Goal: Task Accomplishment & Management: Use online tool/utility

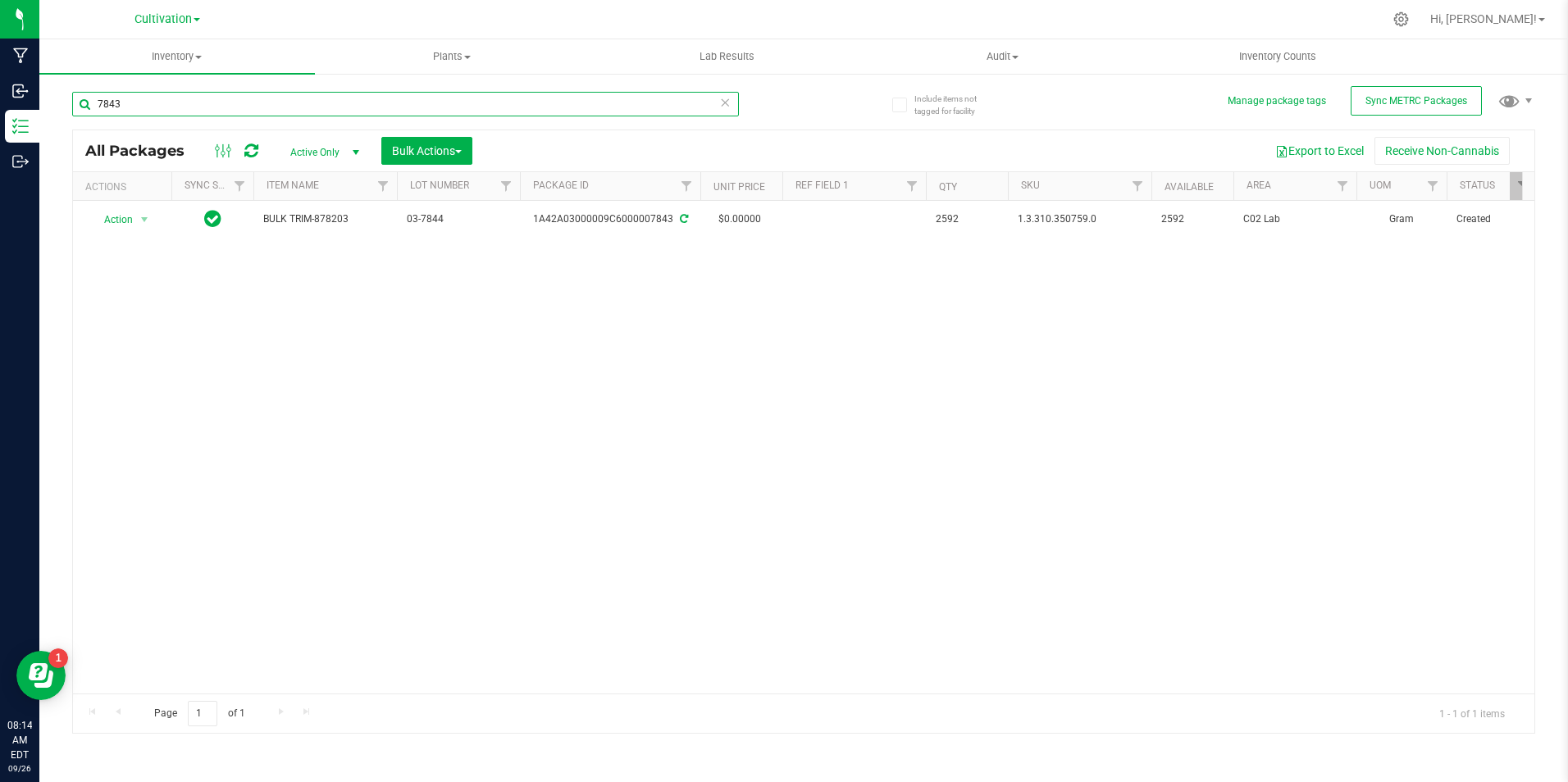
click at [131, 102] on input "7843" at bounding box center [406, 104] width 666 height 25
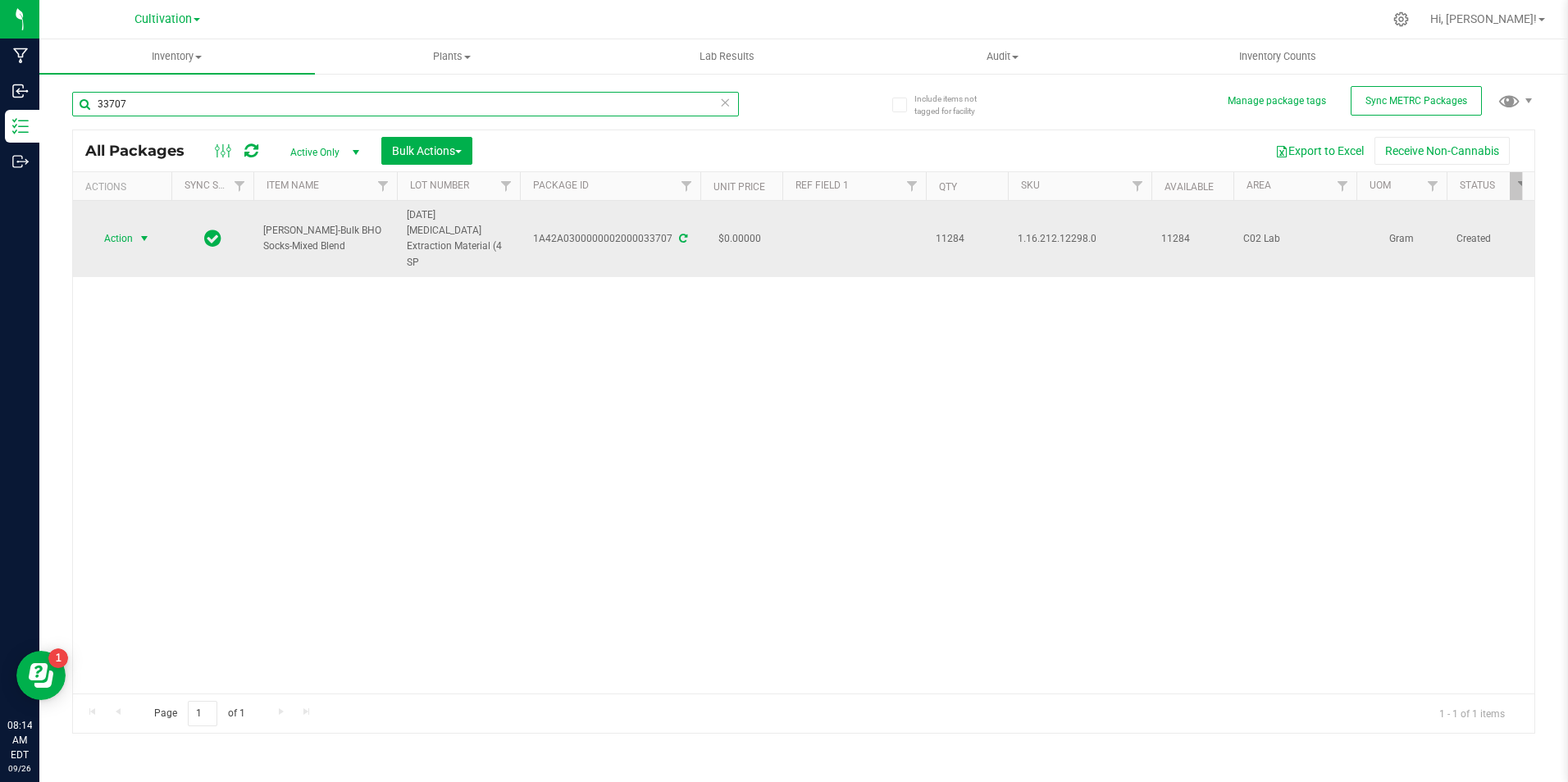
type input "33707"
click at [131, 228] on span "Action" at bounding box center [112, 239] width 44 height 23
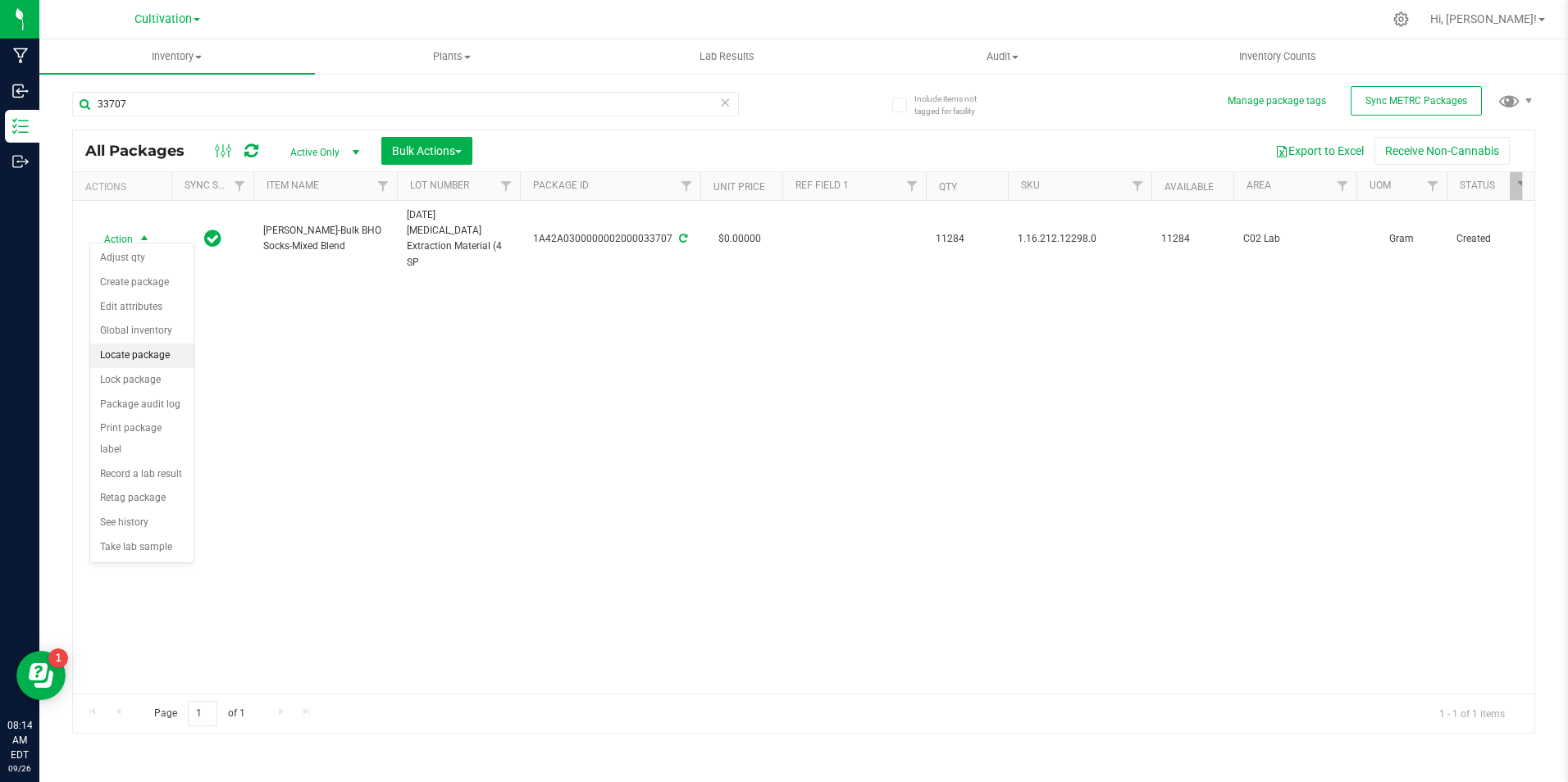
click at [167, 353] on li "Locate package" at bounding box center [141, 355] width 103 height 25
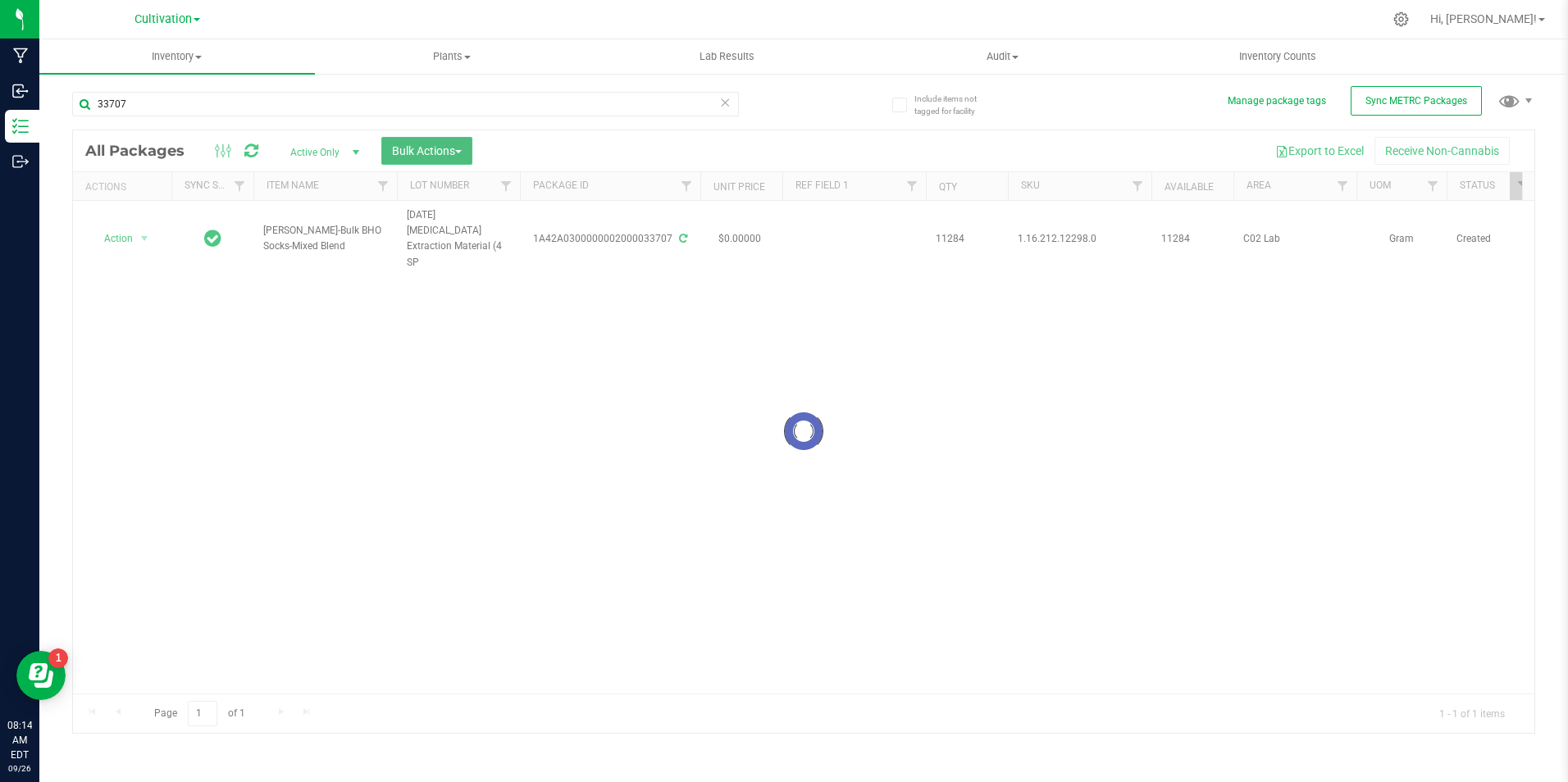
click at [464, 161] on button "Bulk Actions" at bounding box center [426, 151] width 91 height 28
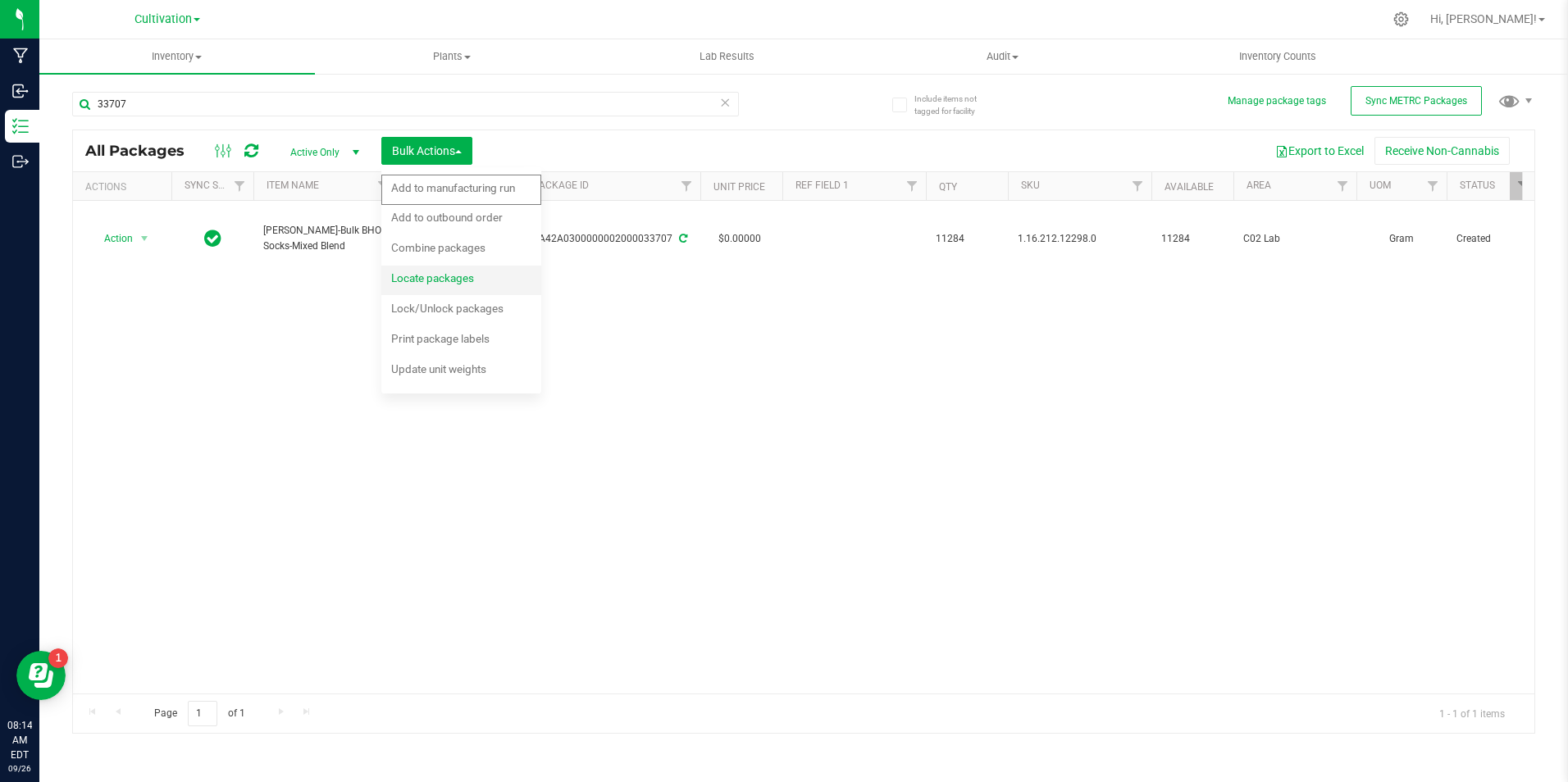
click at [463, 271] on div "Locate packages" at bounding box center [443, 280] width 105 height 26
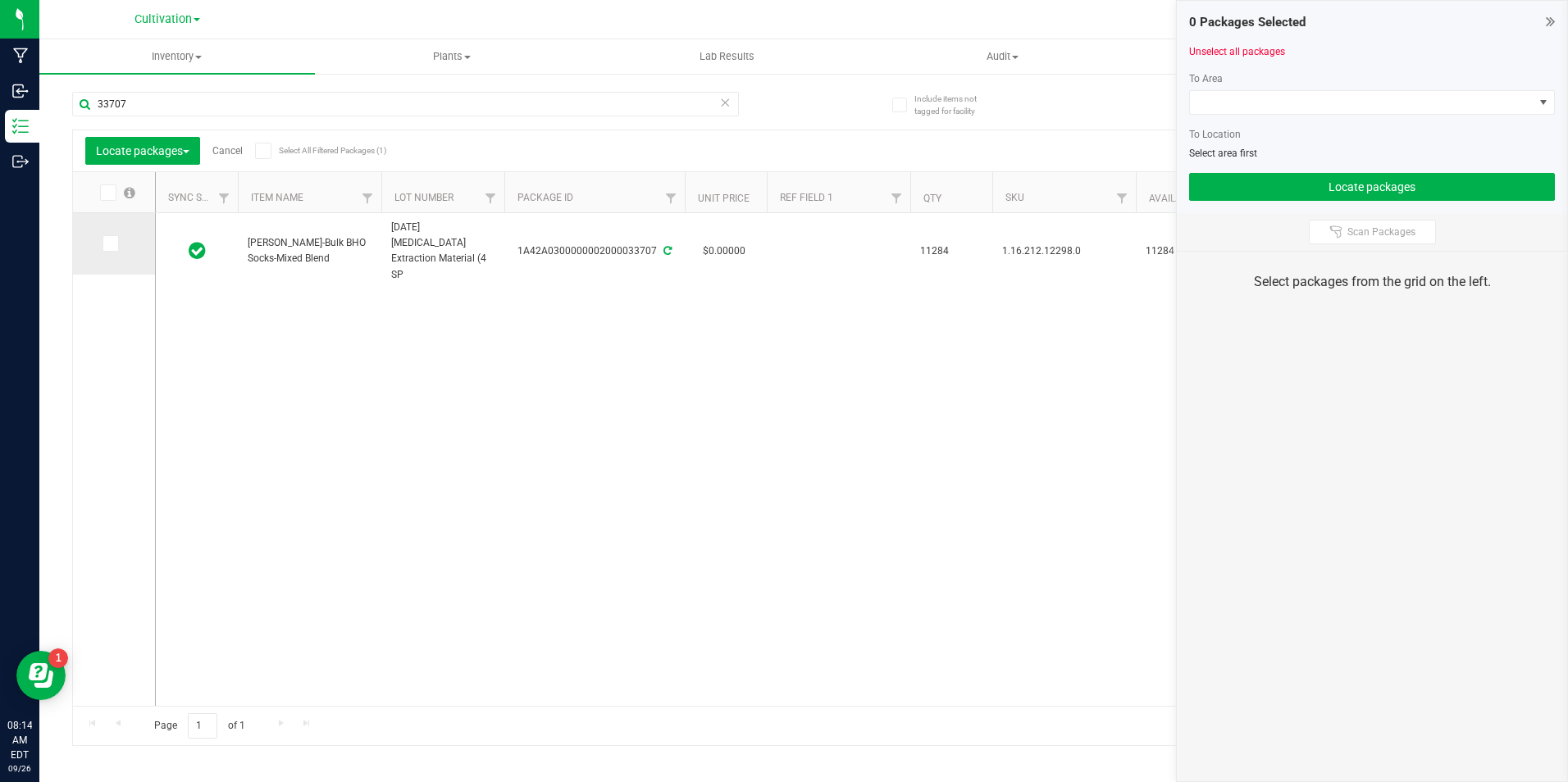
click at [102, 245] on span at bounding box center [110, 243] width 16 height 16
click at [0, 0] on input "checkbox" at bounding box center [0, 0] width 0 height 0
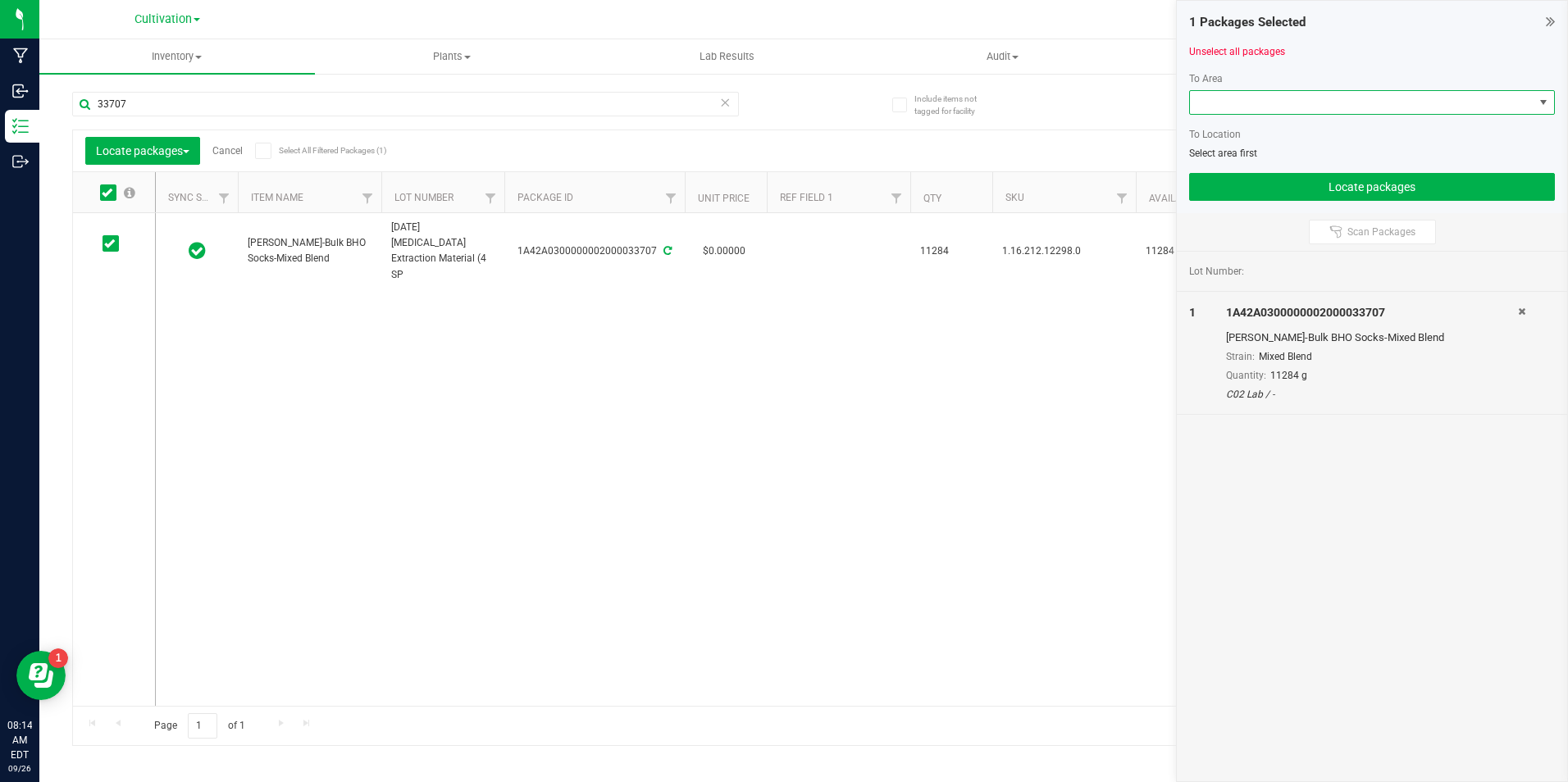
click at [1265, 100] on span at bounding box center [1361, 102] width 343 height 23
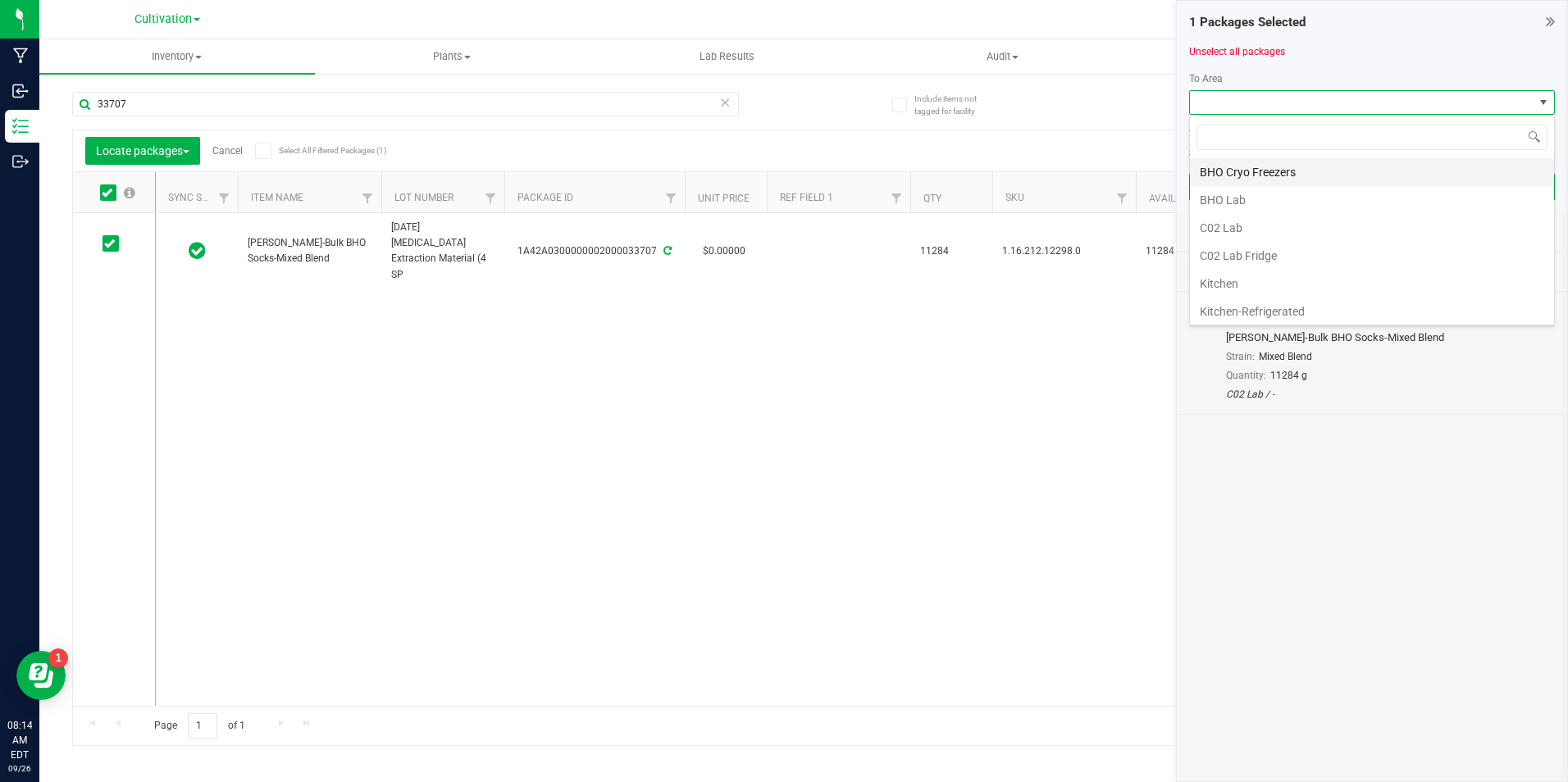
scroll to position [25, 366]
click at [1273, 194] on li "BHO Lab" at bounding box center [1371, 199] width 364 height 28
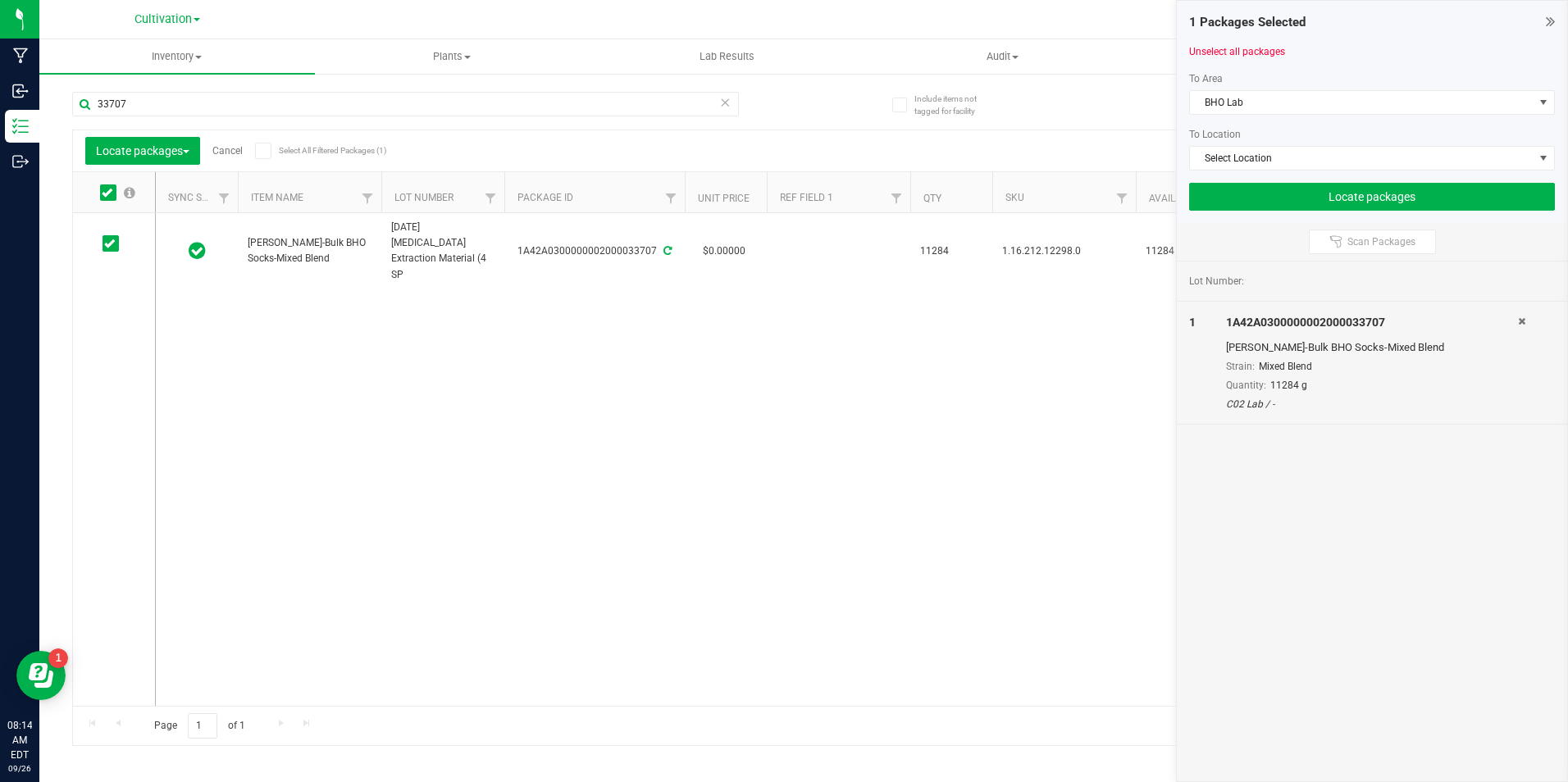
click at [1277, 181] on div at bounding box center [1371, 176] width 366 height 12
click at [1284, 200] on button "Locate packages" at bounding box center [1371, 197] width 366 height 28
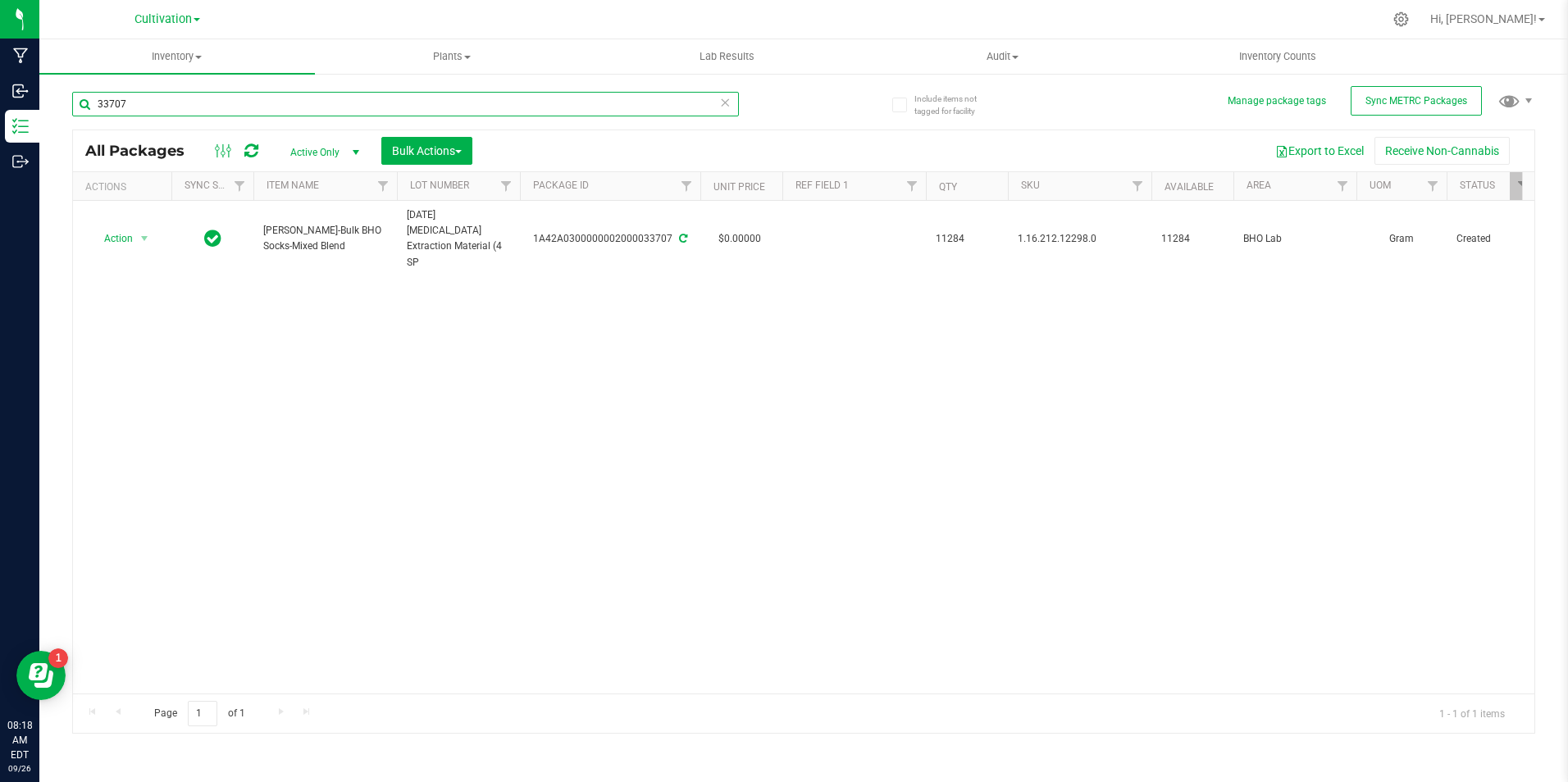
click at [366, 100] on input "33707" at bounding box center [406, 104] width 666 height 25
type input "33517"
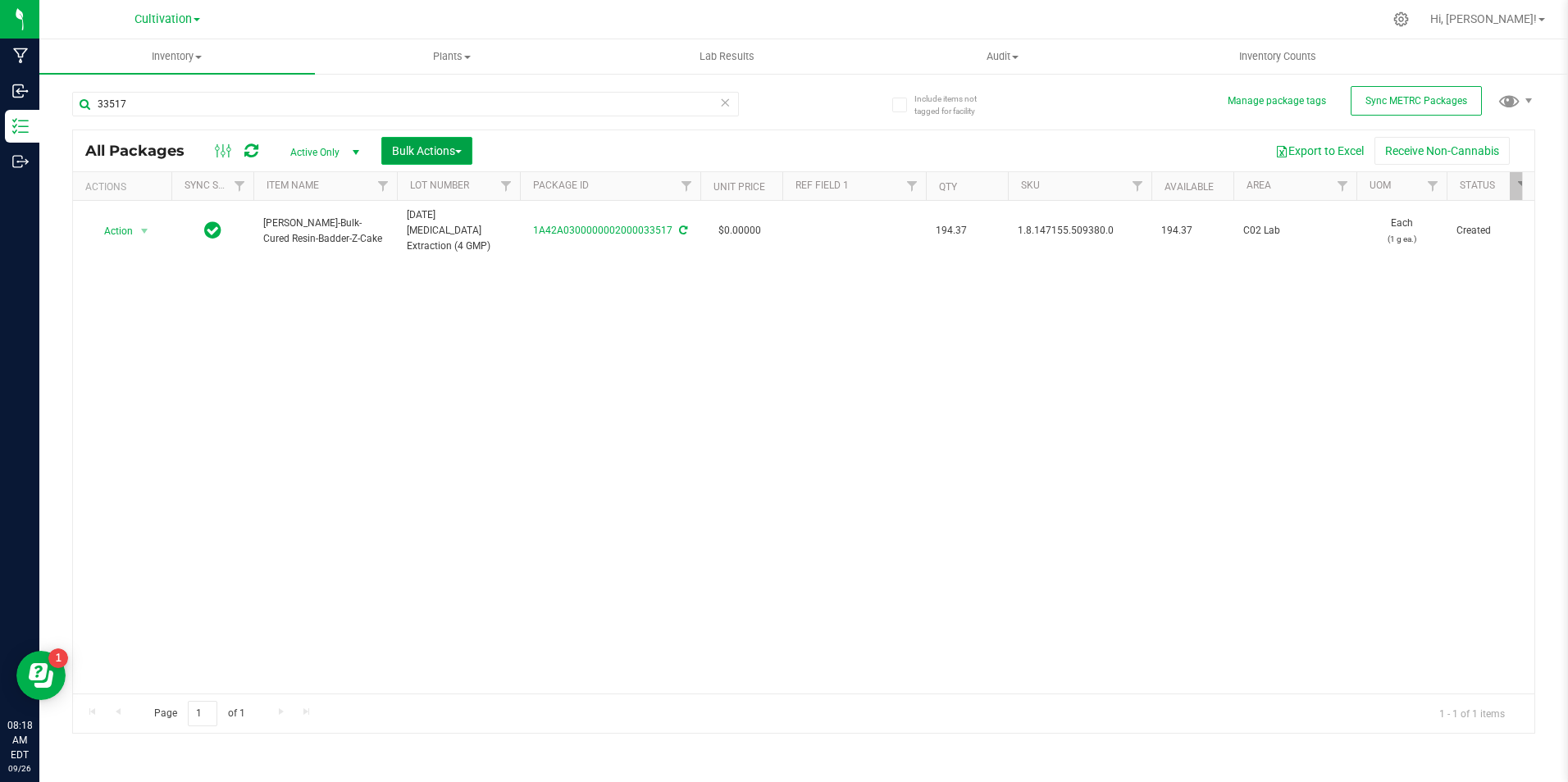
click at [462, 156] on span "Bulk Actions" at bounding box center [427, 150] width 70 height 13
click at [464, 190] on span "Add to manufacturing run" at bounding box center [453, 187] width 124 height 13
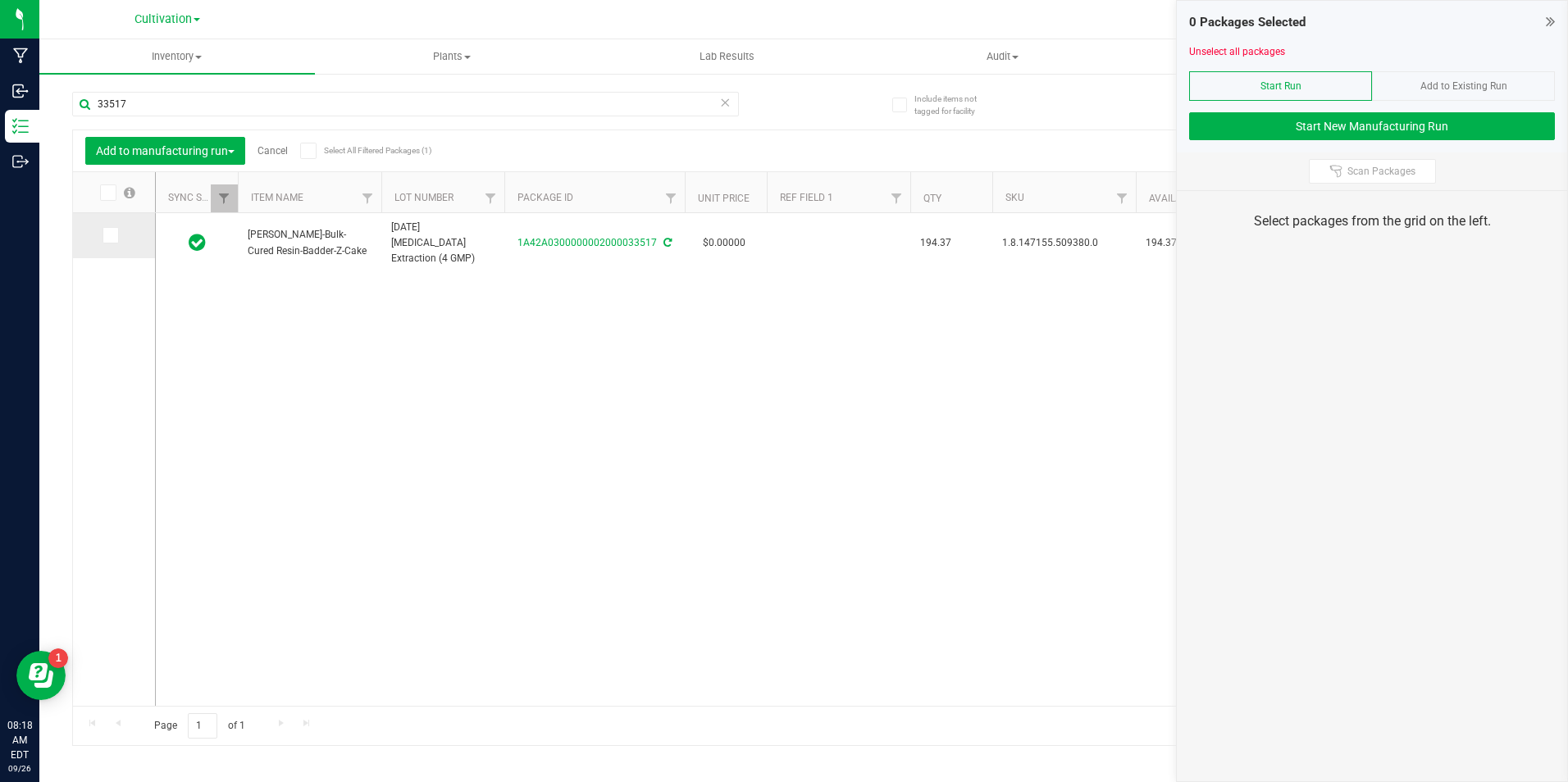
click at [118, 234] on span at bounding box center [110, 235] width 16 height 16
click at [0, 0] on input "checkbox" at bounding box center [0, 0] width 0 height 0
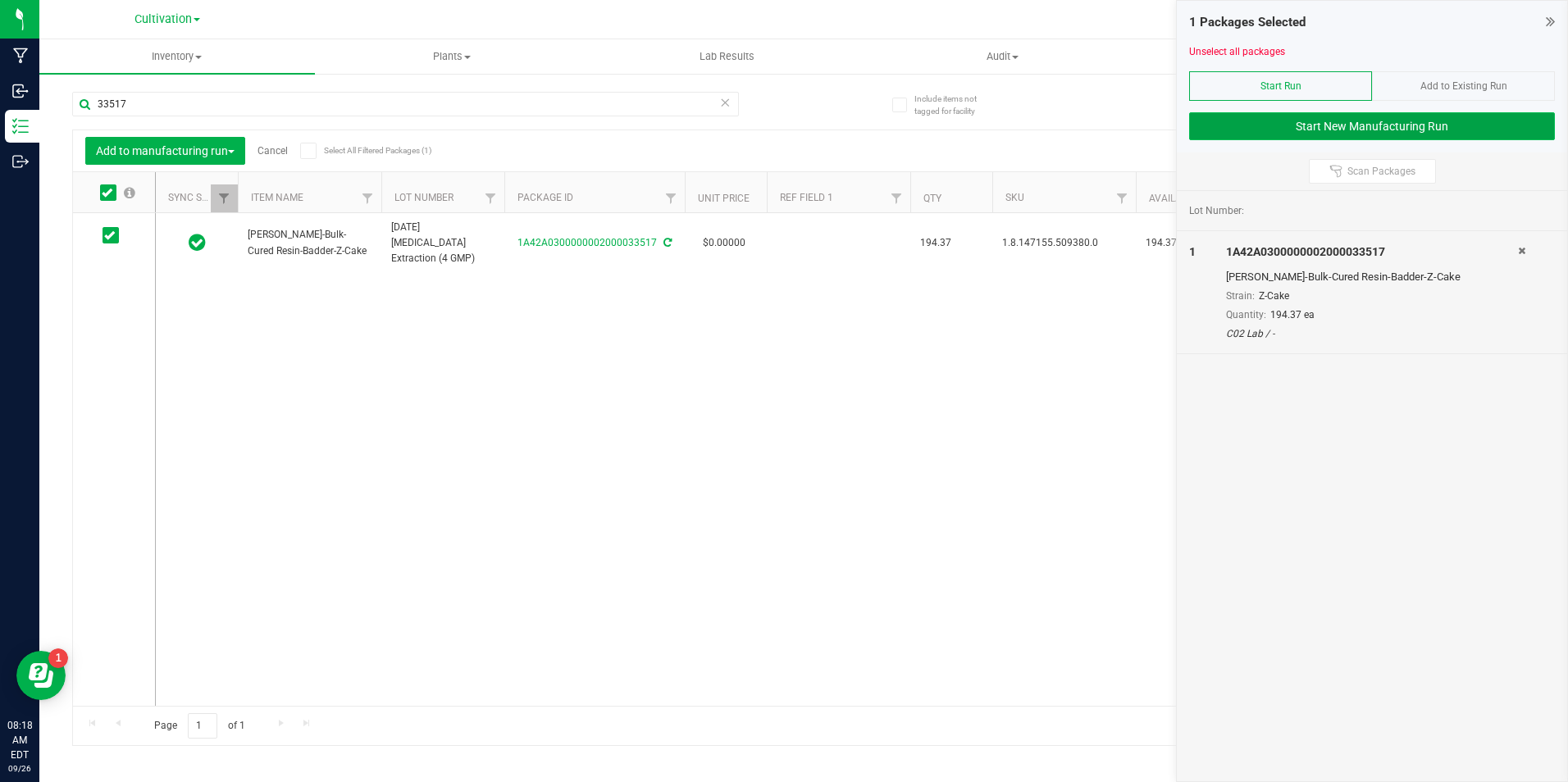
click at [1197, 132] on button "Start New Manufacturing Run" at bounding box center [1371, 126] width 366 height 28
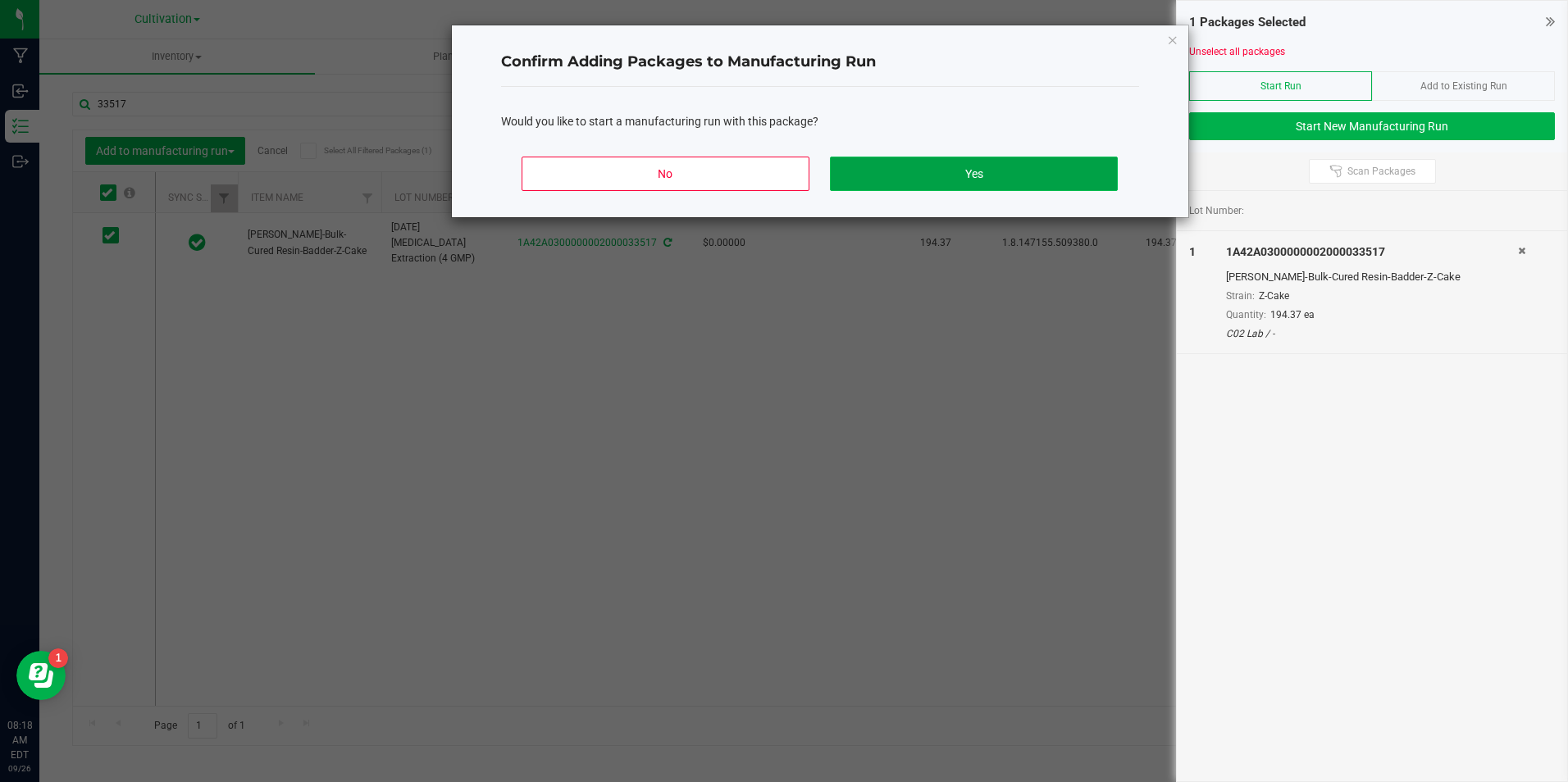
click at [872, 166] on button "Yes" at bounding box center [973, 174] width 287 height 34
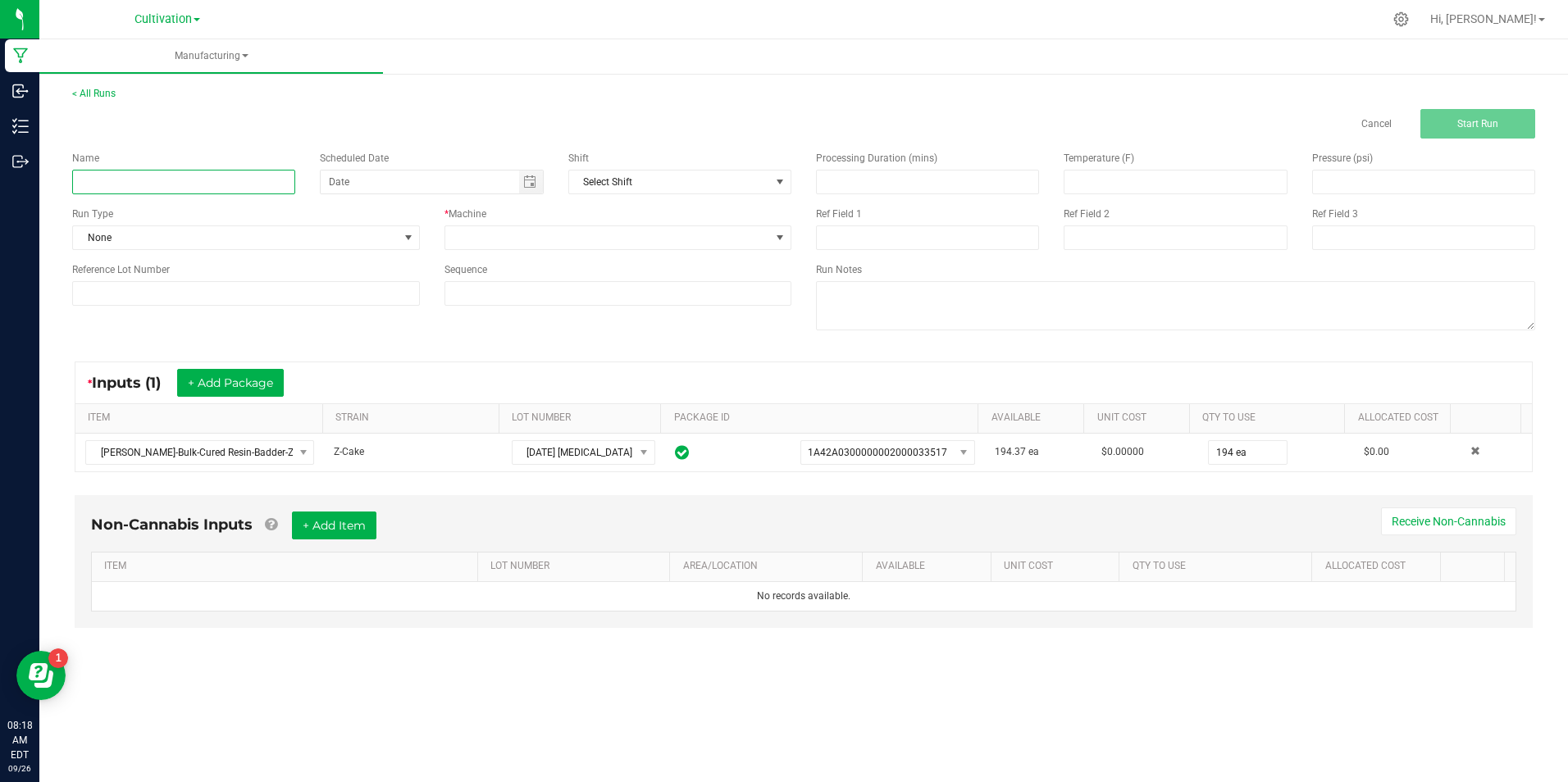
click at [170, 172] on input at bounding box center [184, 181] width 223 height 25
click at [170, 174] on input "[DATE] 3.5g/ 1g Badder Package (Z-Cake)" at bounding box center [184, 181] width 223 height 25
type input "[DATE] 3.5g/ 1g Badder Package (Z-Cake)"
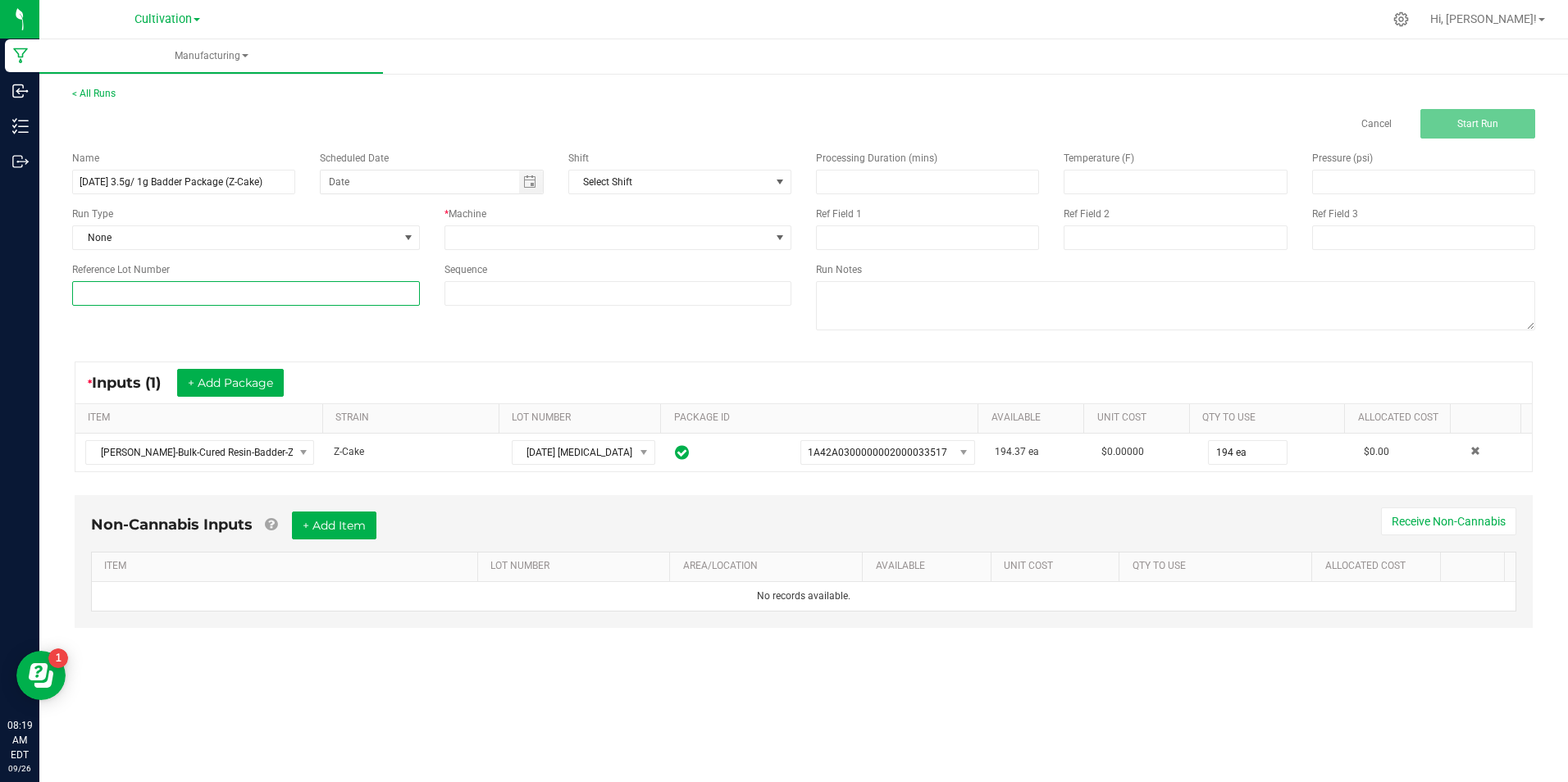
click at [222, 285] on input at bounding box center [246, 293] width 348 height 25
paste input "[DATE] 3.5g/ 1g Badder Package (Z-Cake)"
type input "[DATE] 3.5g/ 1g Badder Package (Z-Cake)"
click at [549, 225] on div "* Machine" at bounding box center [618, 227] width 372 height 43
click at [551, 234] on span at bounding box center [608, 238] width 326 height 23
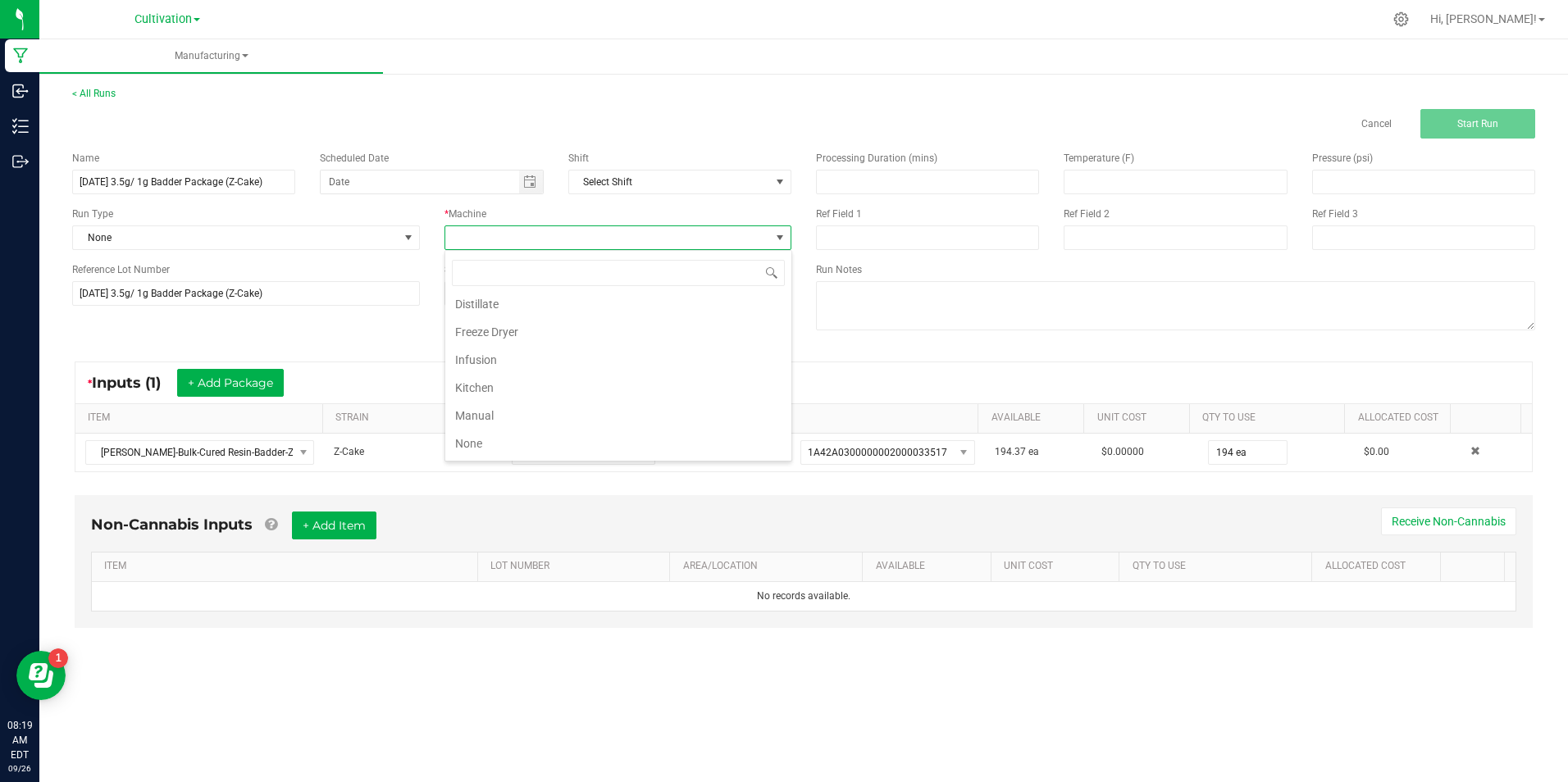
scroll to position [164, 0]
click at [553, 366] on li "Manual" at bounding box center [618, 367] width 346 height 28
click at [1472, 131] on button "Start Run" at bounding box center [1477, 124] width 115 height 30
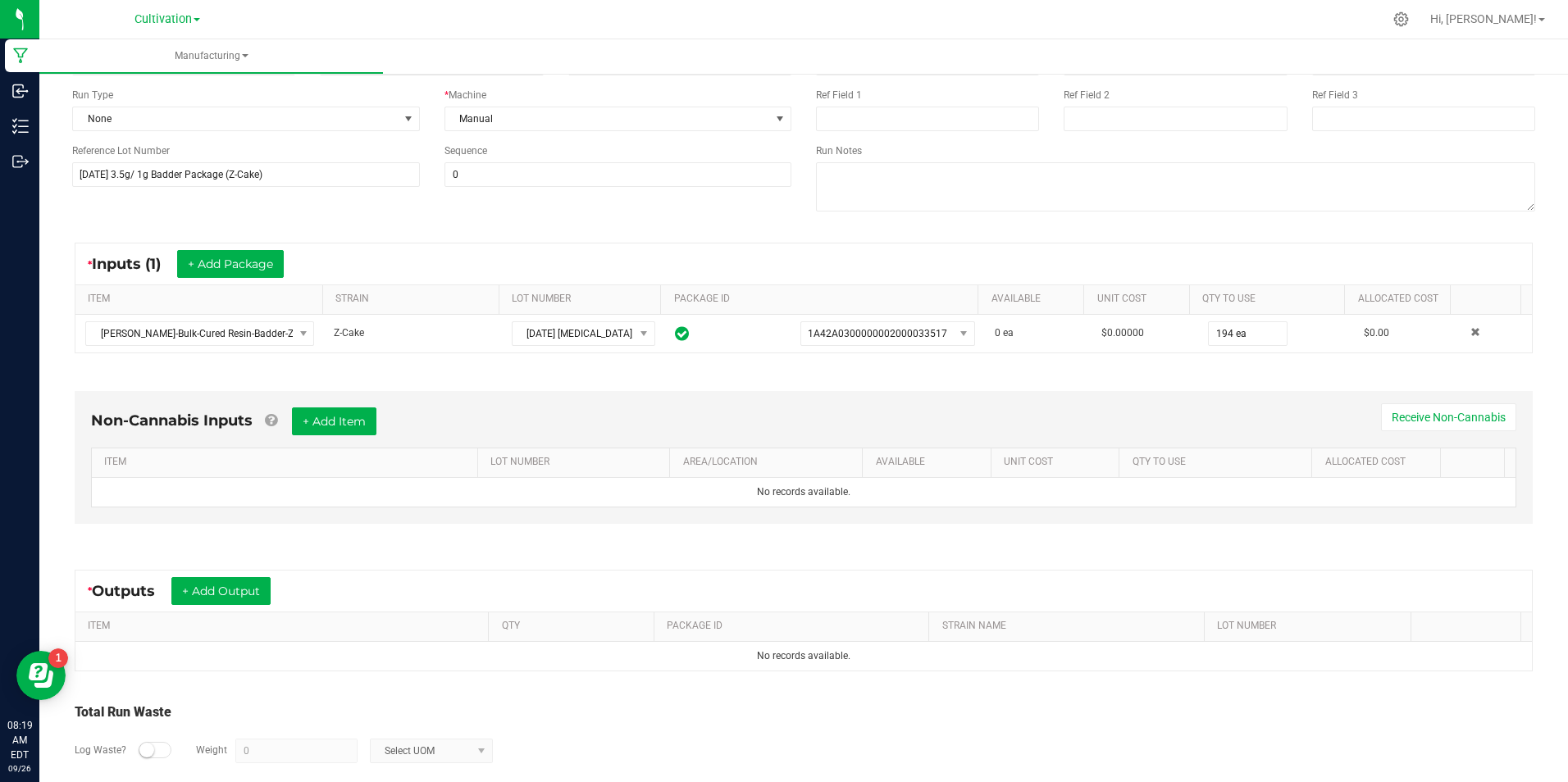
scroll to position [164, 0]
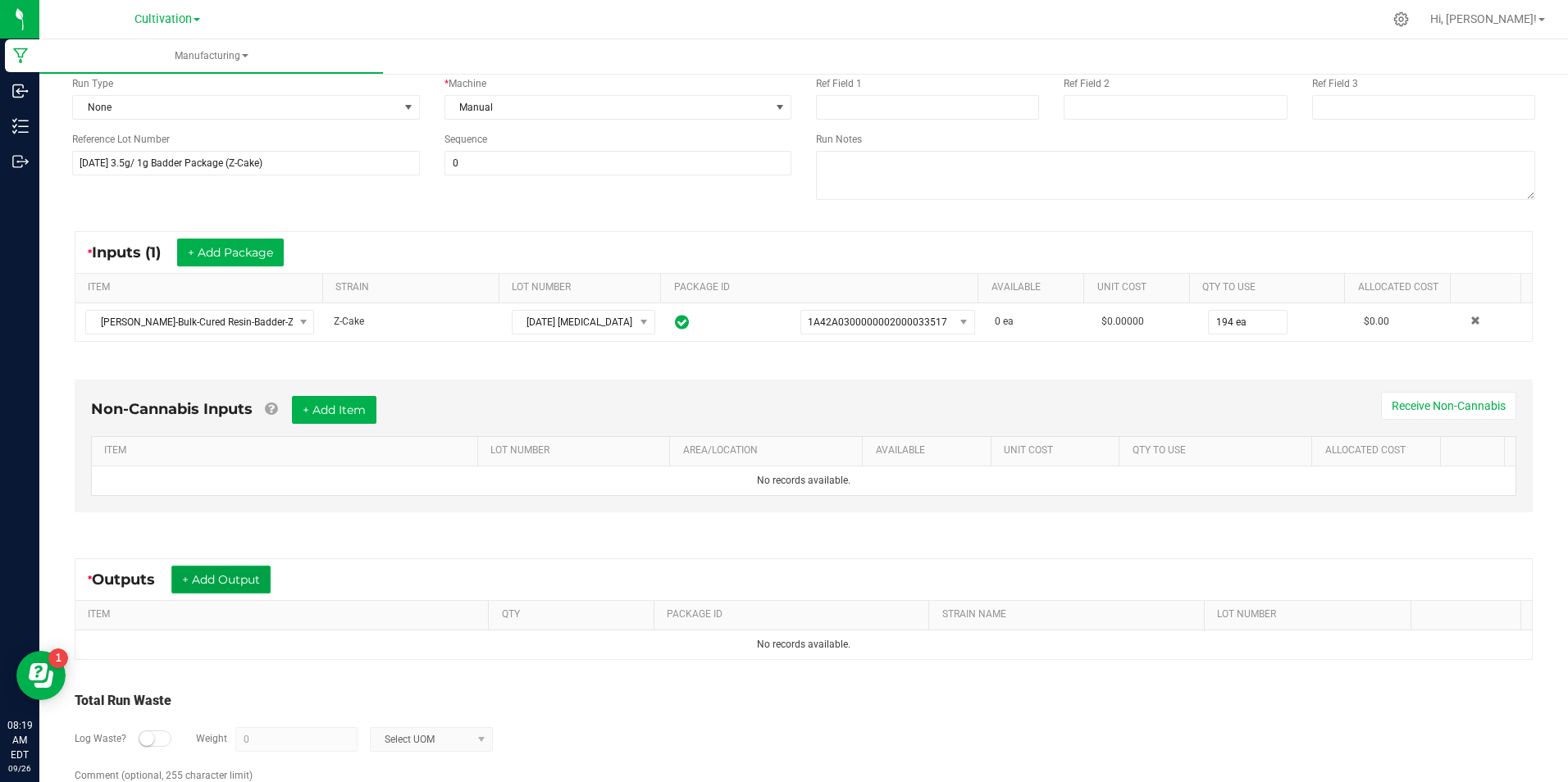
click at [220, 577] on button "+ Add Output" at bounding box center [221, 579] width 99 height 28
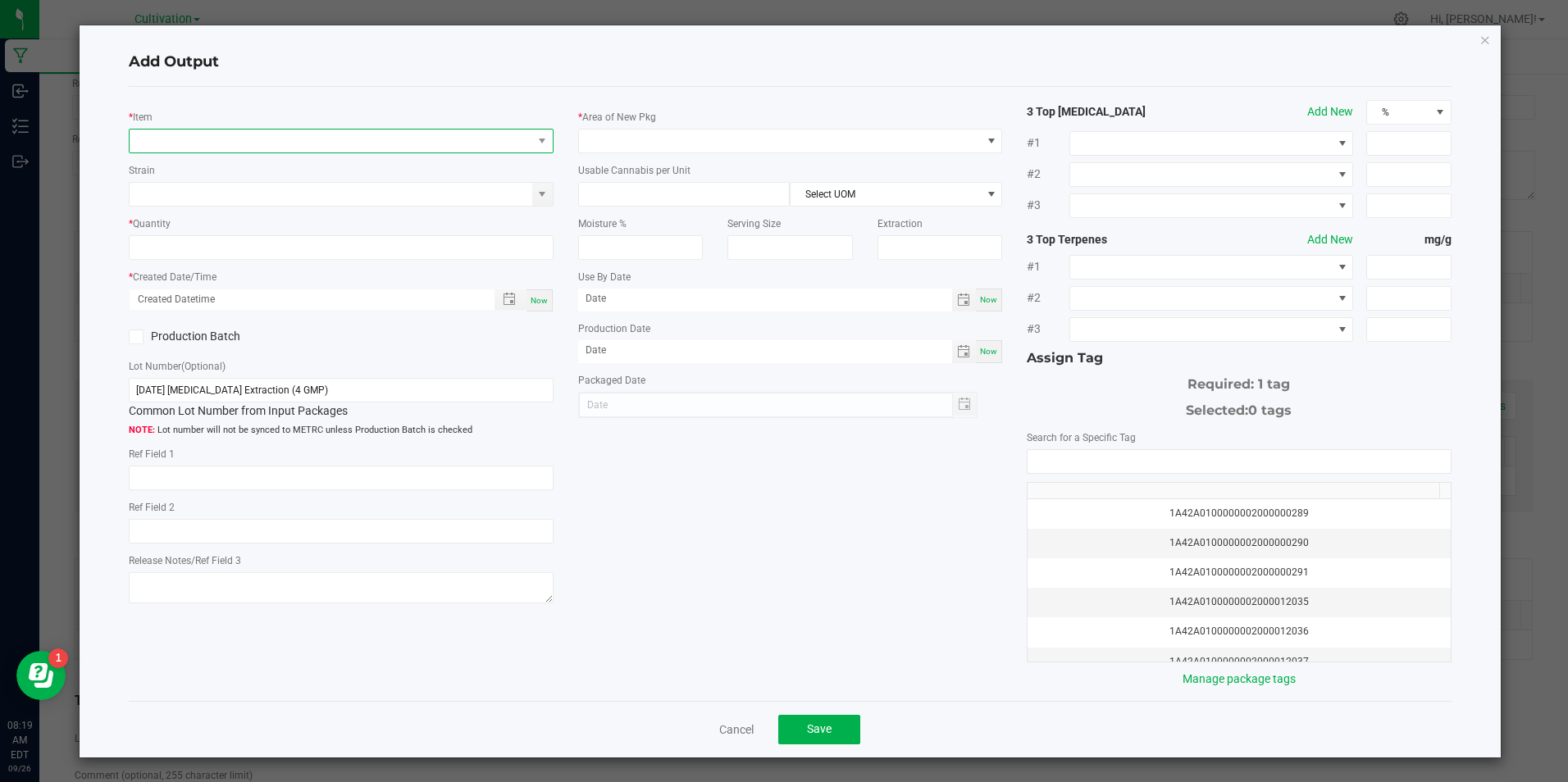
click at [243, 134] on span "NO DATA FOUND" at bounding box center [330, 141] width 401 height 23
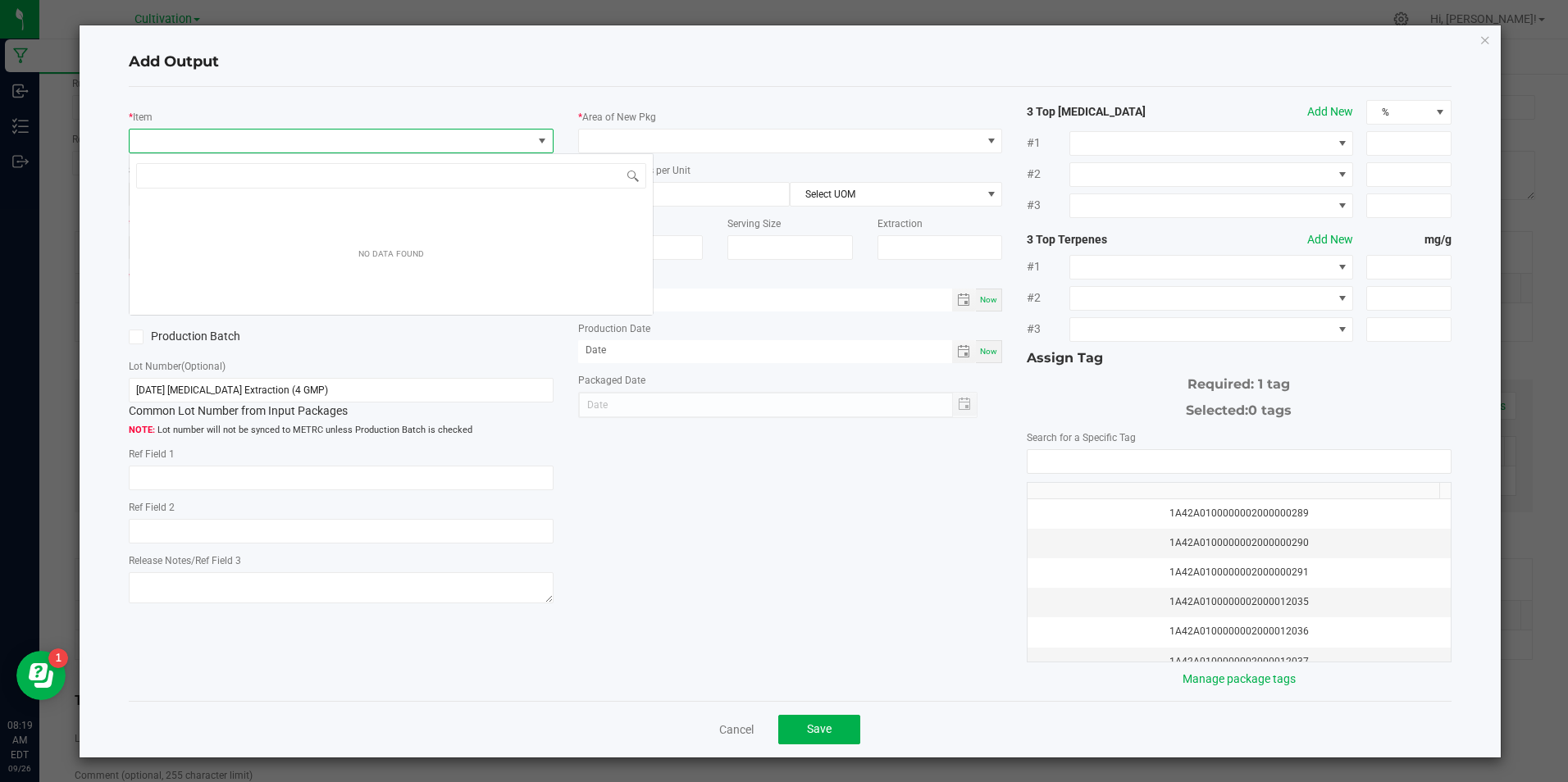
scroll to position [25, 421]
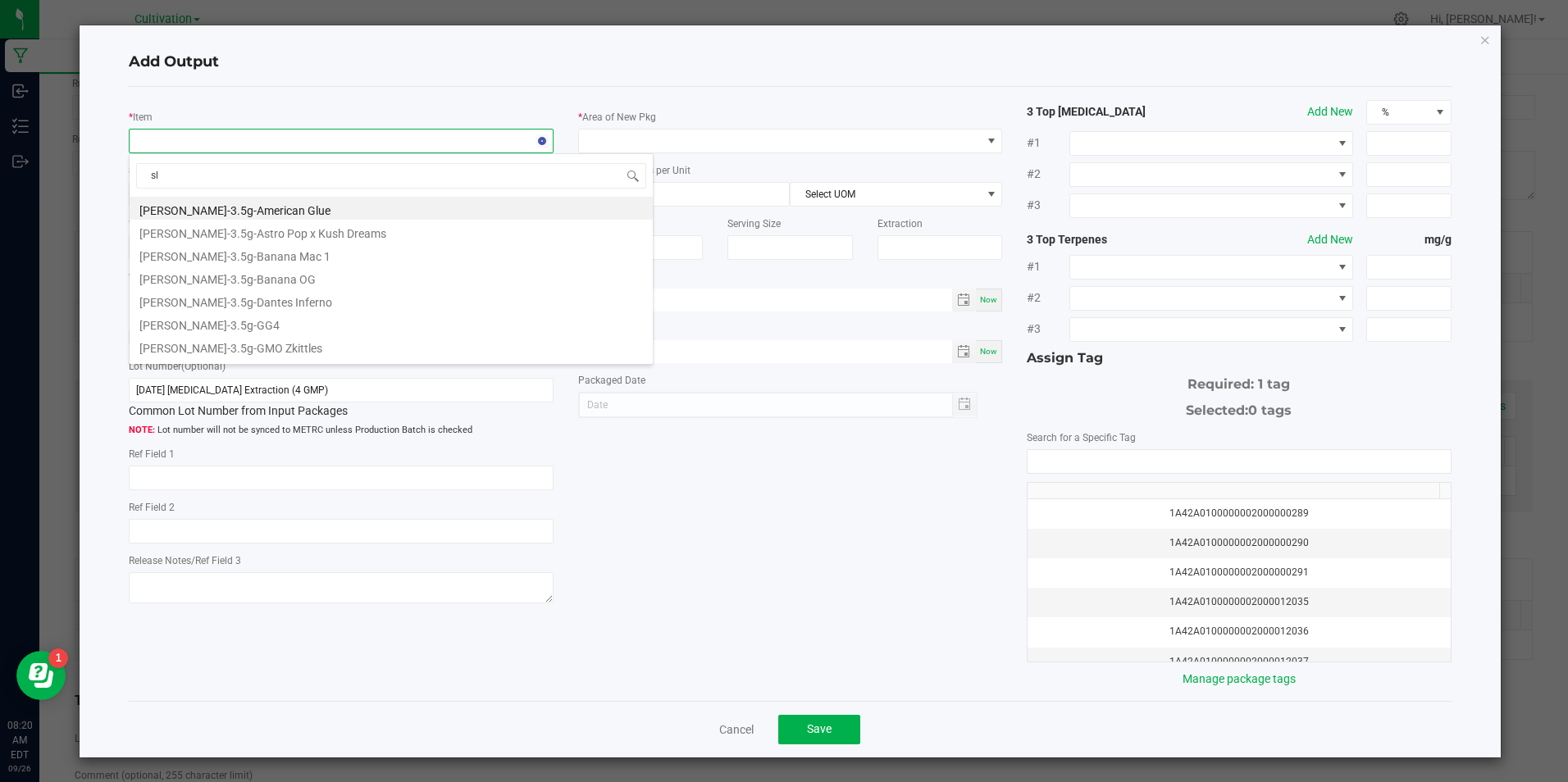
type input "s"
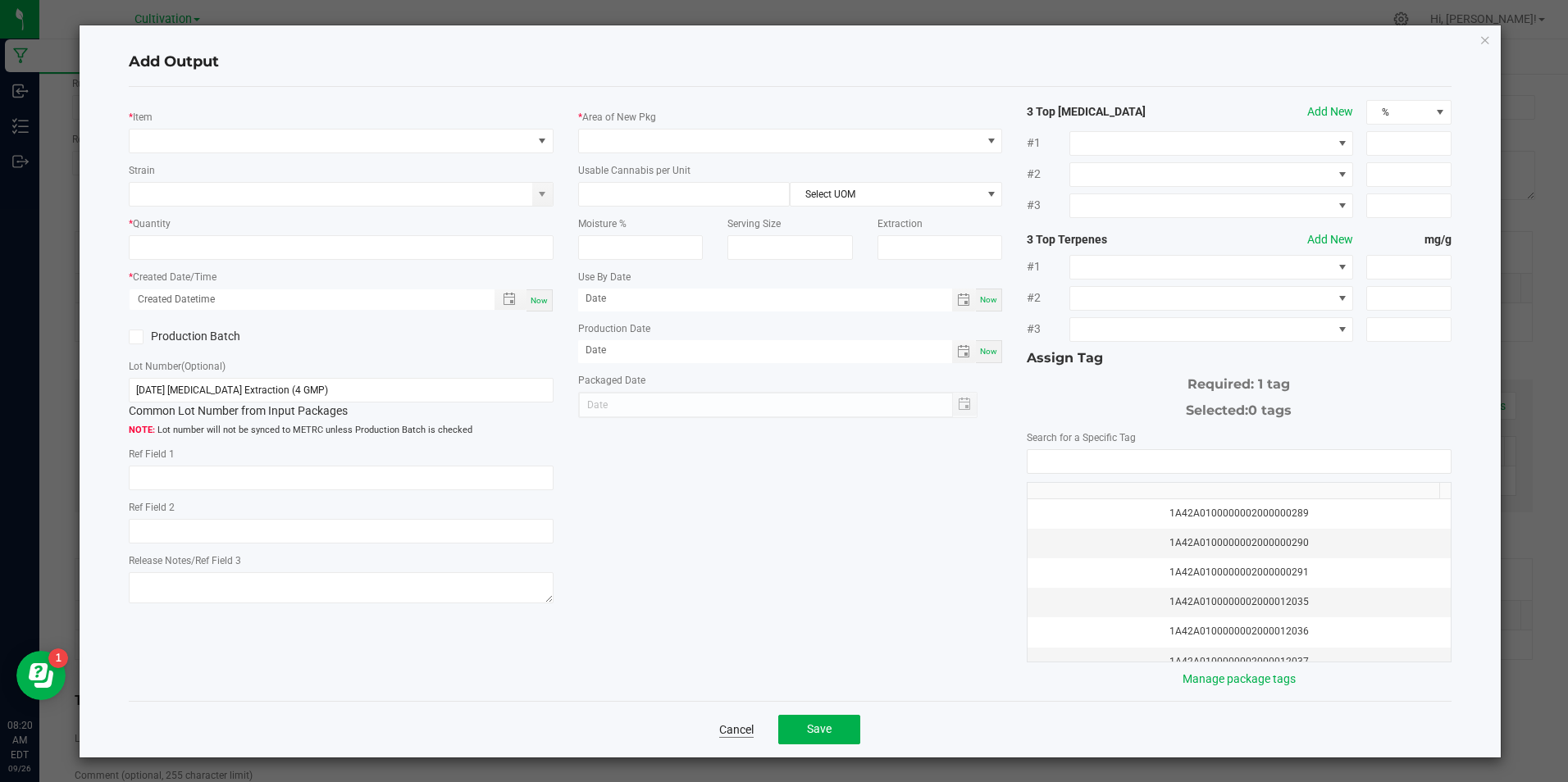
click at [740, 735] on link "Cancel" at bounding box center [736, 729] width 34 height 16
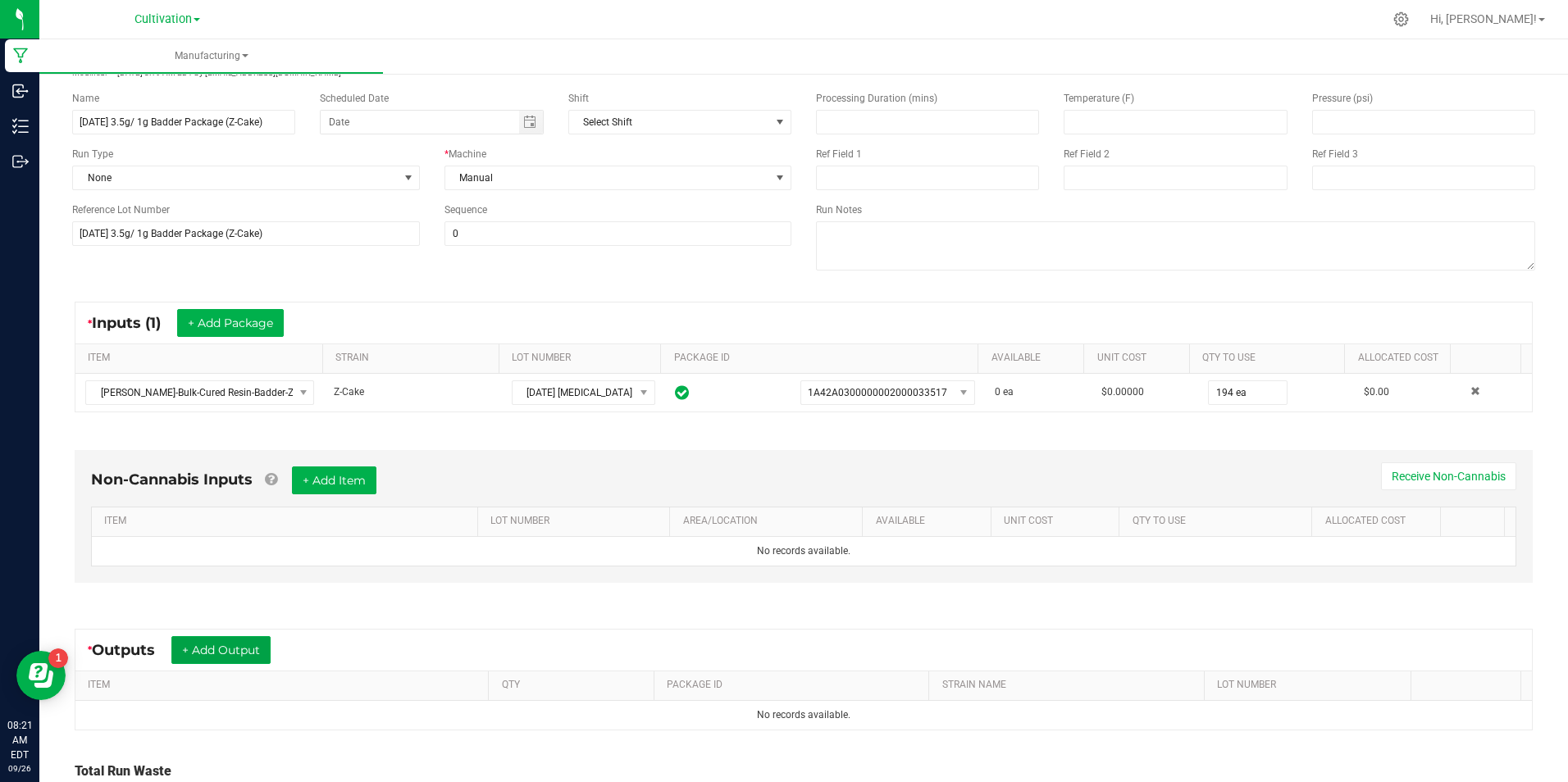
scroll to position [0, 0]
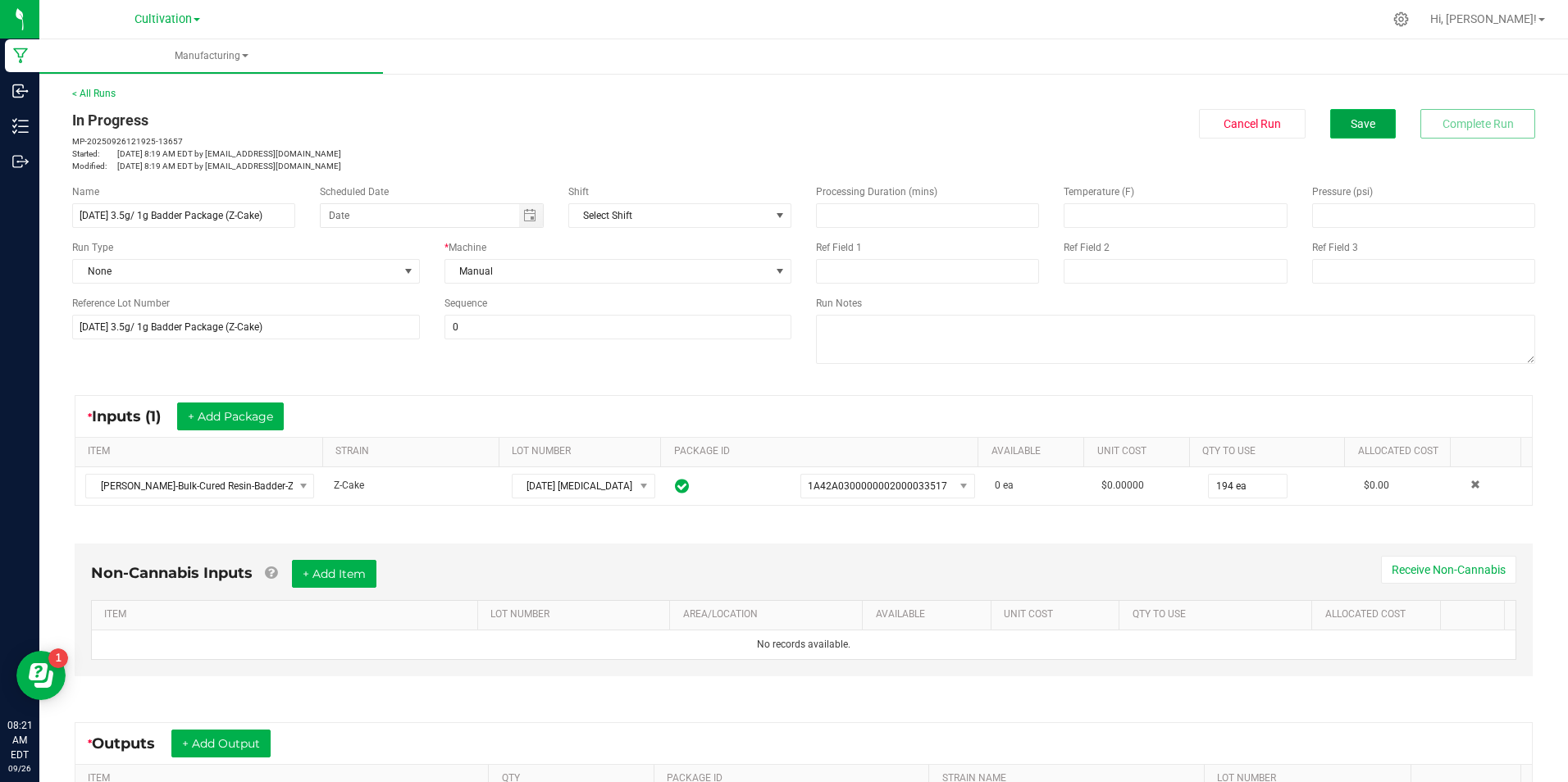
click at [1379, 129] on button "Save" at bounding box center [1363, 124] width 66 height 30
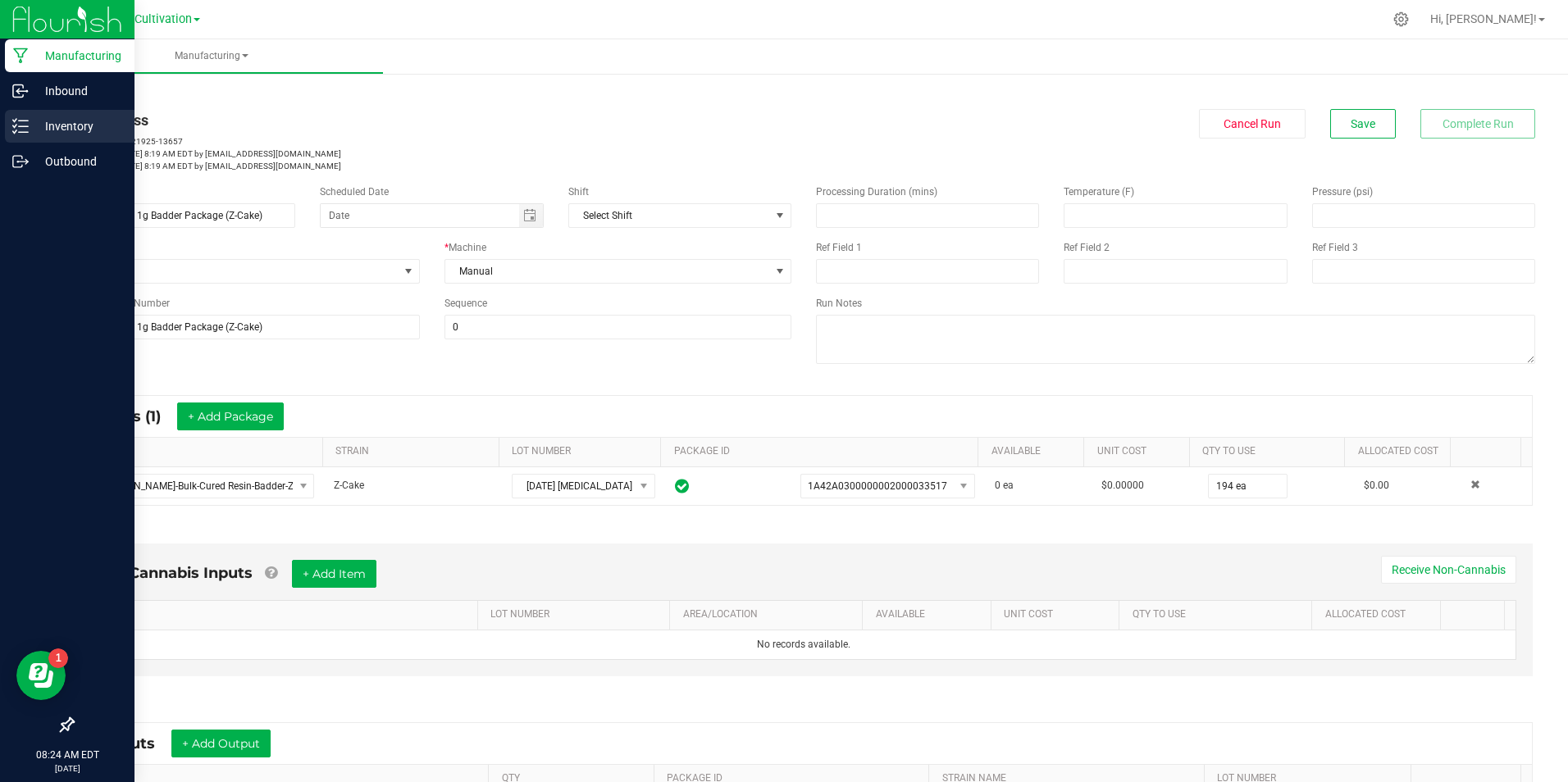
click at [13, 132] on icon at bounding box center [14, 131] width 3 height 3
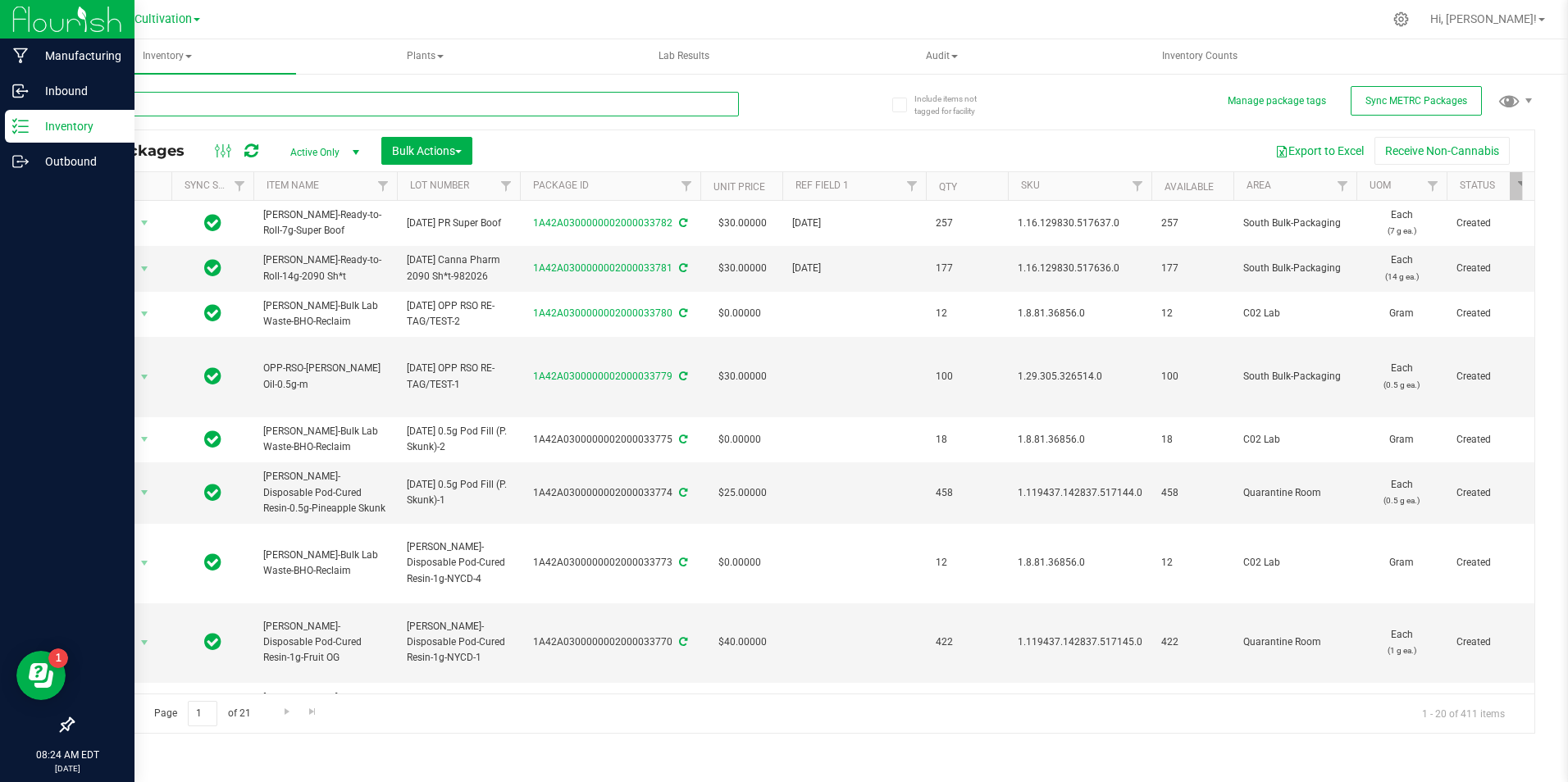
click at [217, 105] on input "text" at bounding box center [406, 104] width 666 height 25
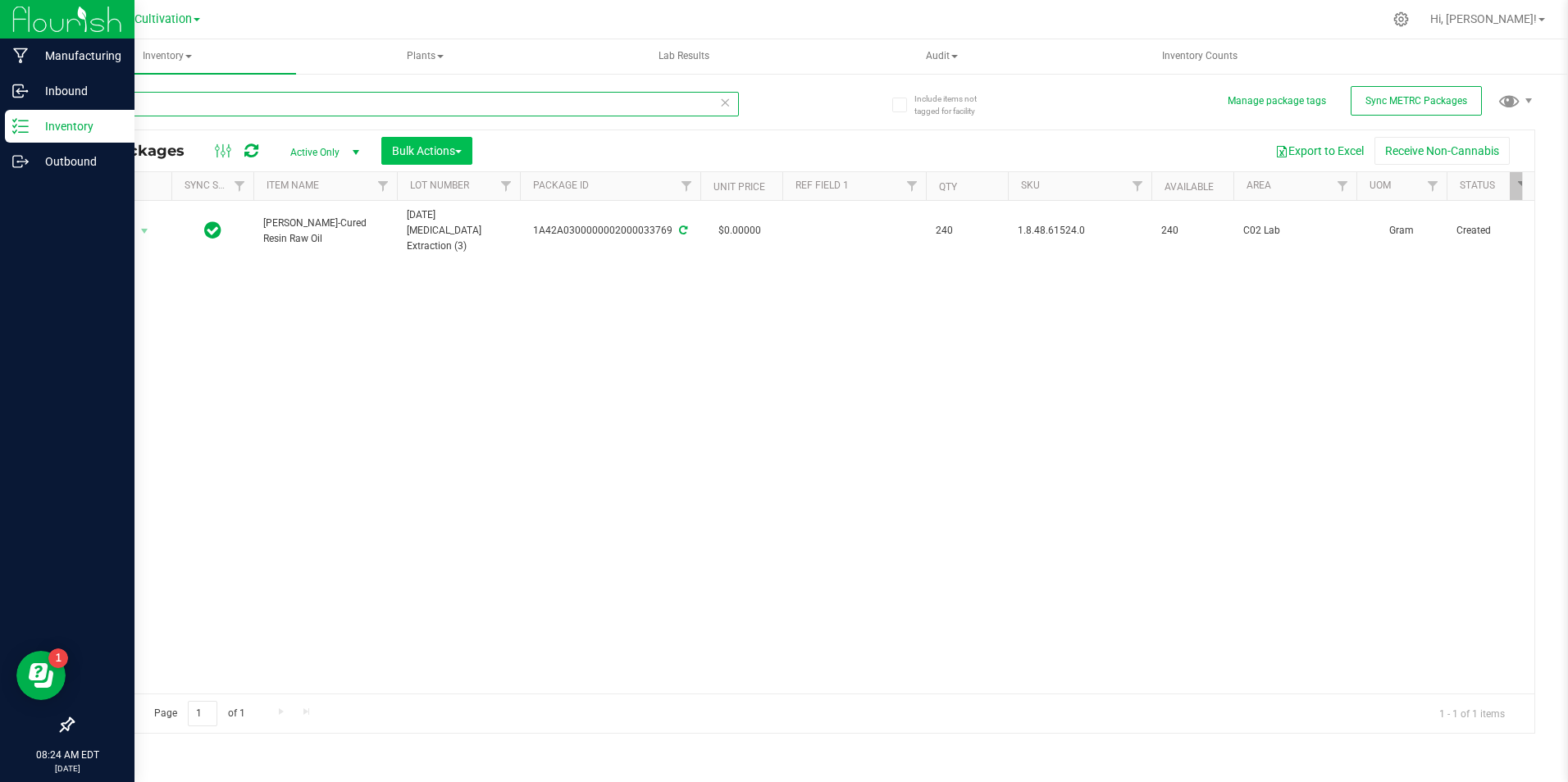
type input "33769"
click at [429, 154] on span "Bulk Actions" at bounding box center [427, 150] width 70 height 13
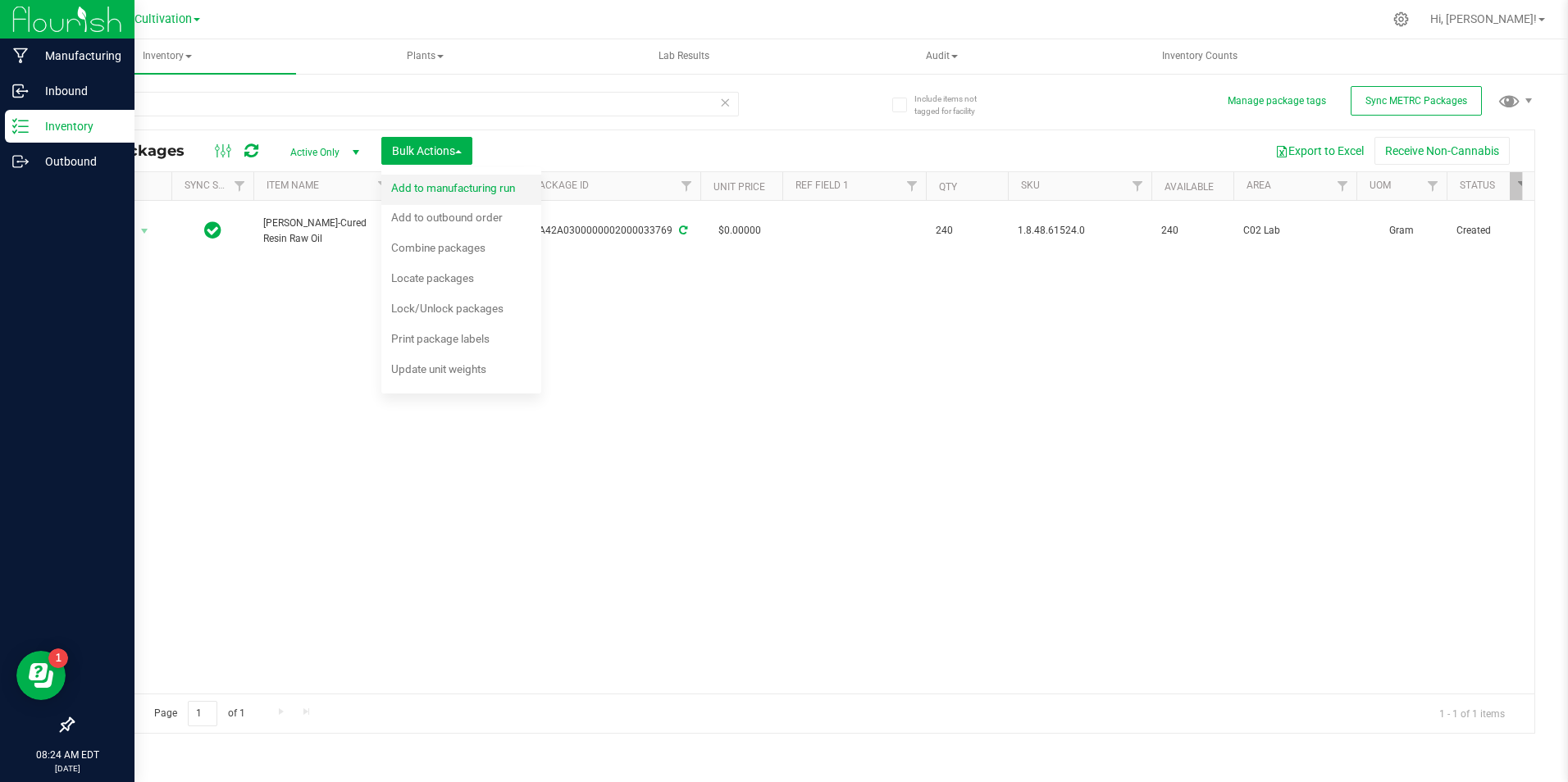
click at [431, 175] on li "Add to manufacturing run" at bounding box center [461, 190] width 160 height 31
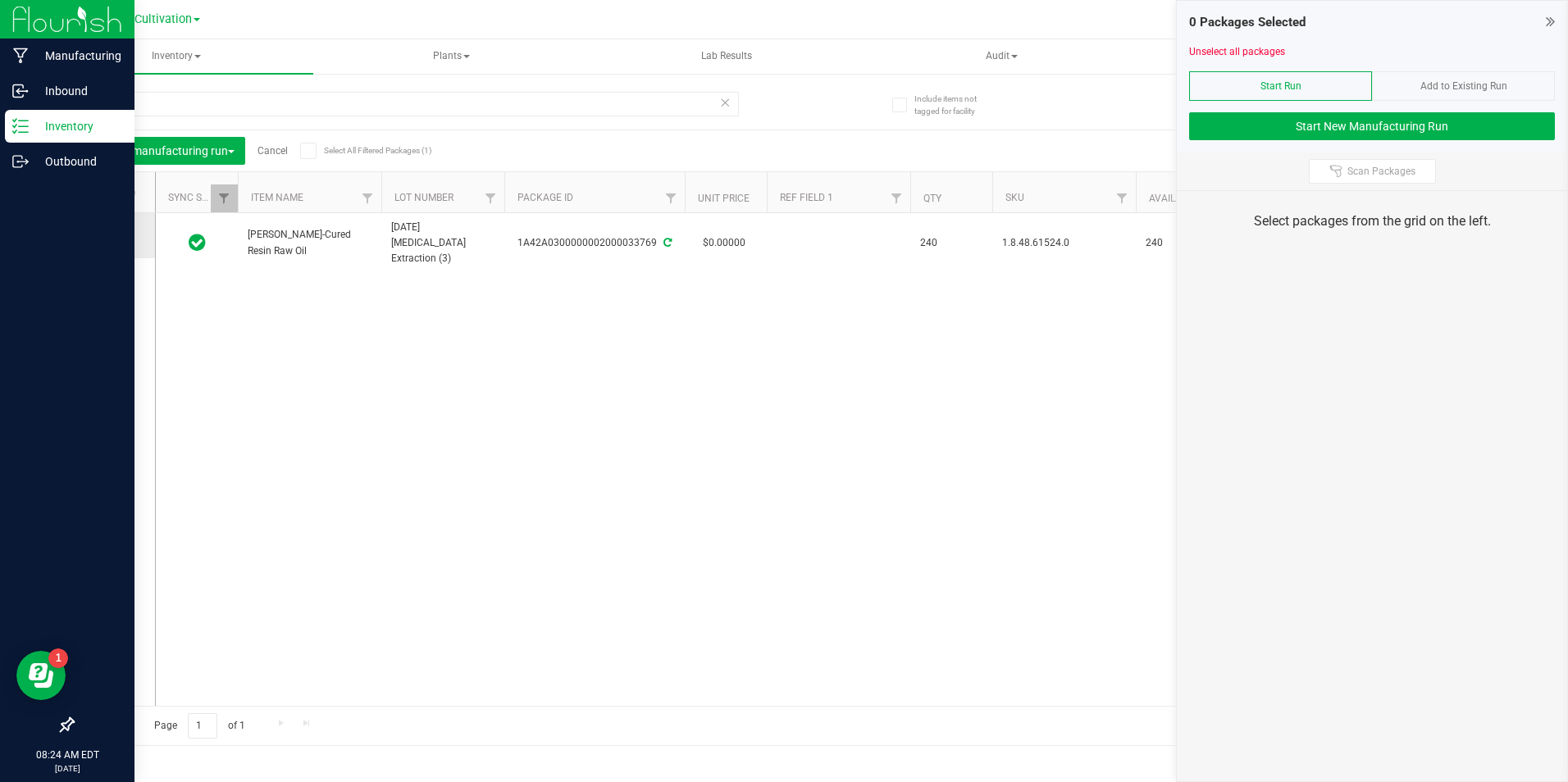
click at [111, 235] on icon at bounding box center [109, 235] width 11 height 0
click at [0, 0] on input "checkbox" at bounding box center [0, 0] width 0 height 0
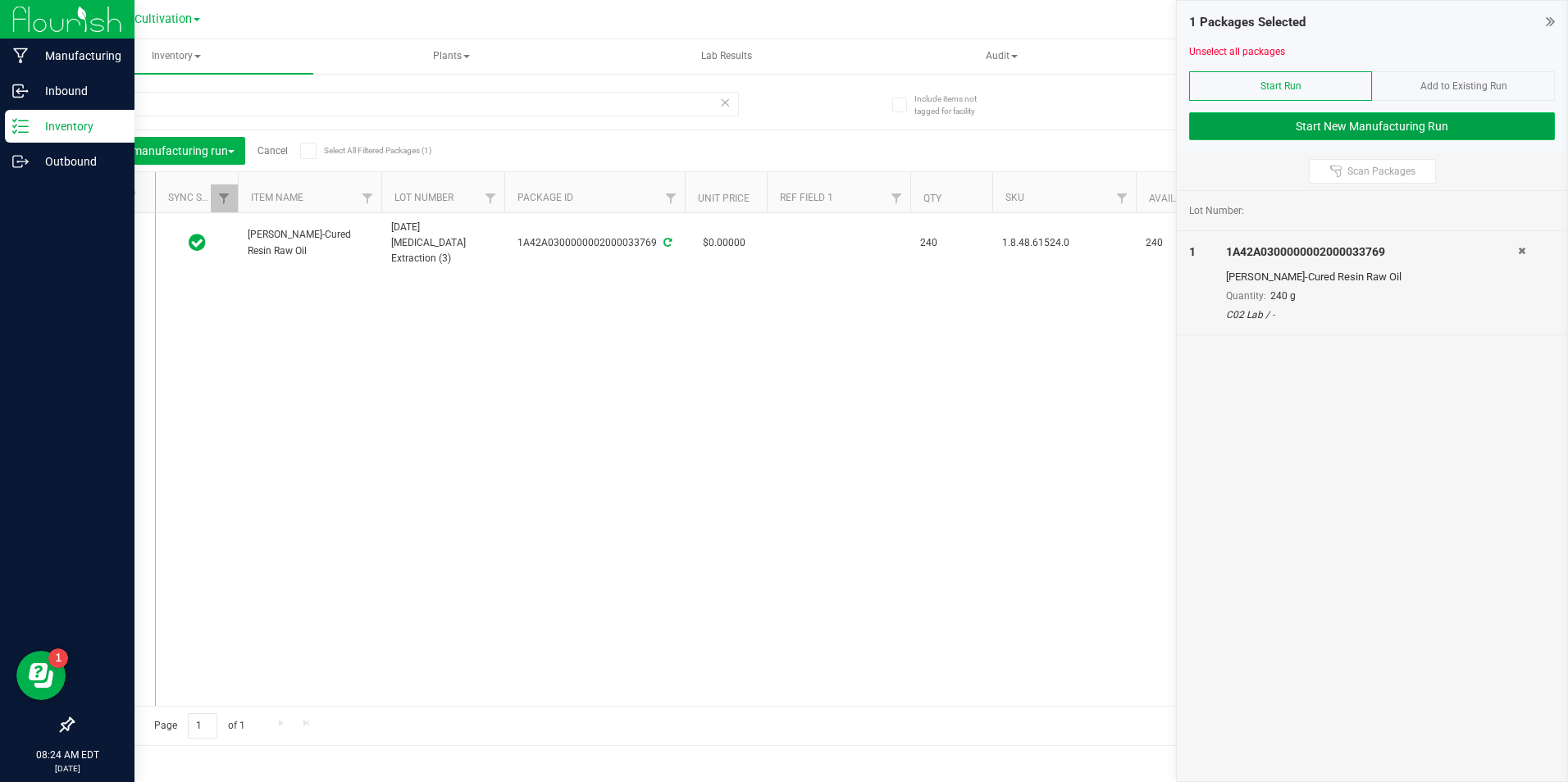
click at [1231, 127] on button "Start New Manufacturing Run" at bounding box center [1371, 126] width 366 height 28
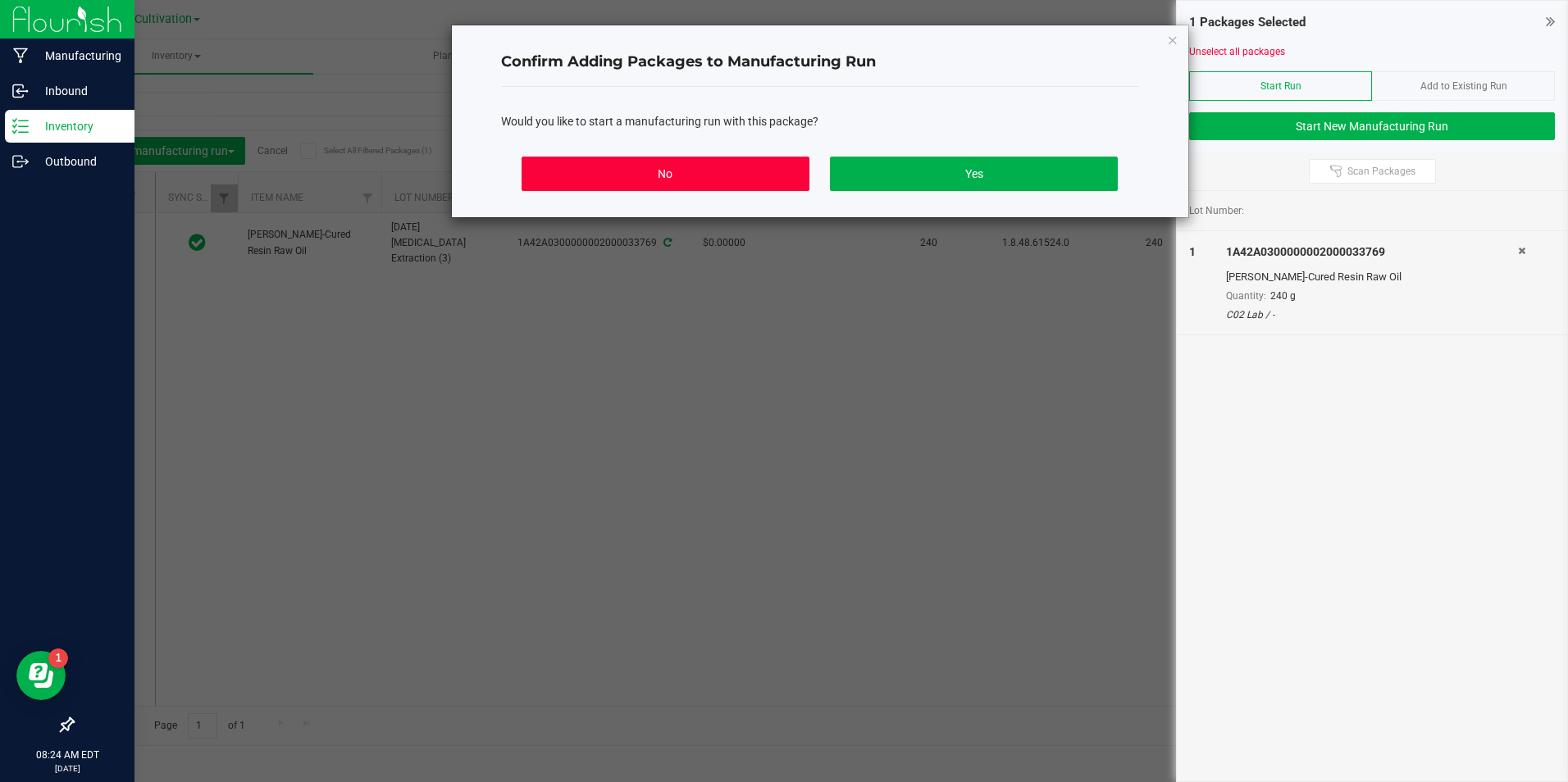
click at [722, 175] on button "No" at bounding box center [665, 174] width 287 height 34
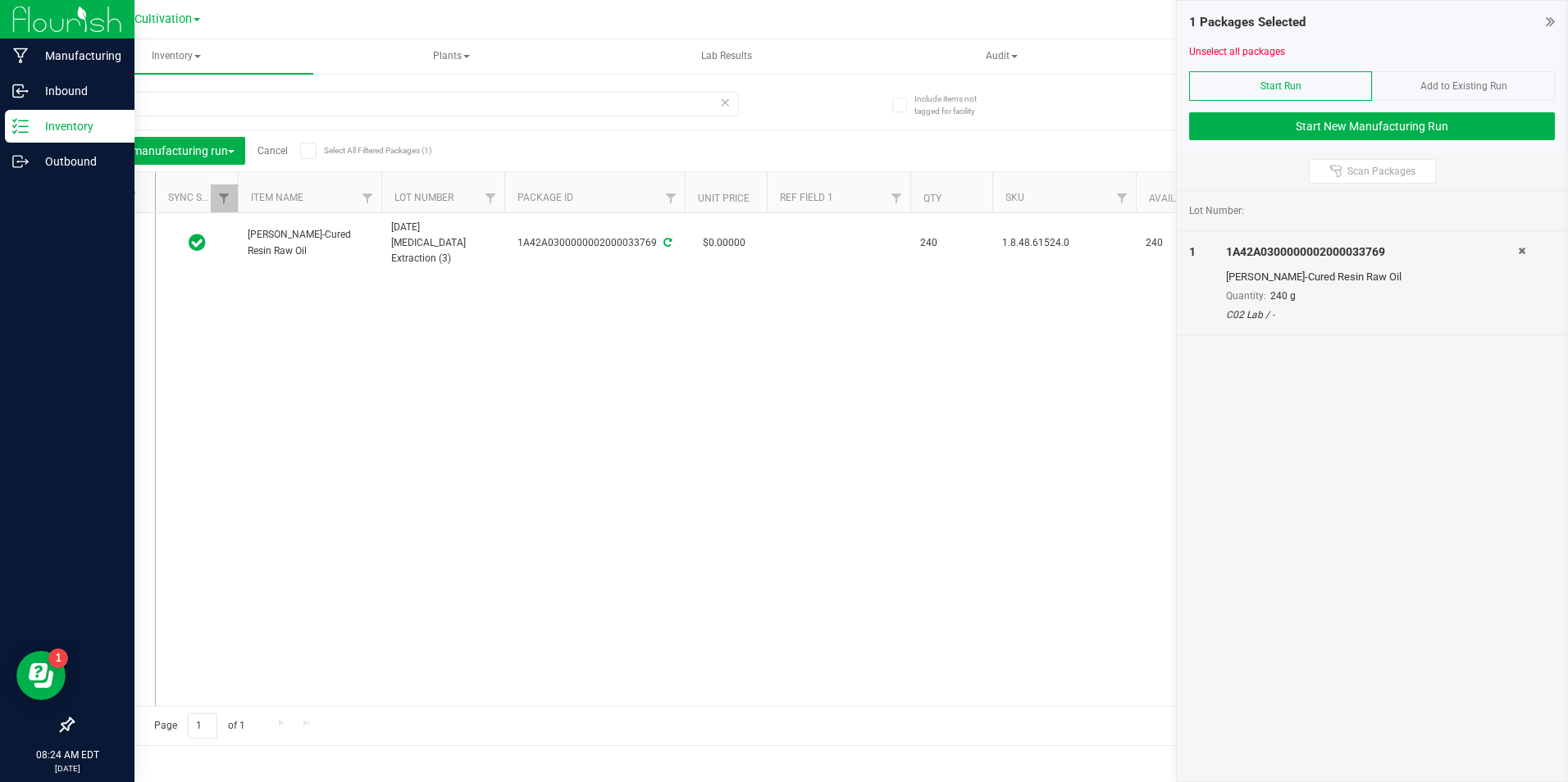
click at [231, 89] on div "33769" at bounding box center [438, 103] width 731 height 53
click at [221, 109] on input "33769" at bounding box center [406, 104] width 666 height 25
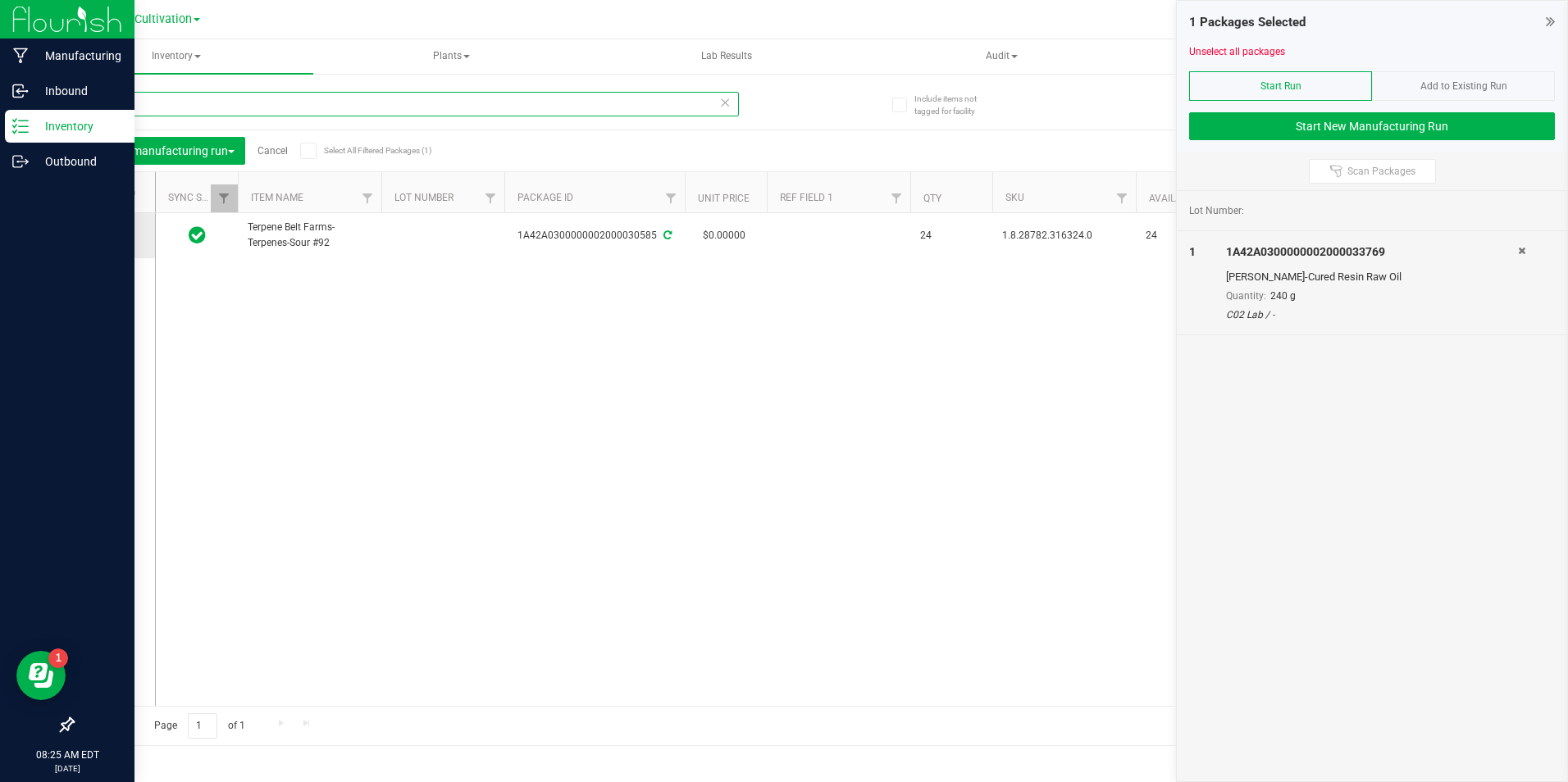
type input "30585"
click at [117, 239] on span at bounding box center [110, 235] width 16 height 16
click at [0, 0] on input "checkbox" at bounding box center [0, 0] width 0 height 0
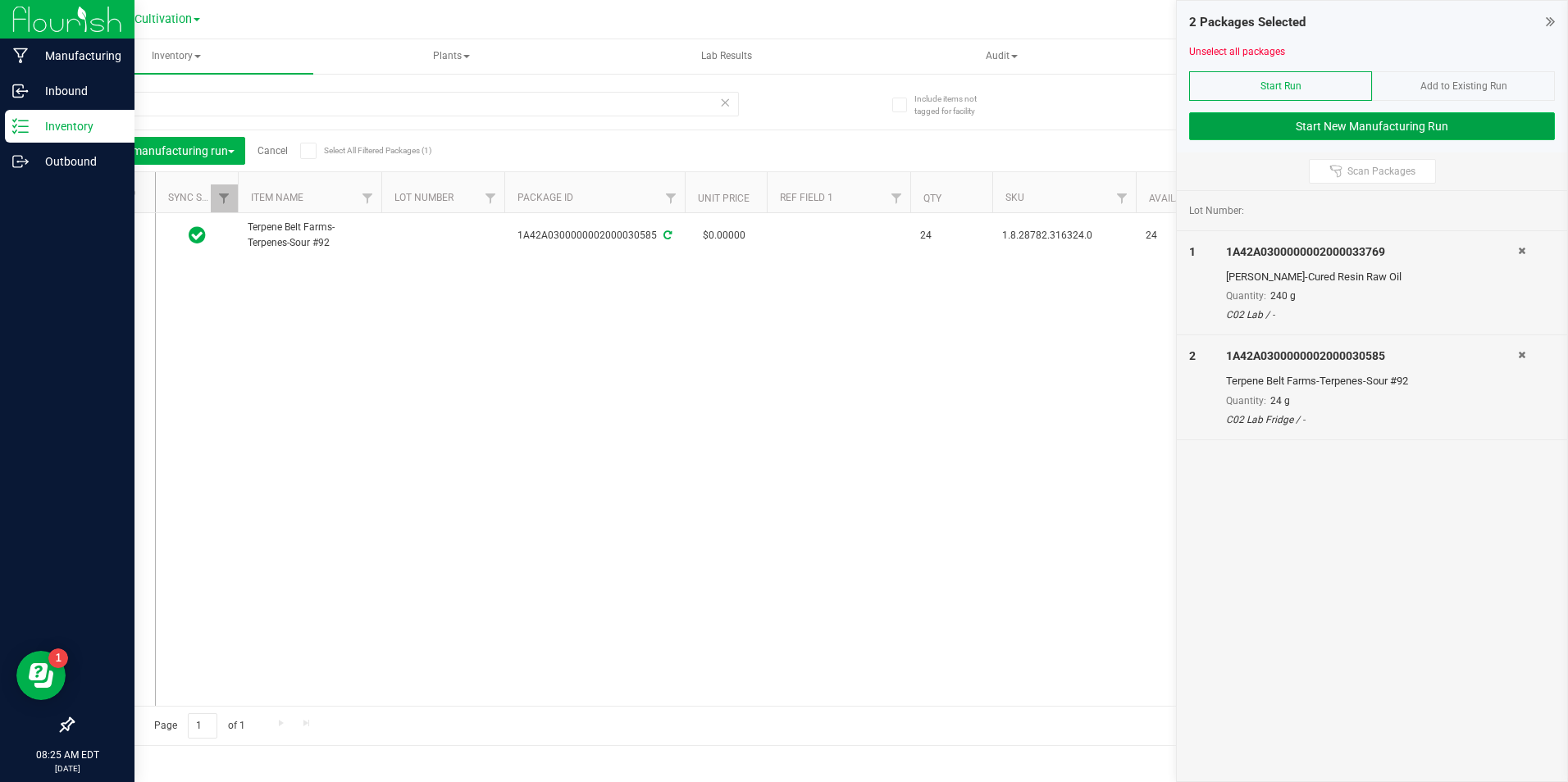
click at [1254, 124] on button "Start New Manufacturing Run" at bounding box center [1371, 126] width 366 height 28
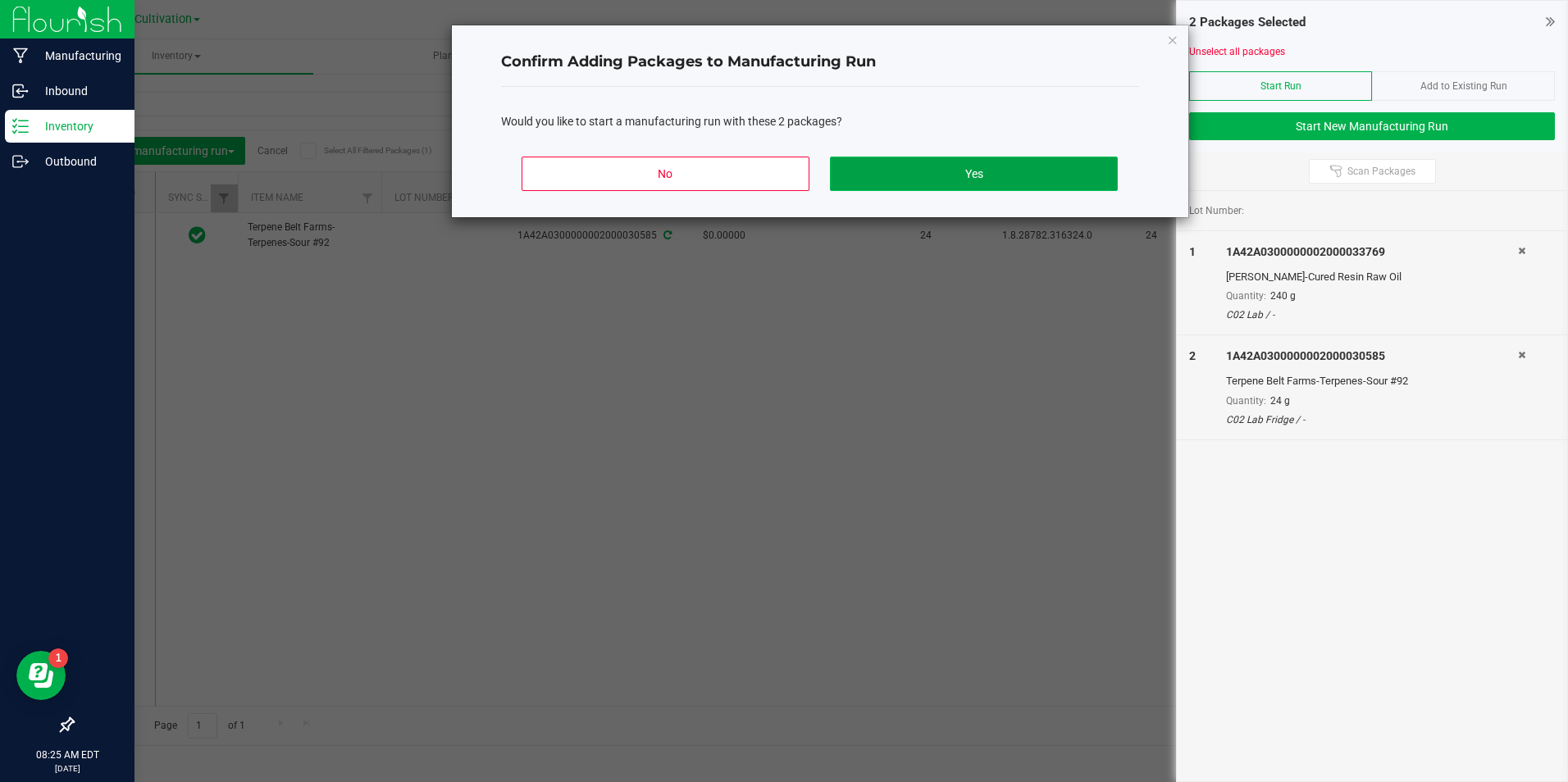
click at [891, 172] on button "Yes" at bounding box center [973, 174] width 287 height 34
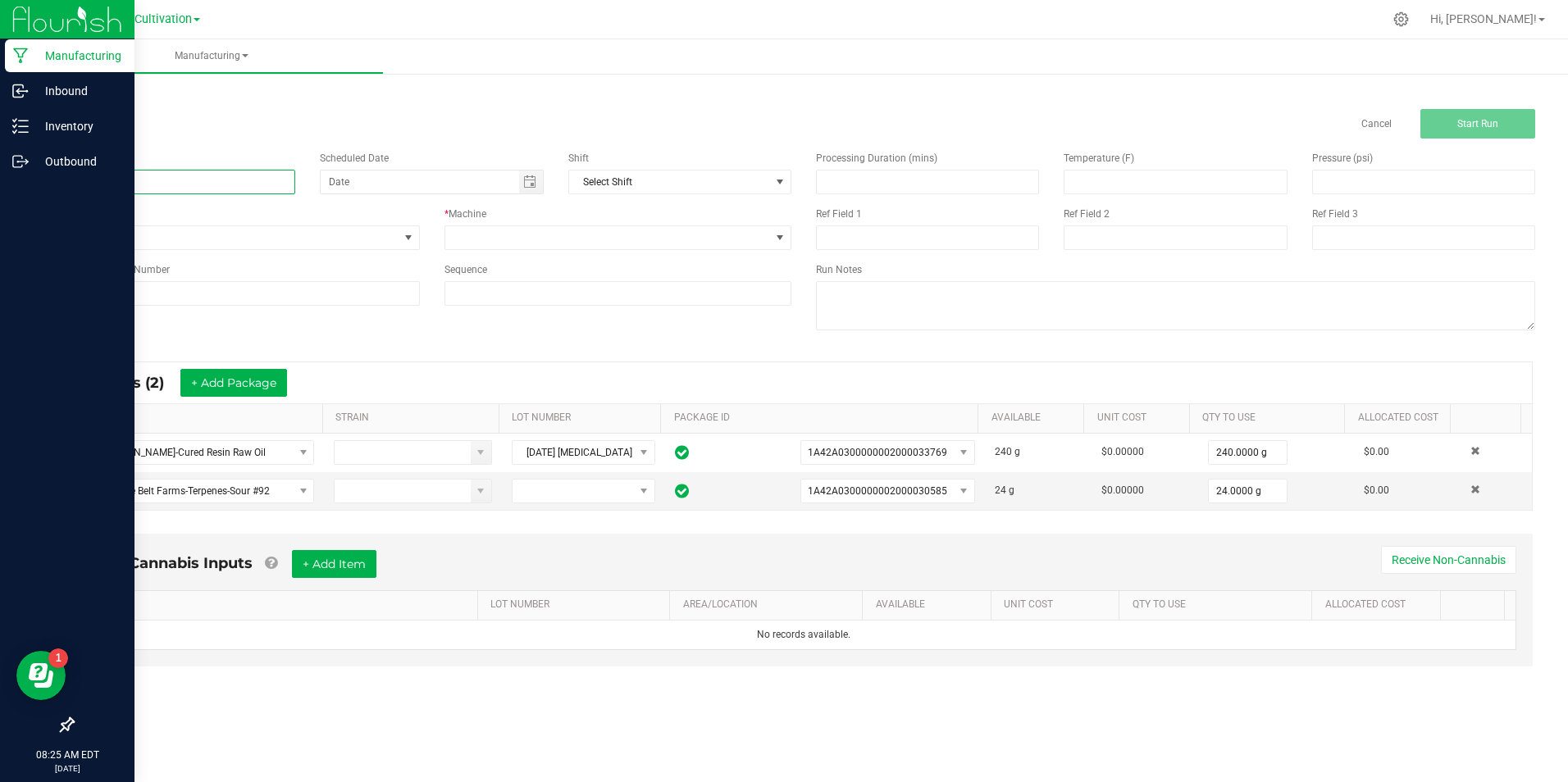
click at [173, 181] on input at bounding box center [184, 181] width 223 height 25
click at [173, 181] on input "[DATE] 1G Pod Fill (NYCD)" at bounding box center [184, 181] width 223 height 25
type input "[DATE] 1G Pod Fill (NYCD)"
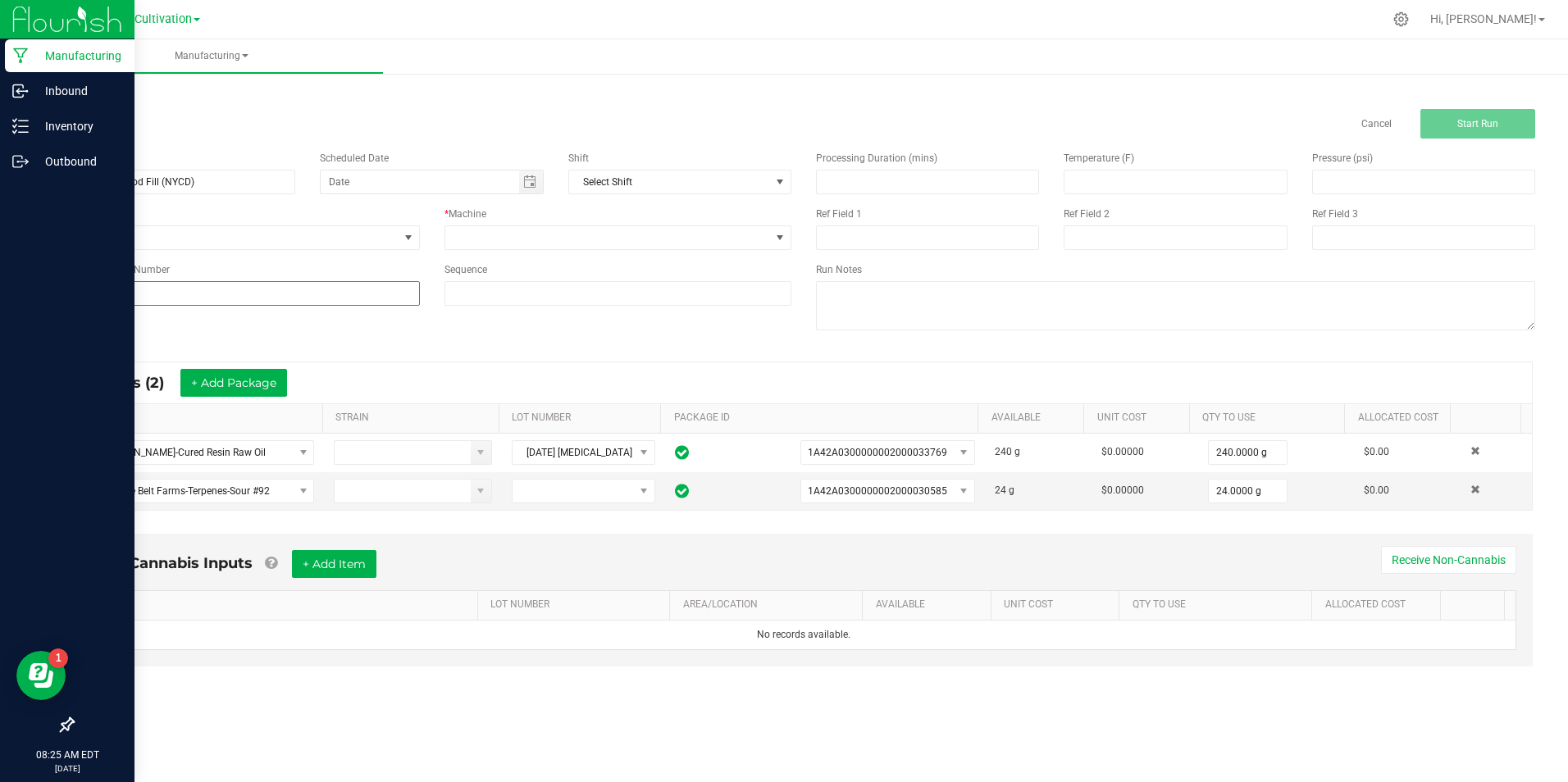
click at [216, 291] on input at bounding box center [246, 293] width 348 height 25
paste input "[DATE] 1G Pod Fill (NYCD)"
type input "[DATE] 1G Pod Fill (NYCD)"
click at [466, 239] on span at bounding box center [608, 238] width 326 height 23
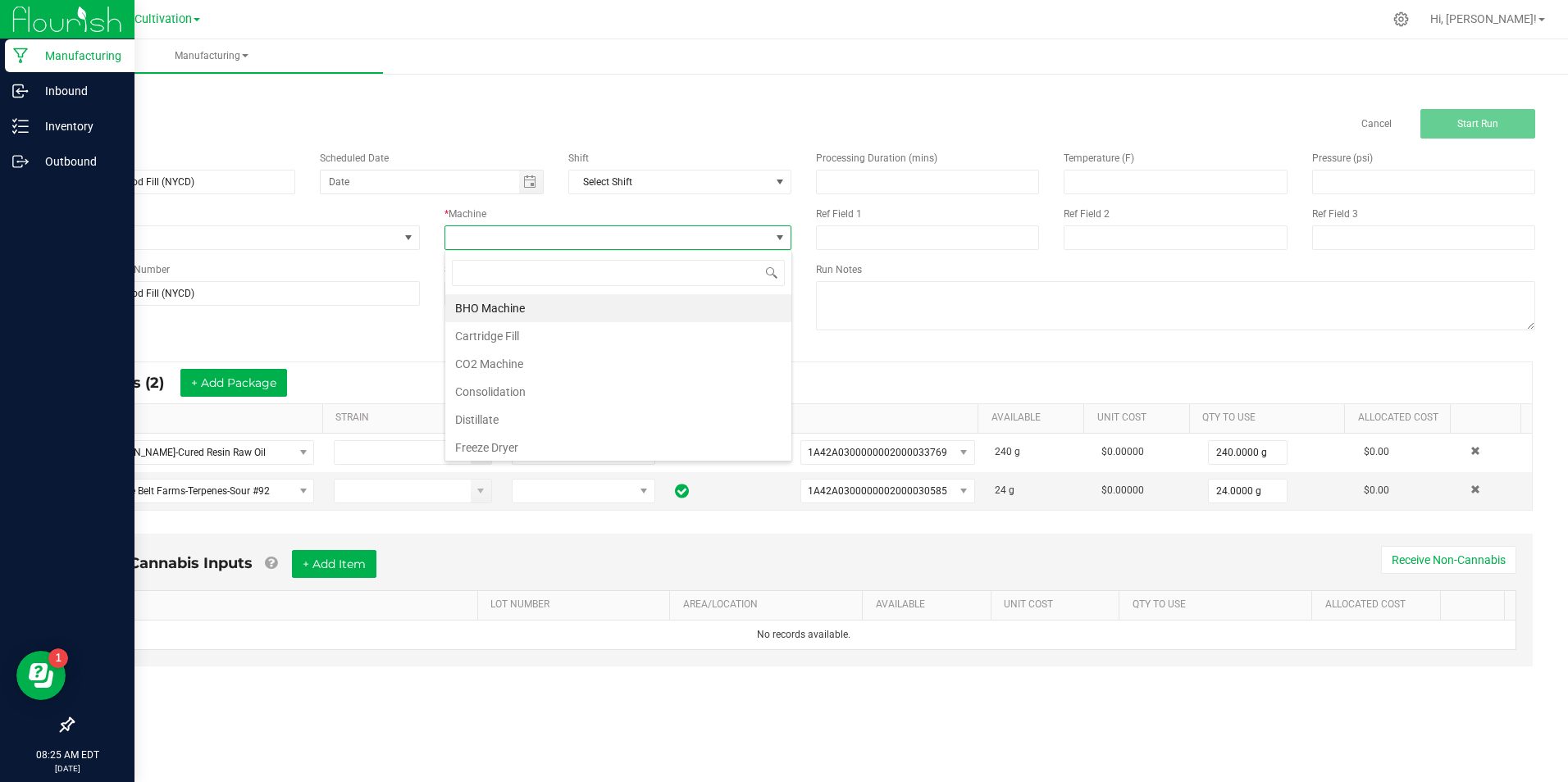
scroll to position [25, 347]
click at [529, 334] on li "Cartridge Fill" at bounding box center [618, 336] width 346 height 28
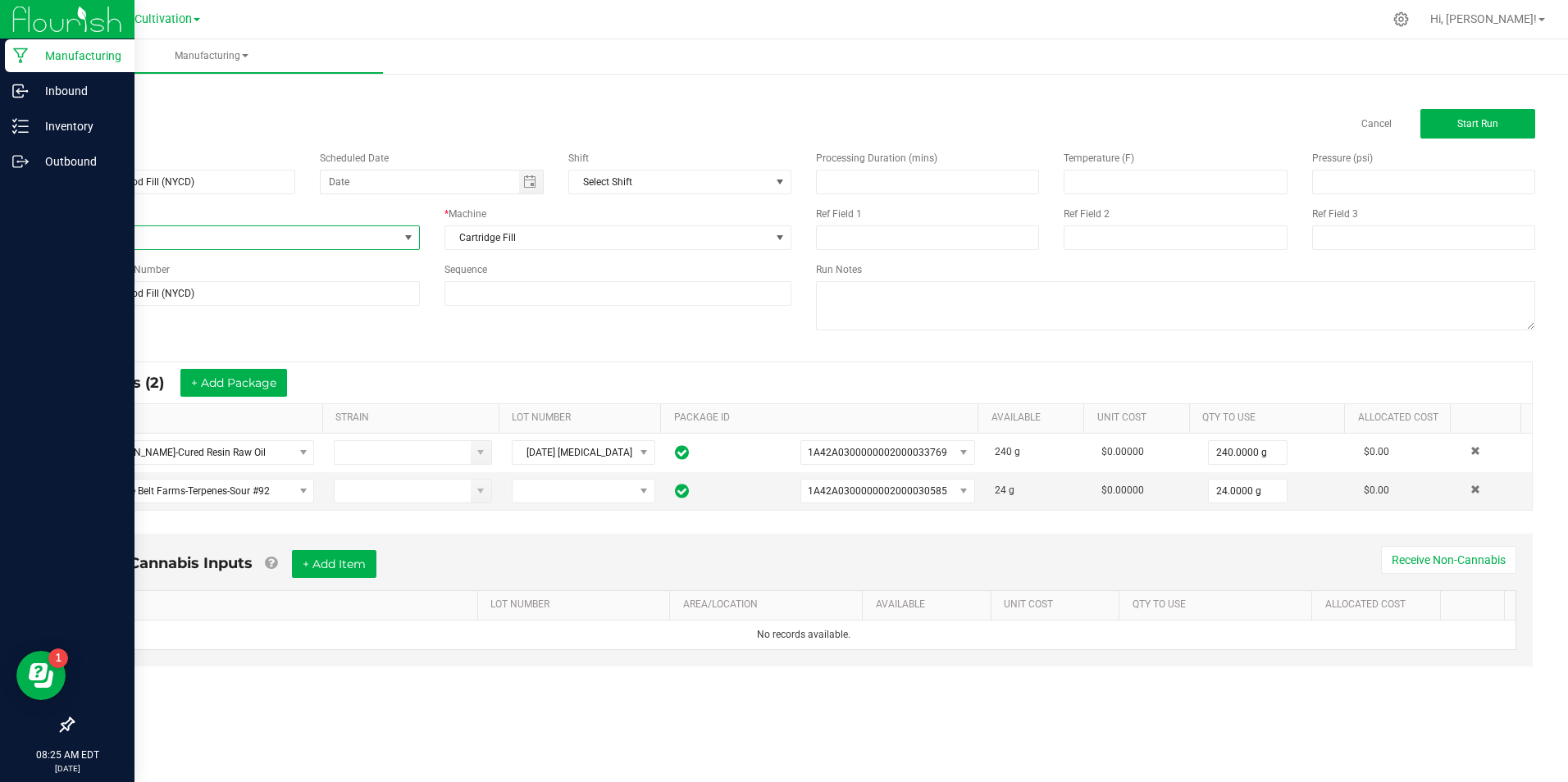
click at [385, 235] on span "None" at bounding box center [236, 238] width 326 height 23
click at [181, 423] on li "Cartridges" at bounding box center [246, 429] width 346 height 25
click at [1237, 497] on input "24" at bounding box center [1247, 491] width 78 height 23
type input "2.0000 g"
click at [1457, 130] on button "Start Run" at bounding box center [1477, 124] width 115 height 30
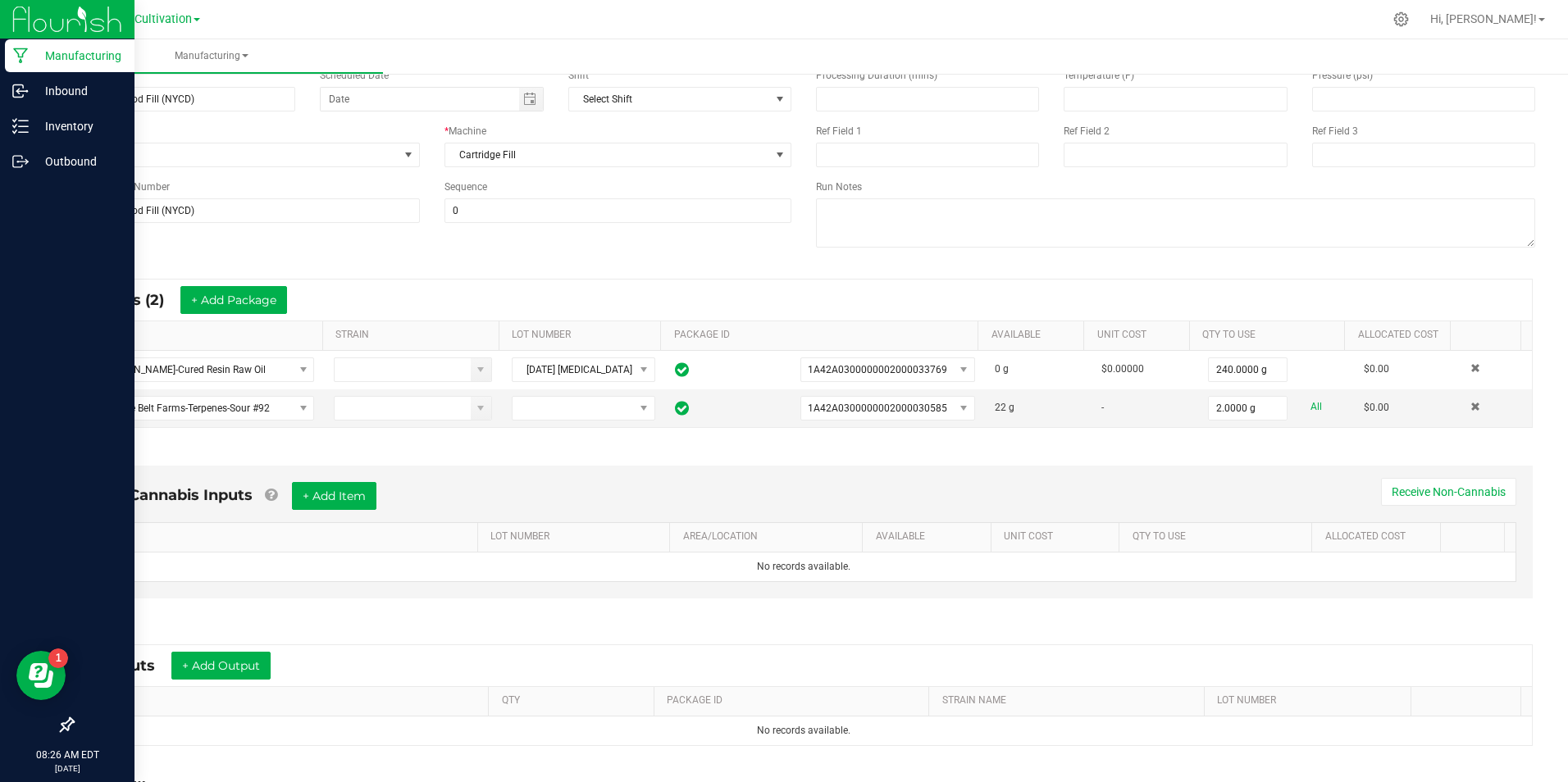
scroll to position [246, 0]
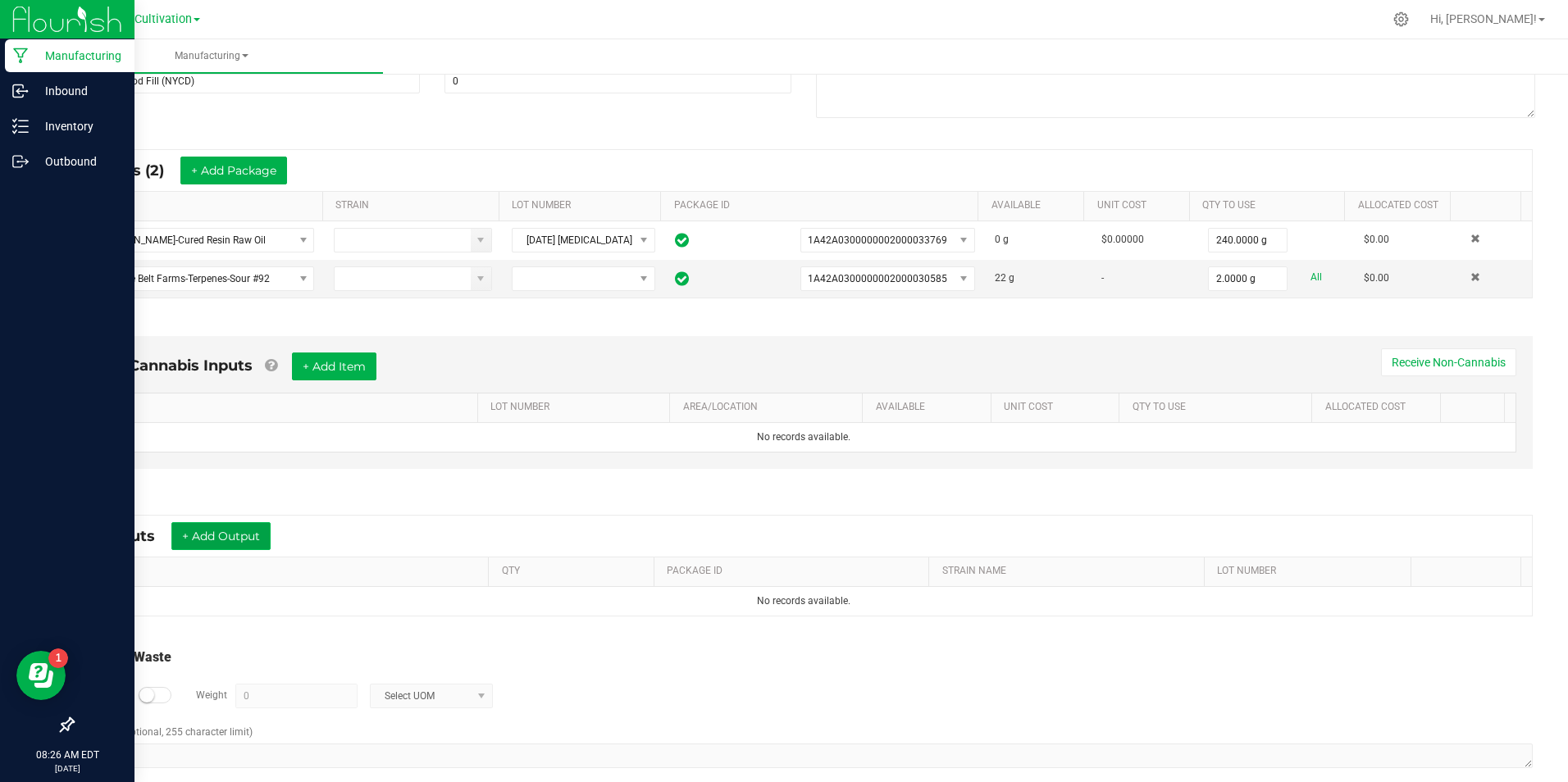
click at [206, 531] on button "+ Add Output" at bounding box center [221, 536] width 99 height 28
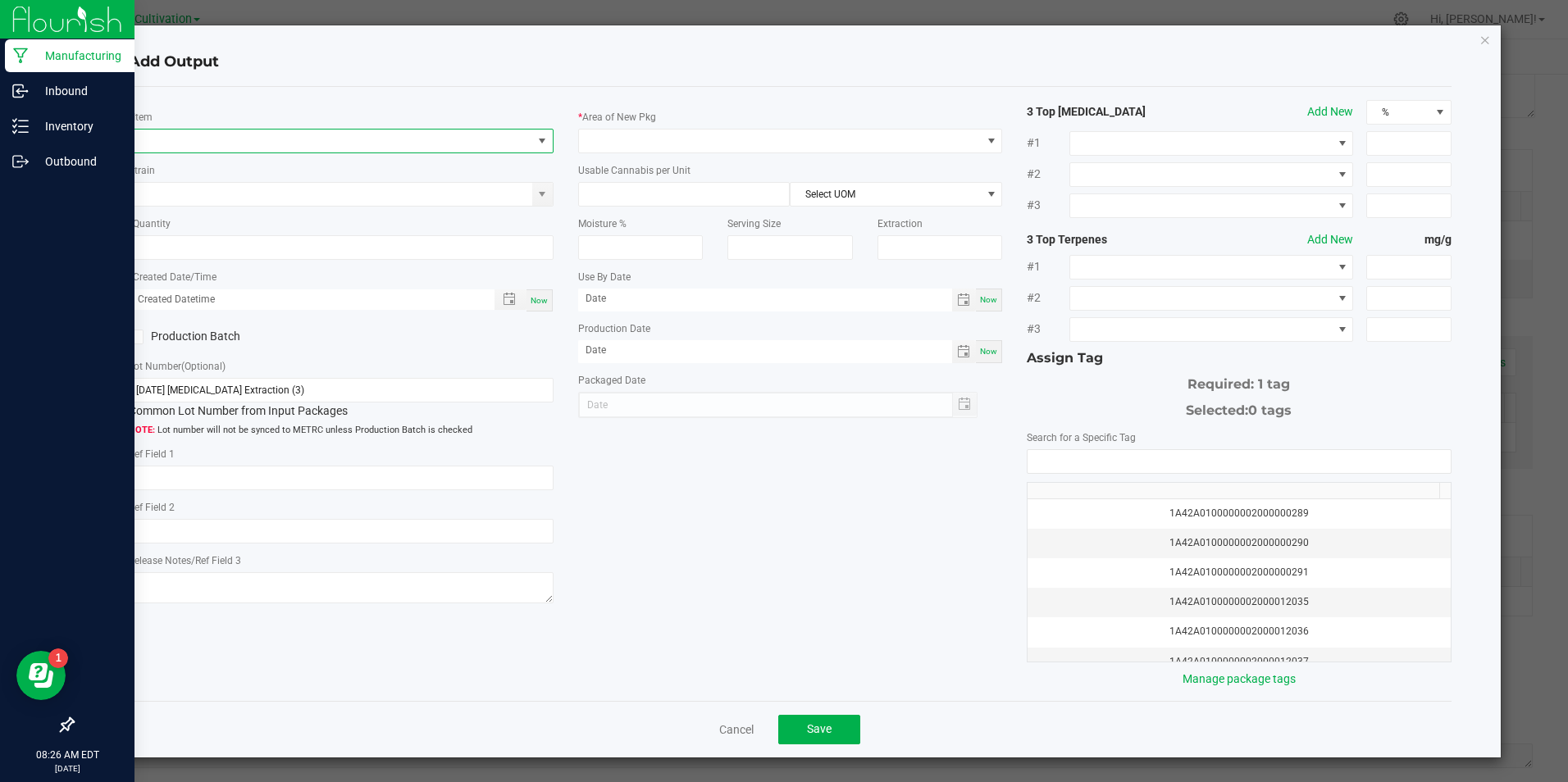
click at [245, 141] on span "NO DATA FOUND" at bounding box center [330, 141] width 401 height 23
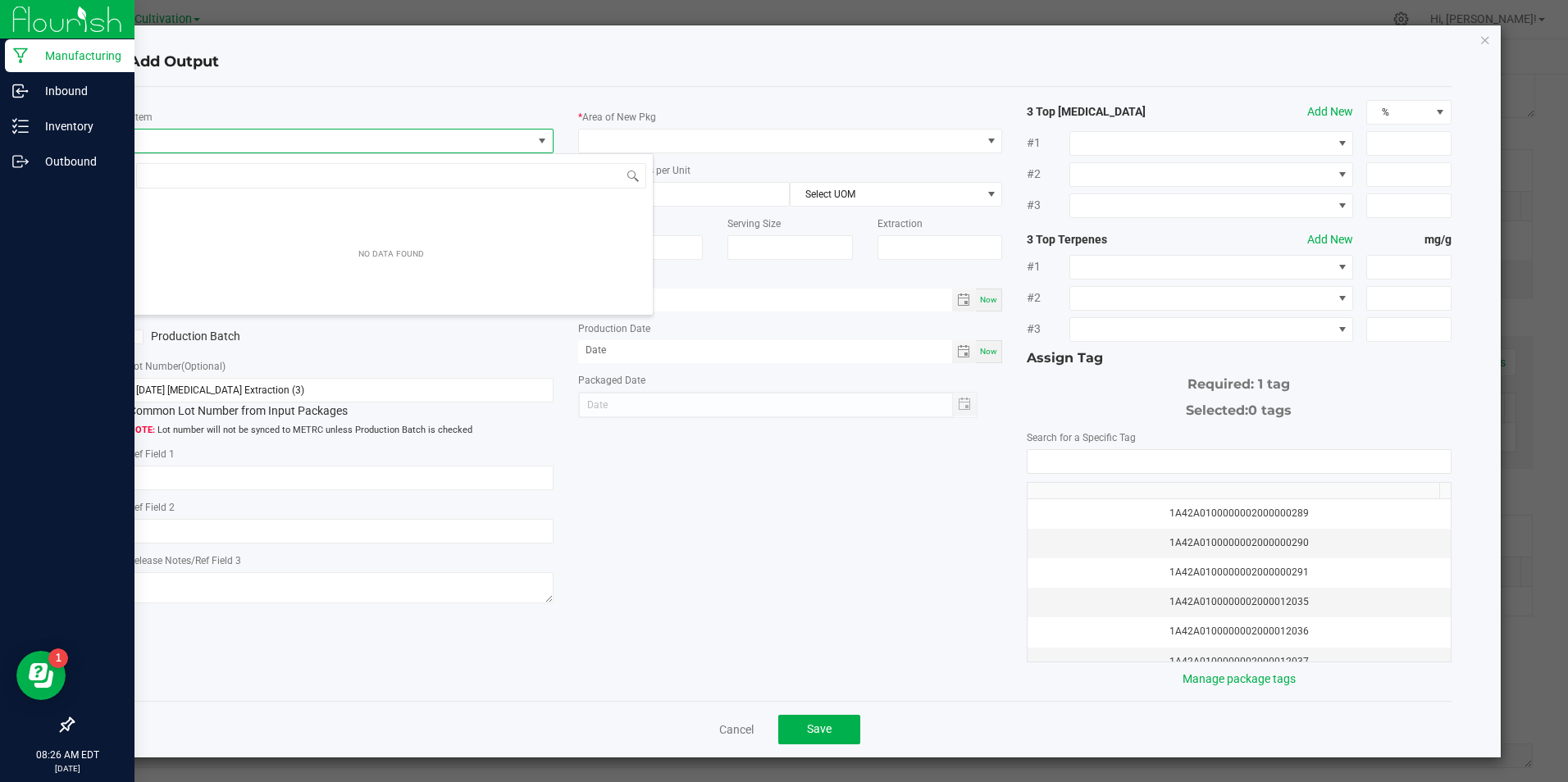
scroll to position [25, 421]
type input "[PERSON_NAME]-disposable pod-cured resin-1g-nyc"
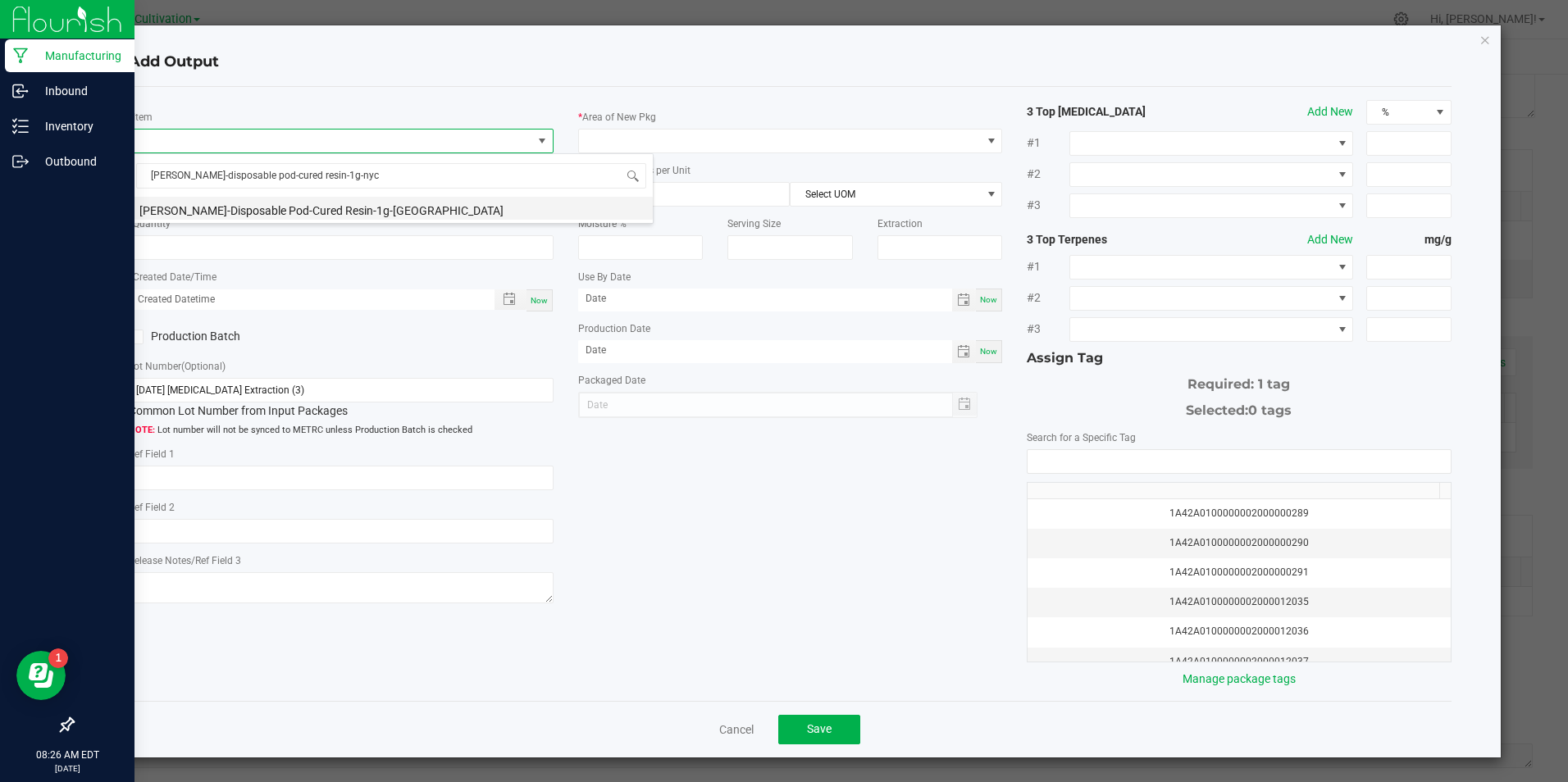
click at [309, 206] on li "[PERSON_NAME]-Disposable Pod-Cured Resin-1g-[GEOGRAPHIC_DATA]" at bounding box center [391, 208] width 523 height 23
type input "0 ea"
type input "3.3"
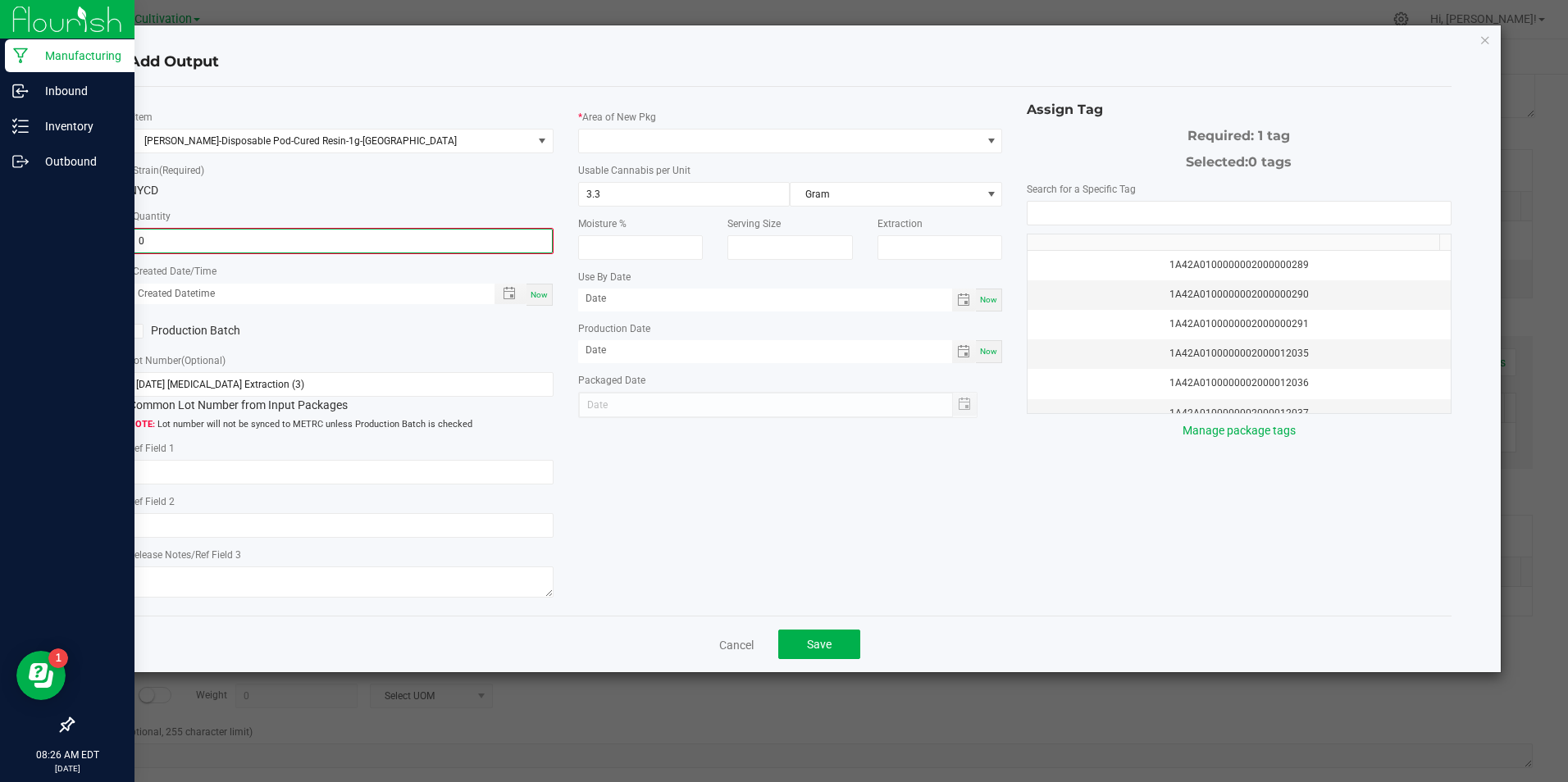
click at [319, 236] on input "0" at bounding box center [341, 240] width 421 height 23
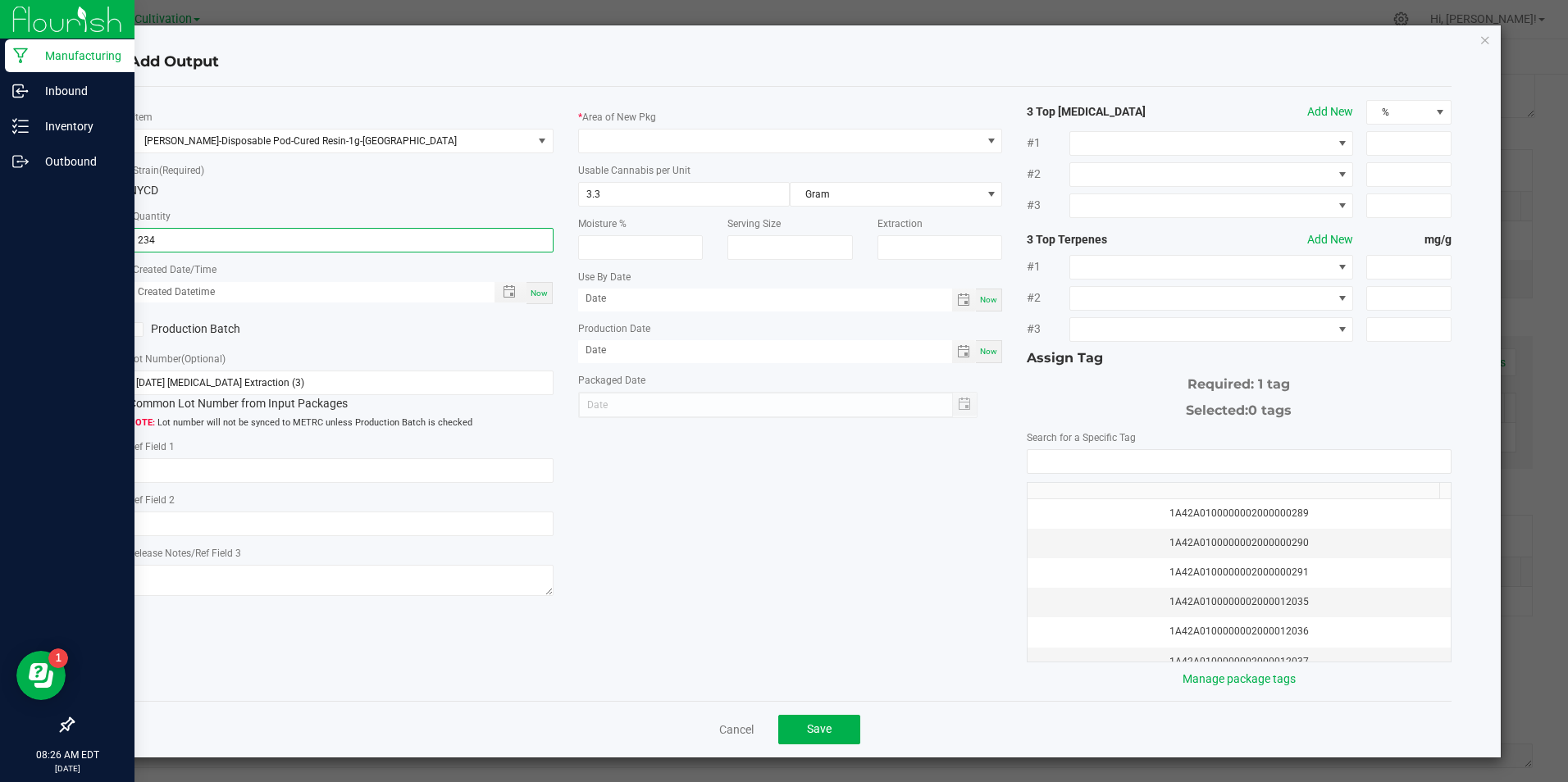
type input "234 ea"
click at [544, 289] on div "Now" at bounding box center [539, 293] width 26 height 22
type input "[DATE] 8:26 AM"
type input "[DATE]"
click at [141, 329] on span at bounding box center [135, 329] width 14 height 14
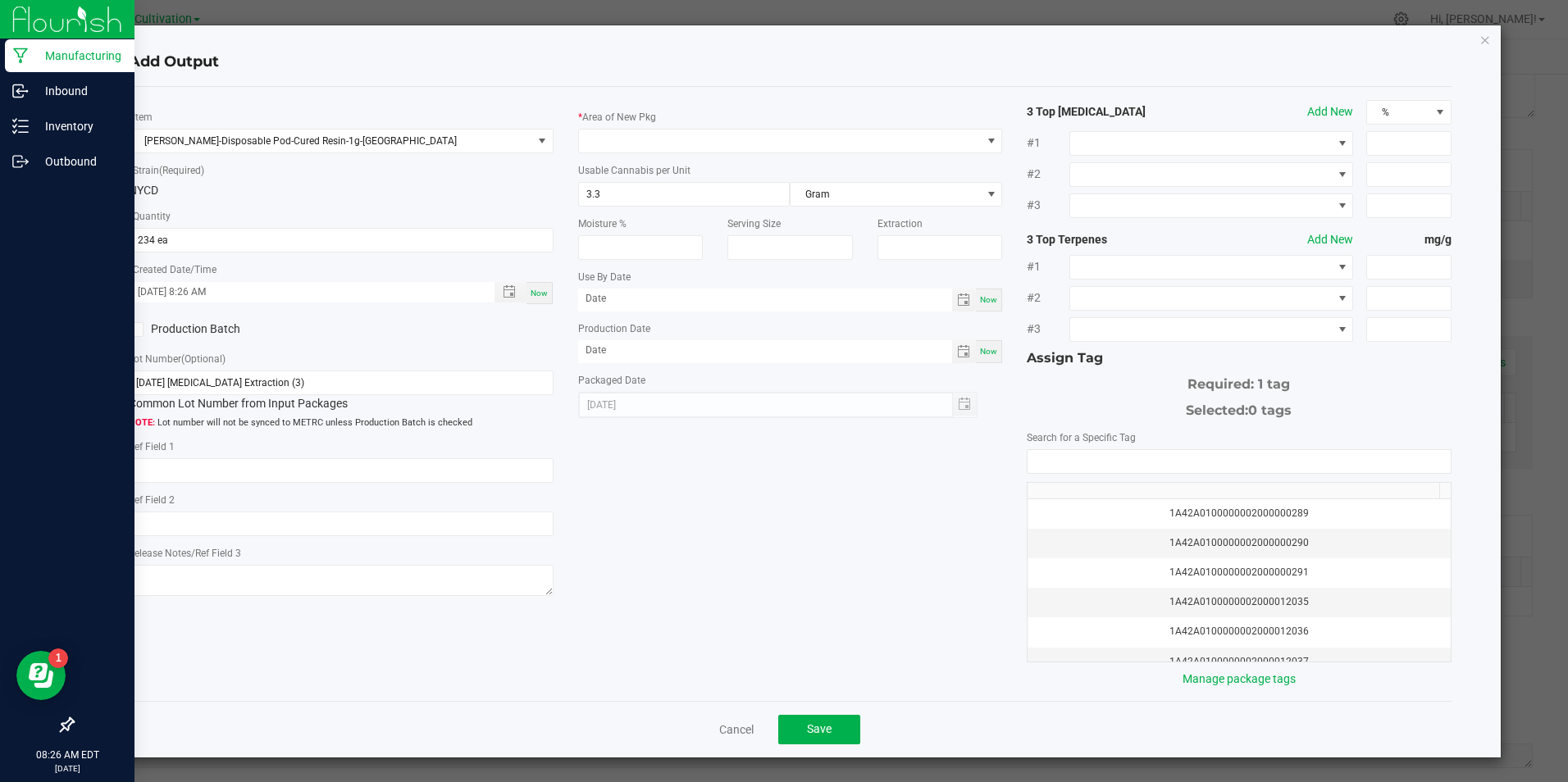
click at [139, 336] on span at bounding box center [135, 329] width 14 height 14
click at [0, 0] on input "Production Batch" at bounding box center [0, 0] width 0 height 0
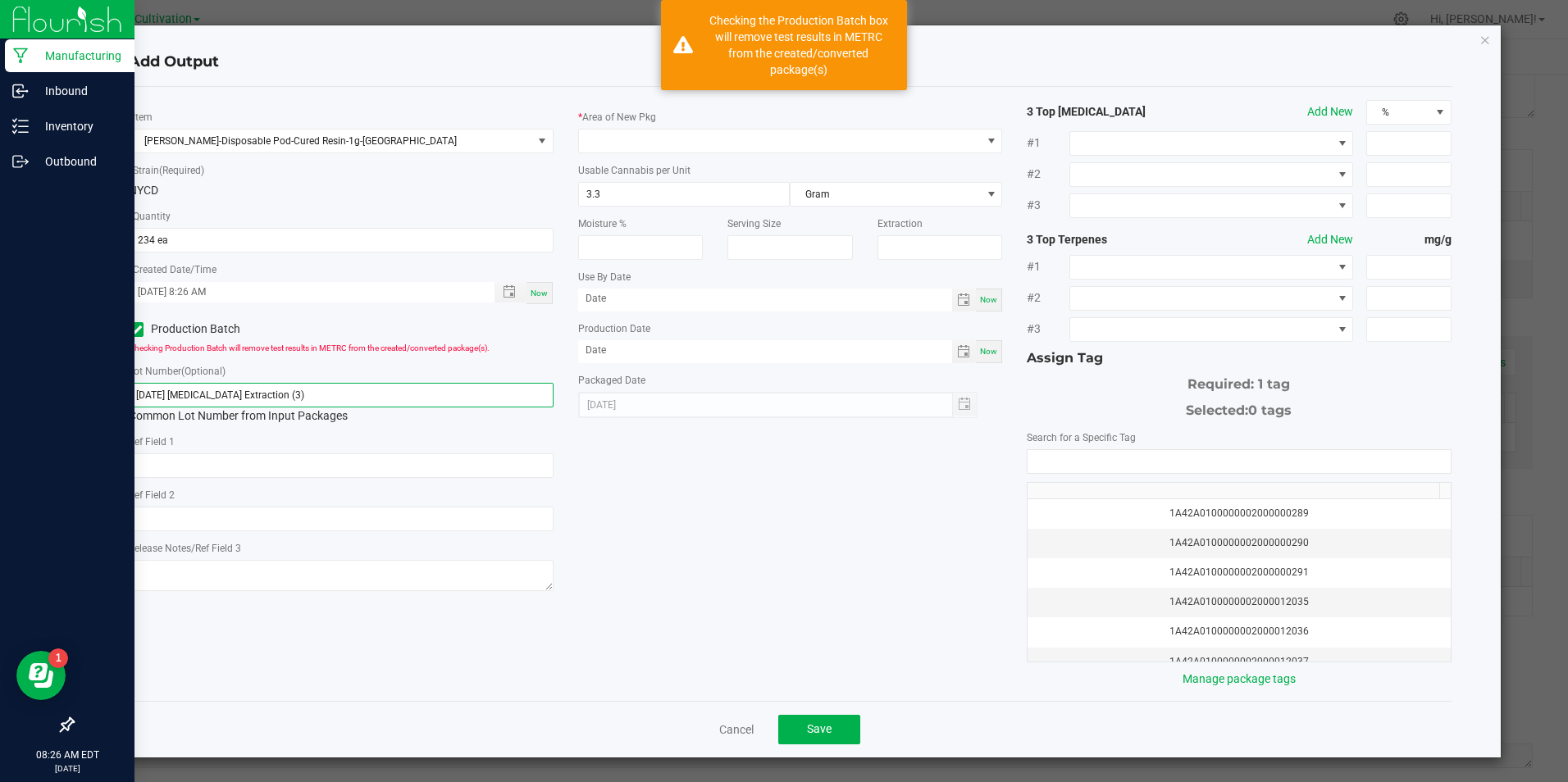
click at [286, 396] on input "[DATE] [MEDICAL_DATA] Extraction (3)" at bounding box center [340, 394] width 424 height 25
paste input "5/25 1G Pod Fill (NYCD"
type input "[DATE] 1G Pod Fill (NYCD)-1"
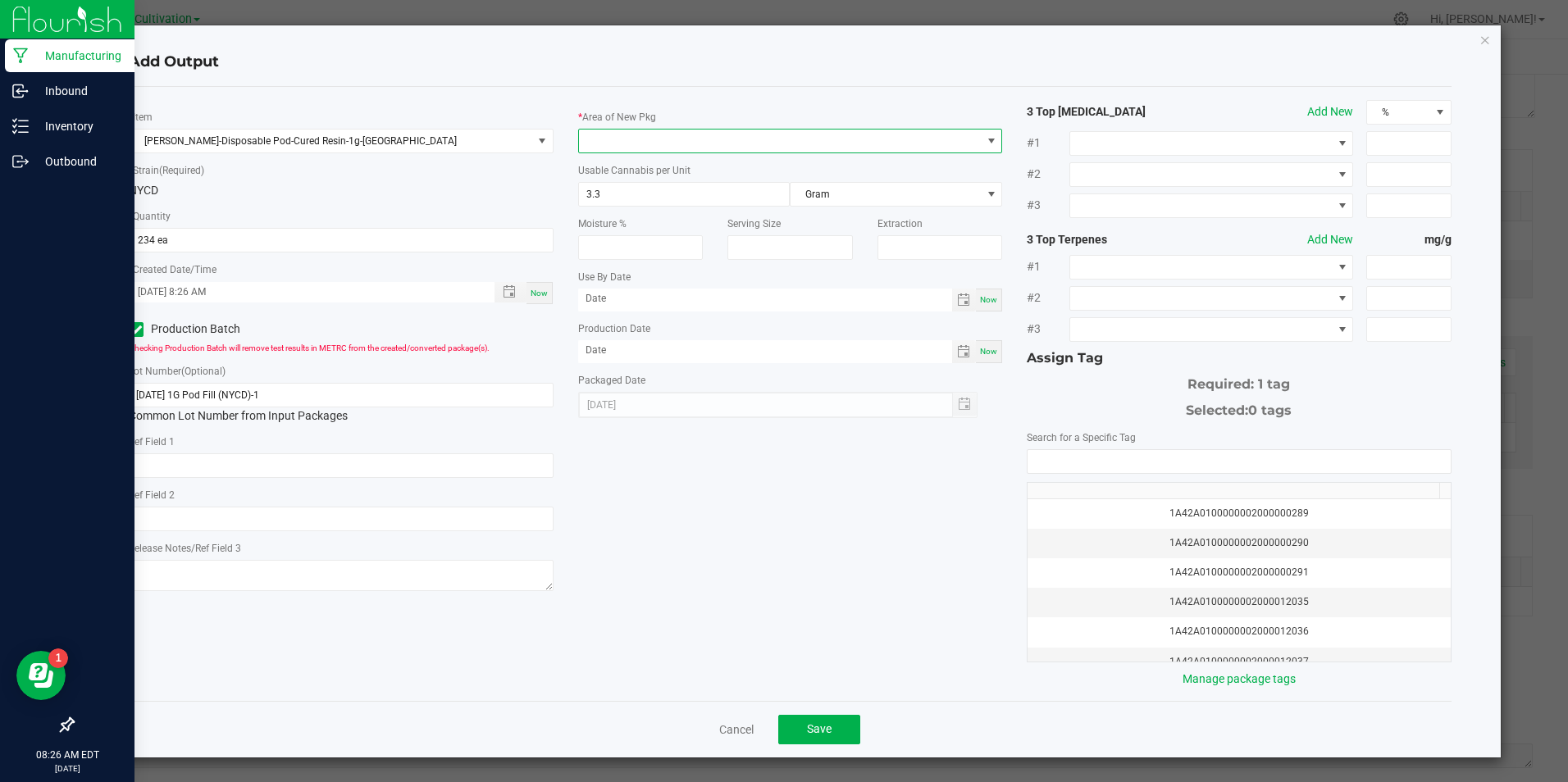
click at [611, 141] on span at bounding box center [779, 141] width 401 height 23
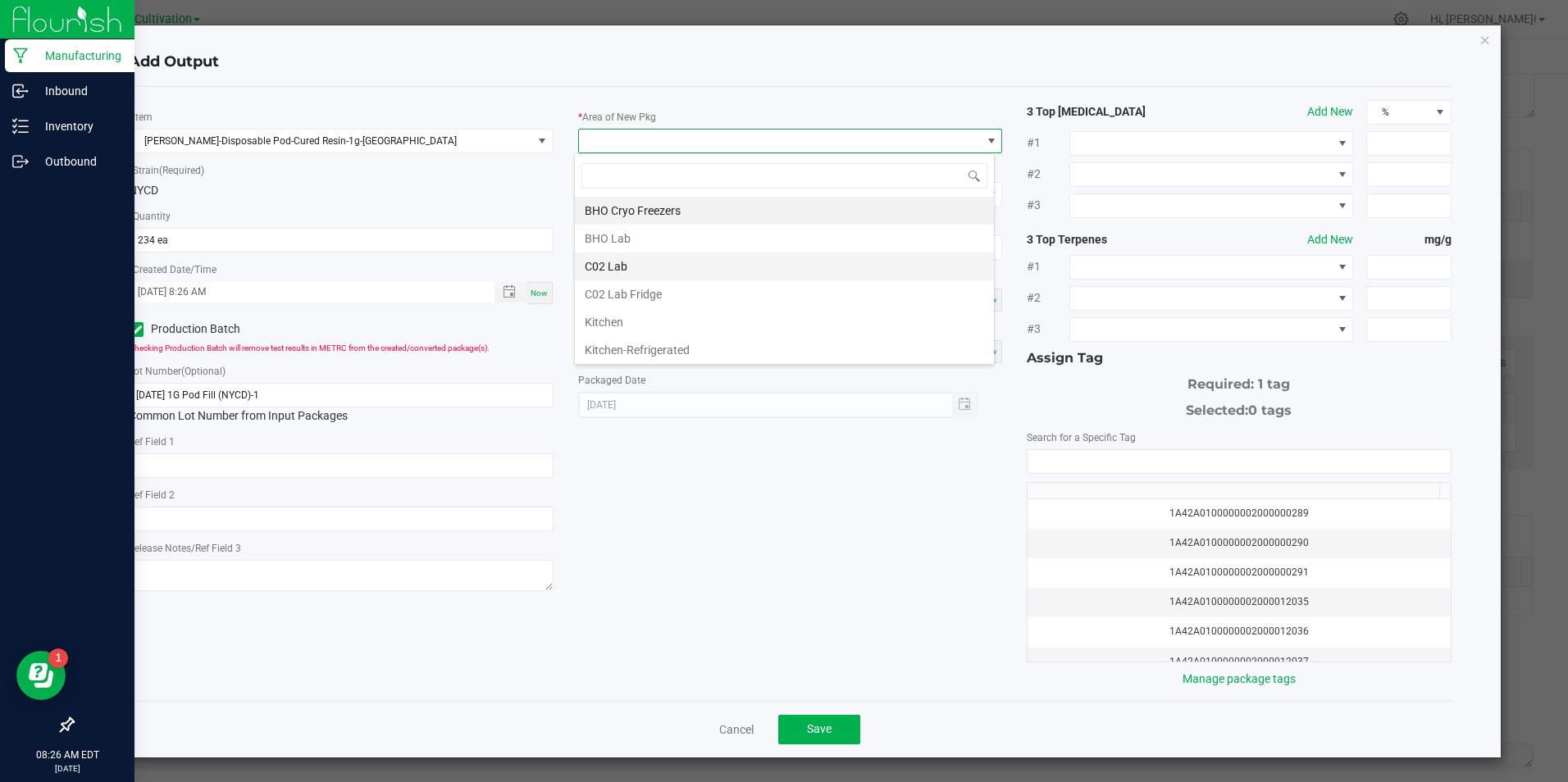
click at [628, 262] on li "C02 Lab" at bounding box center [784, 266] width 419 height 28
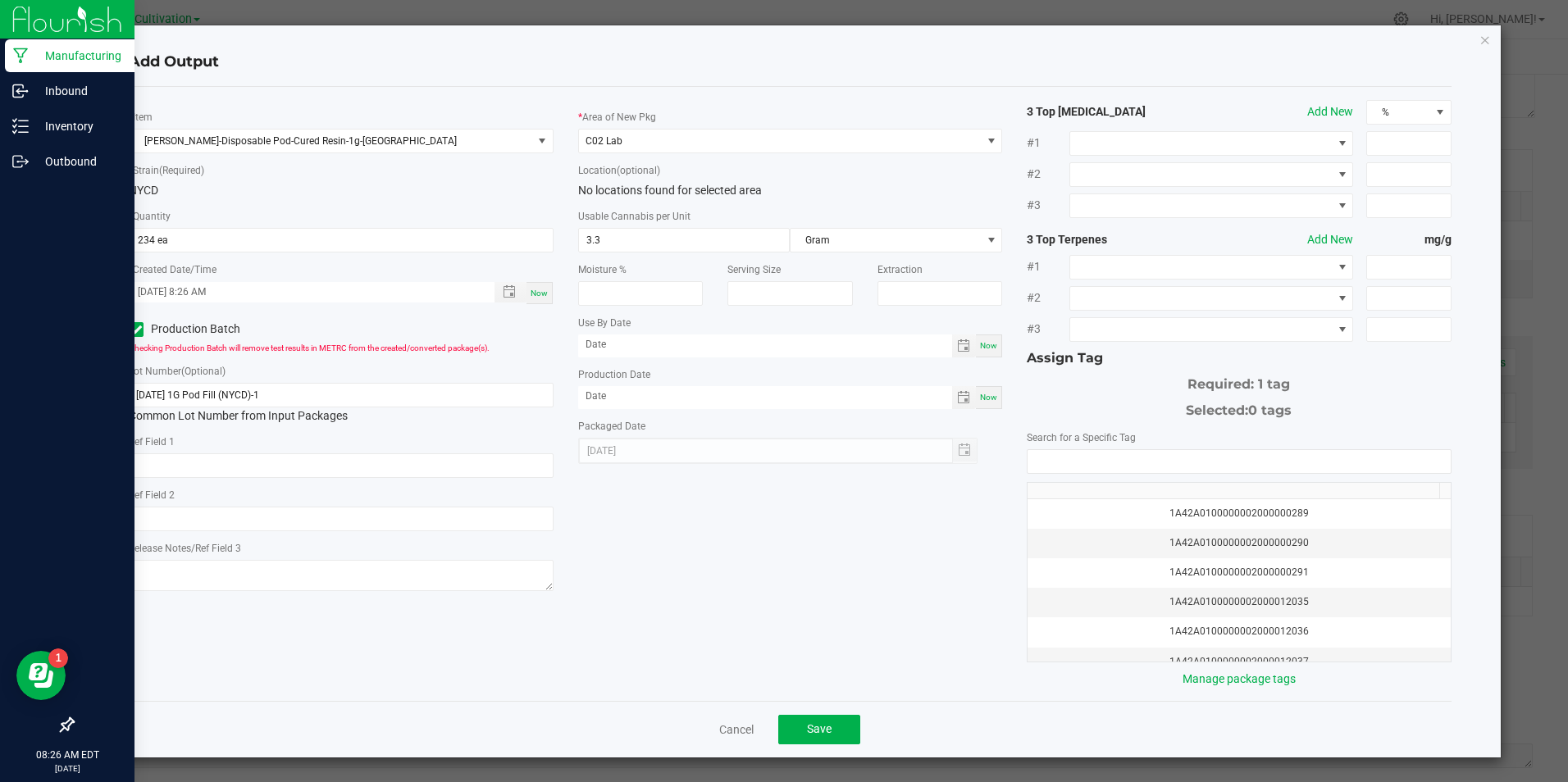
click at [989, 398] on span "Now" at bounding box center [989, 397] width 17 height 9
type input "[DATE]"
click at [1048, 466] on input "NO DATA FOUND" at bounding box center [1239, 461] width 423 height 23
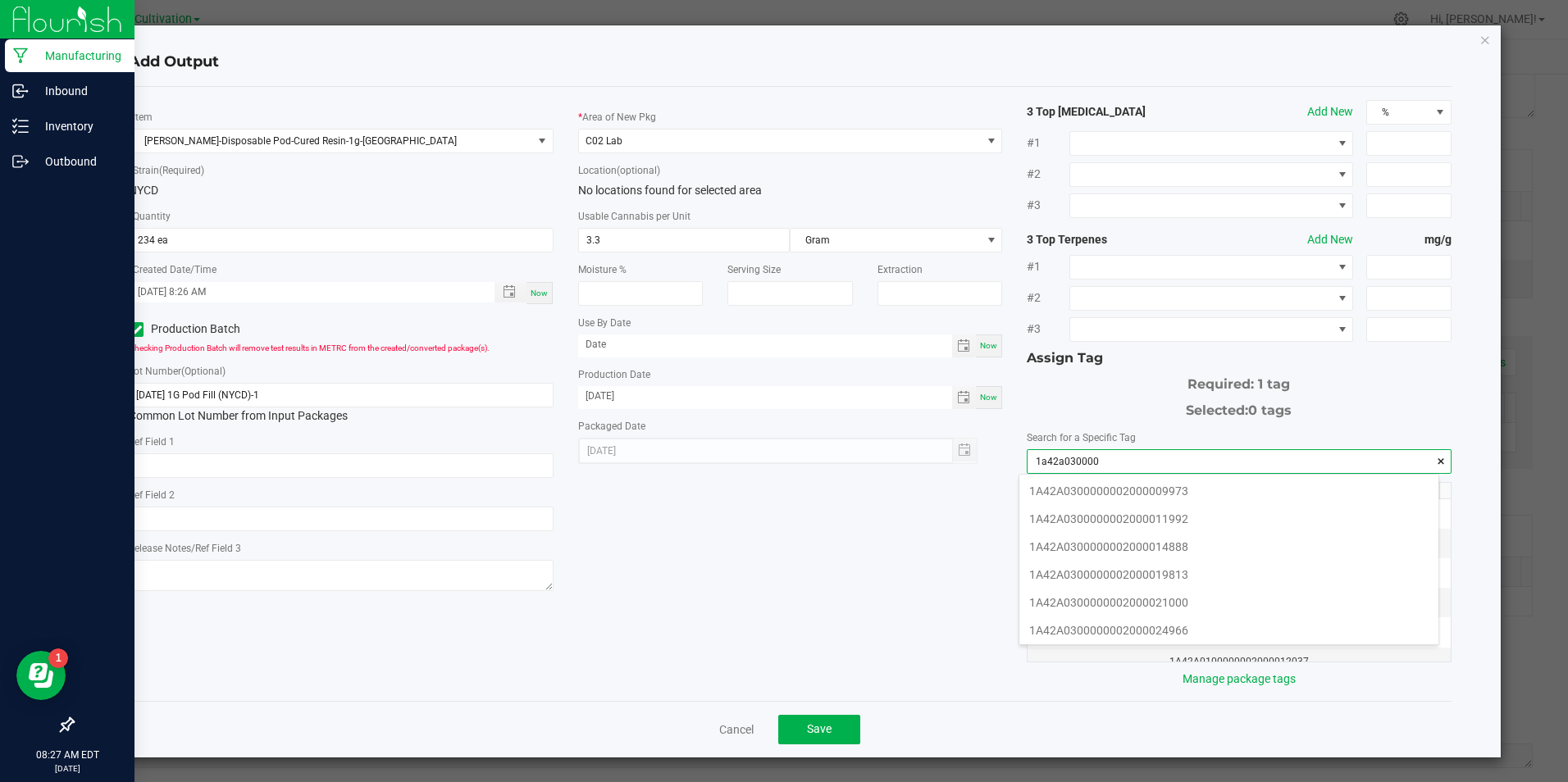
scroll to position [164, 0]
click at [1203, 631] on li "1A42A0300000002000033783" at bounding box center [1229, 633] width 419 height 28
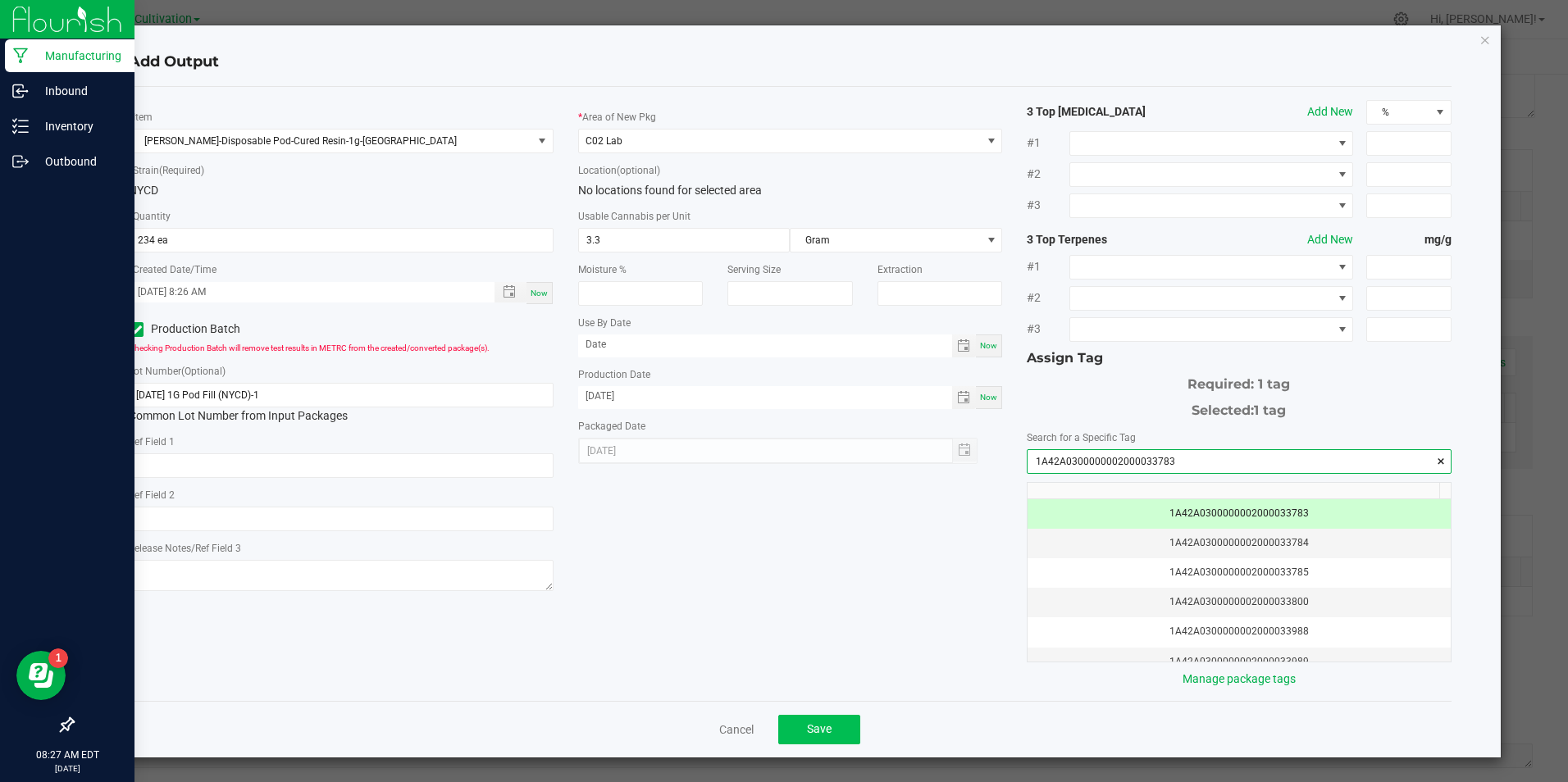
type input "1A42A0300000002000033783"
click at [823, 722] on button "Save" at bounding box center [819, 729] width 82 height 30
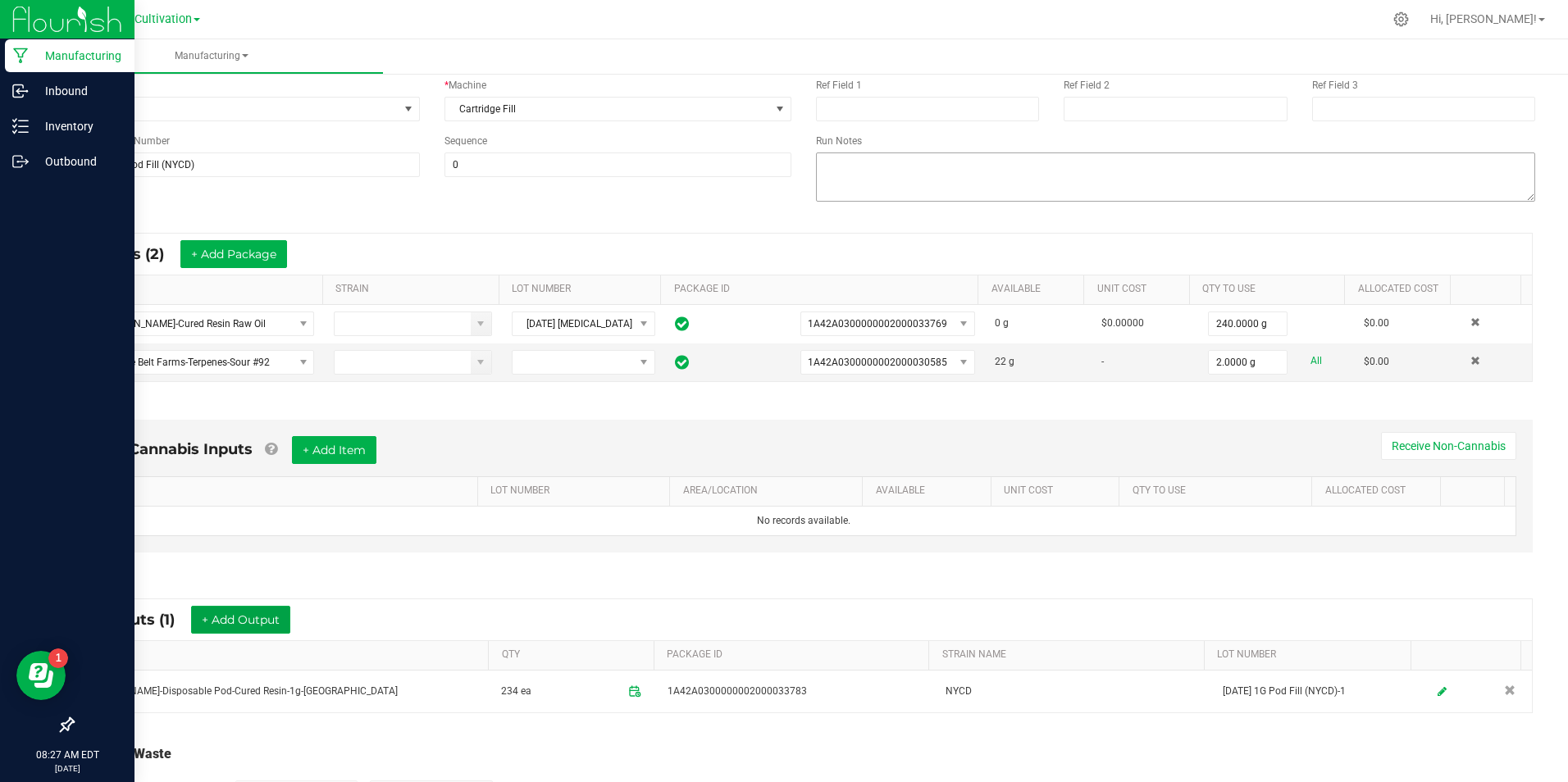
scroll to position [0, 0]
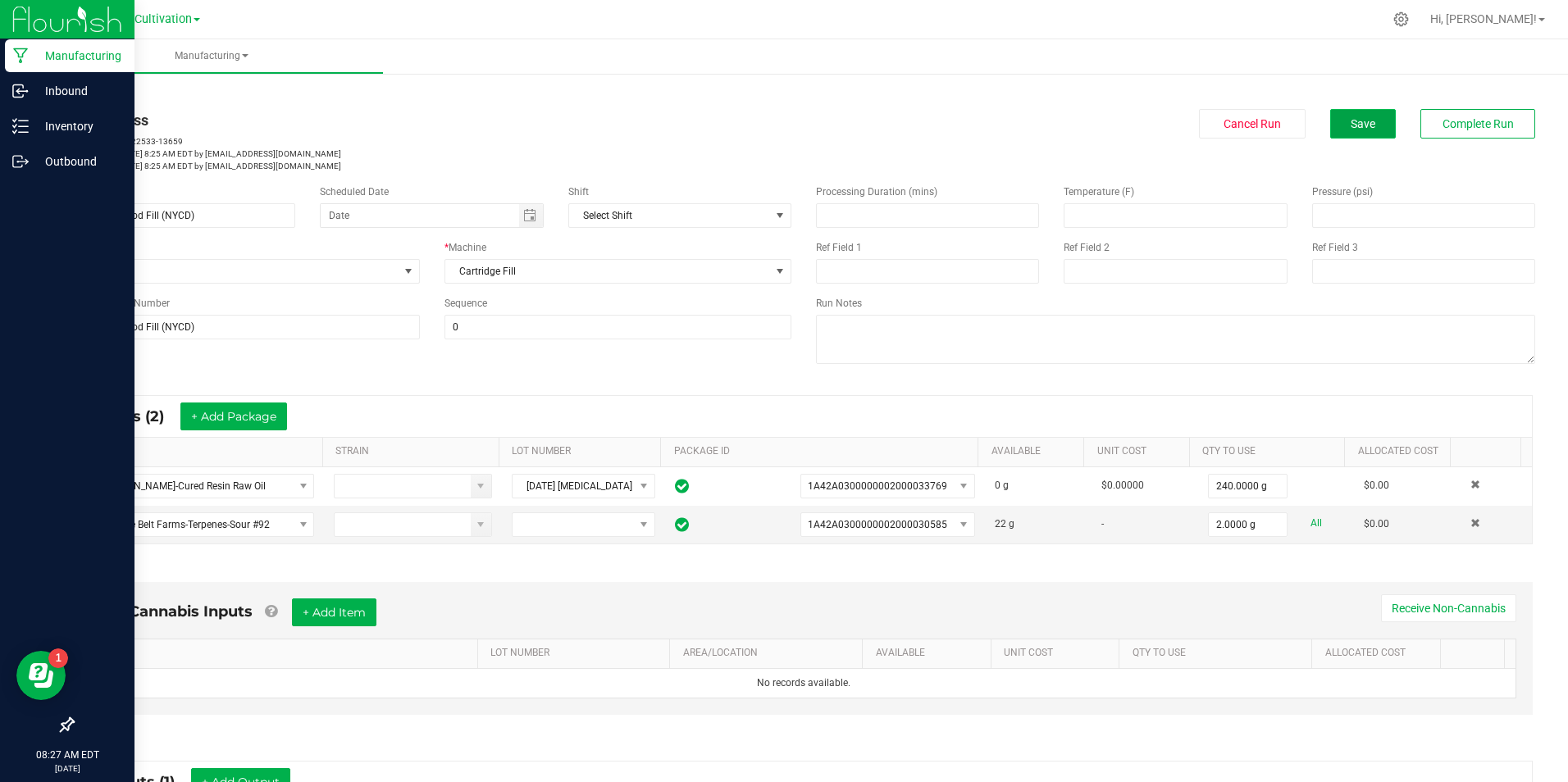
click at [1330, 125] on button "Save" at bounding box center [1363, 124] width 66 height 30
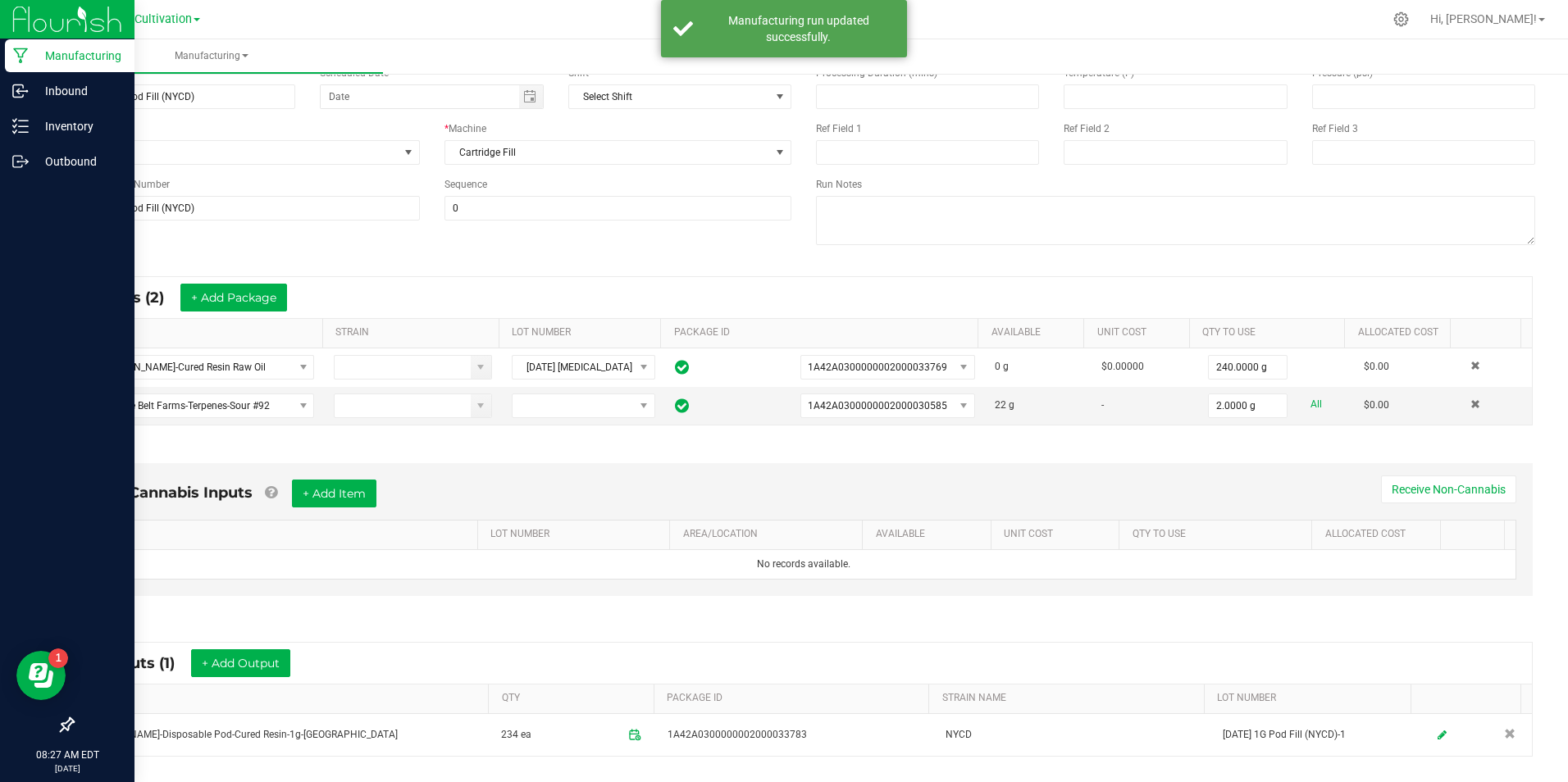
scroll to position [280, 0]
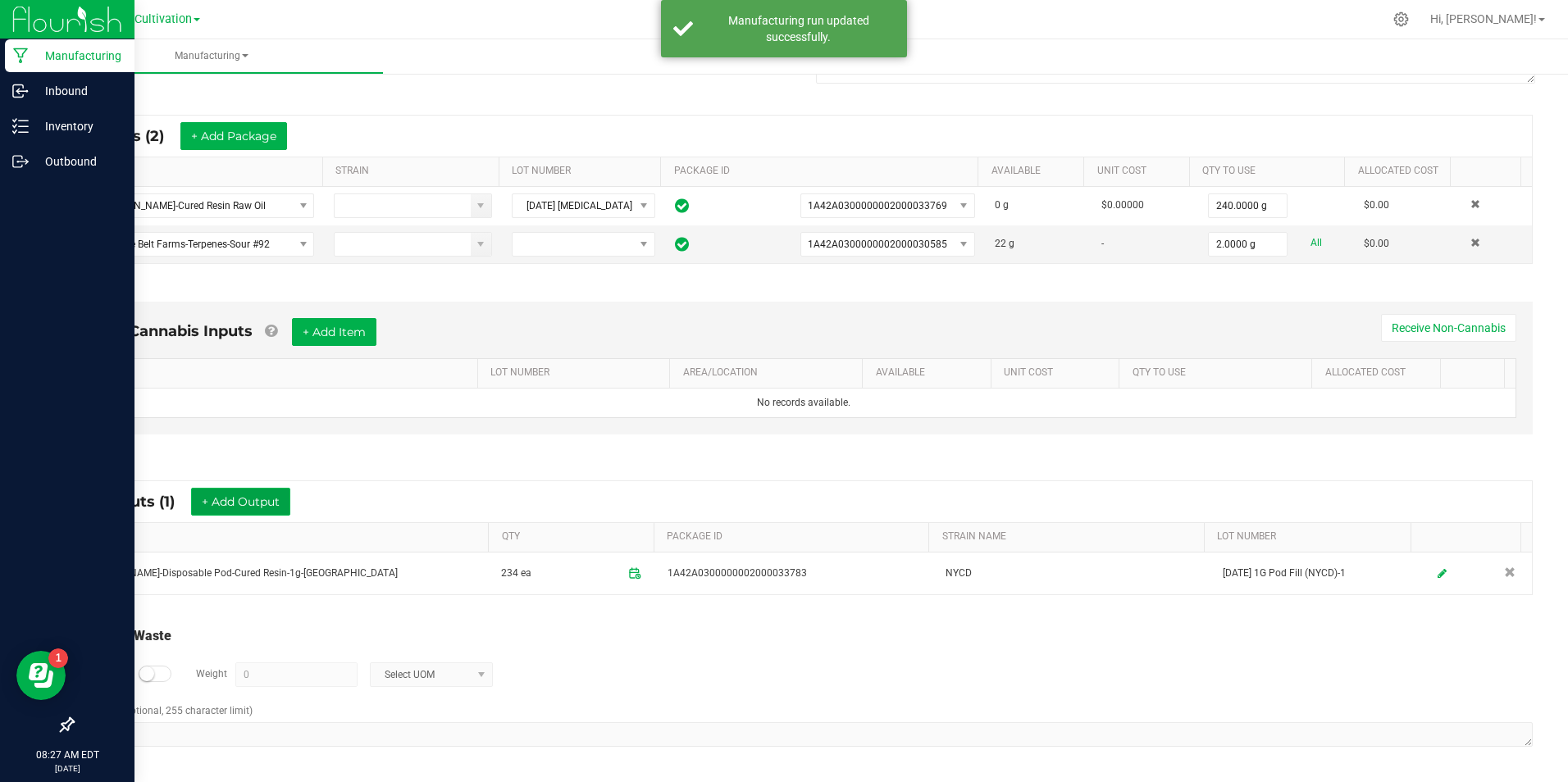
click at [262, 502] on button "+ Add Output" at bounding box center [240, 501] width 99 height 28
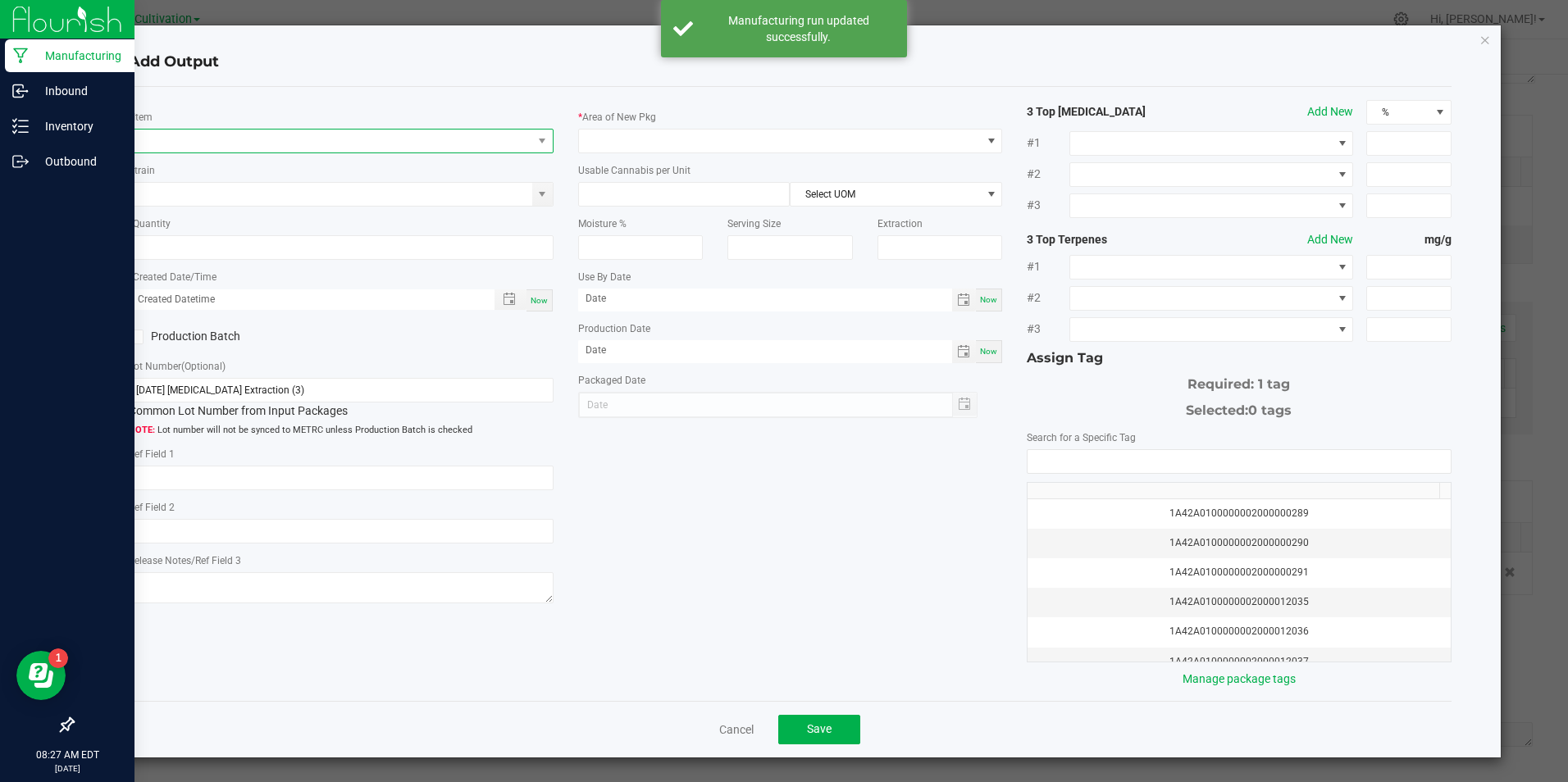
click at [327, 151] on span "NO DATA FOUND" at bounding box center [330, 141] width 401 height 23
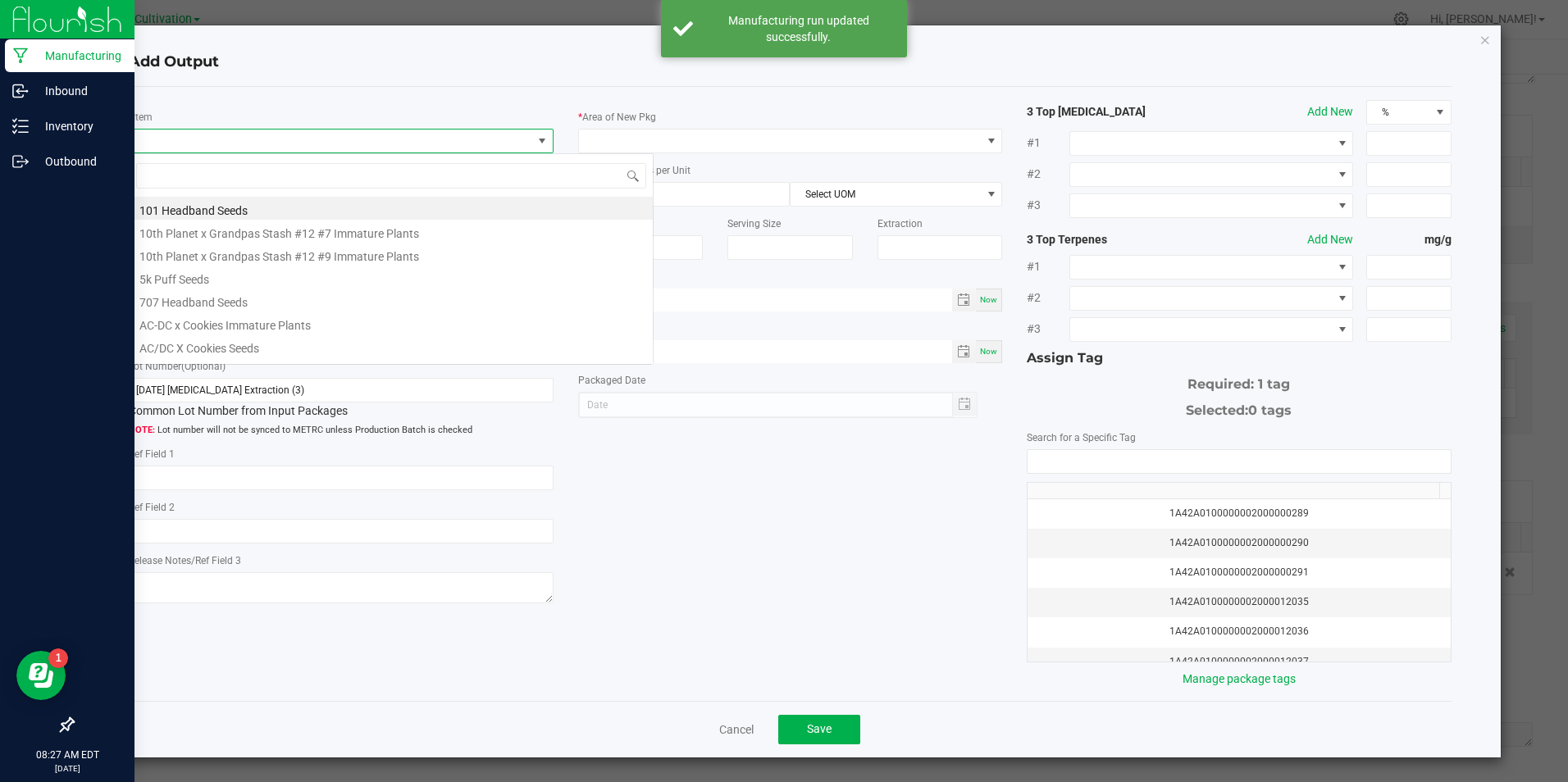
scroll to position [25, 421]
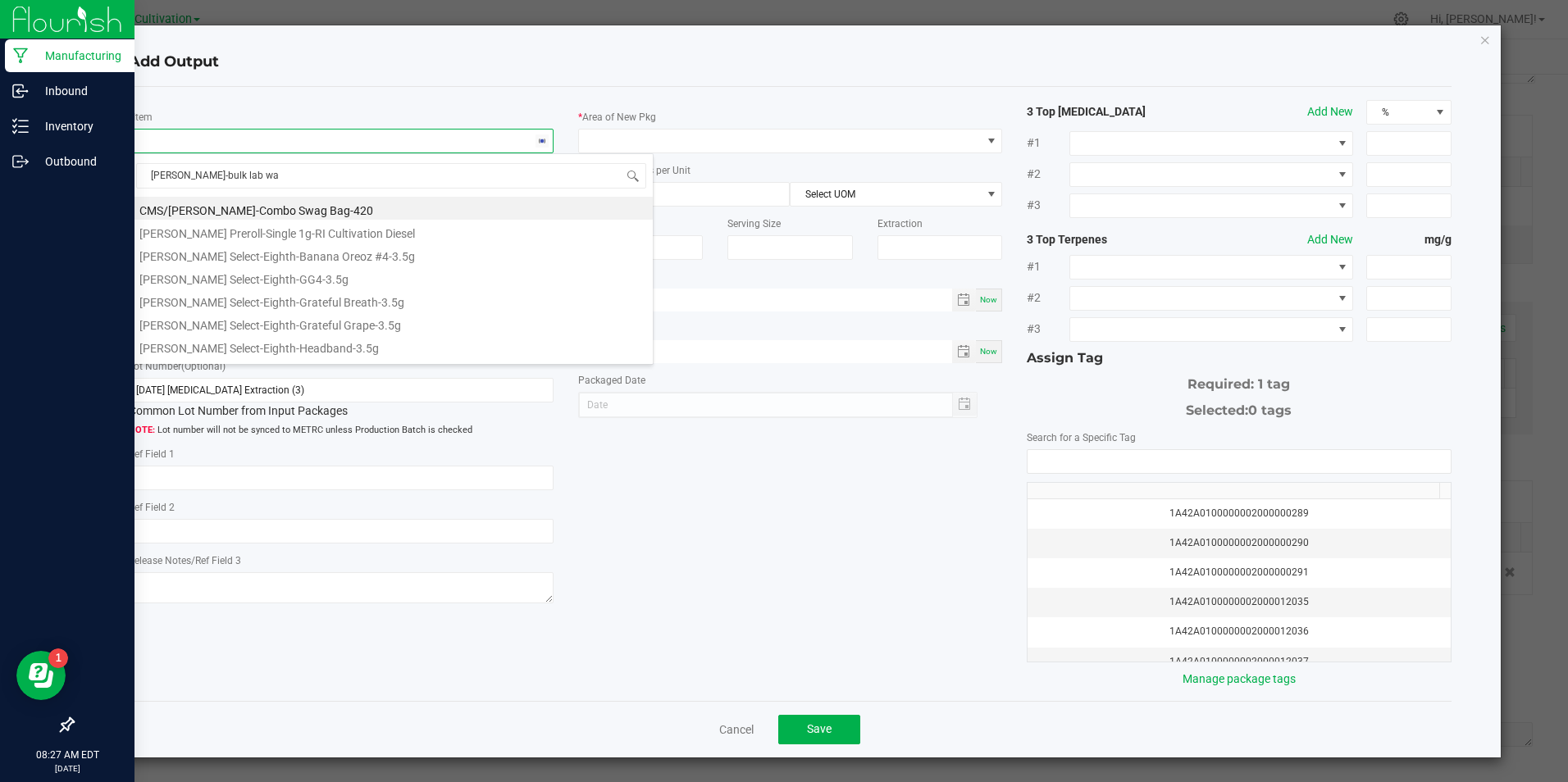
type input "[PERSON_NAME]-bulk lab was"
click at [326, 256] on li "[PERSON_NAME]-Bulk Lab Waste-BHO-Reclaim" at bounding box center [391, 254] width 523 height 23
type input "0.0000 g"
type input "1"
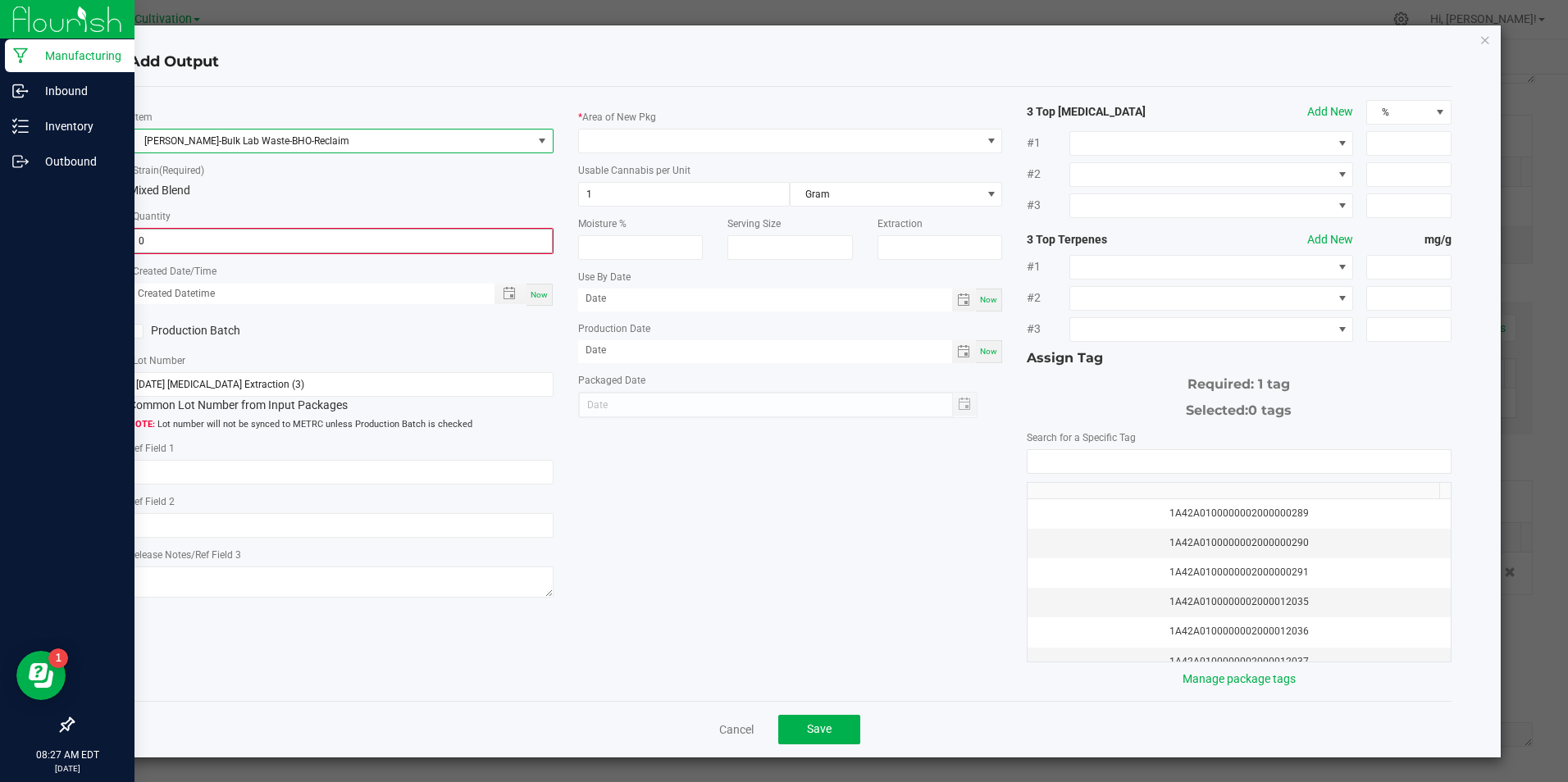
click at [326, 238] on input "0" at bounding box center [341, 240] width 421 height 23
type input "8.0000 g"
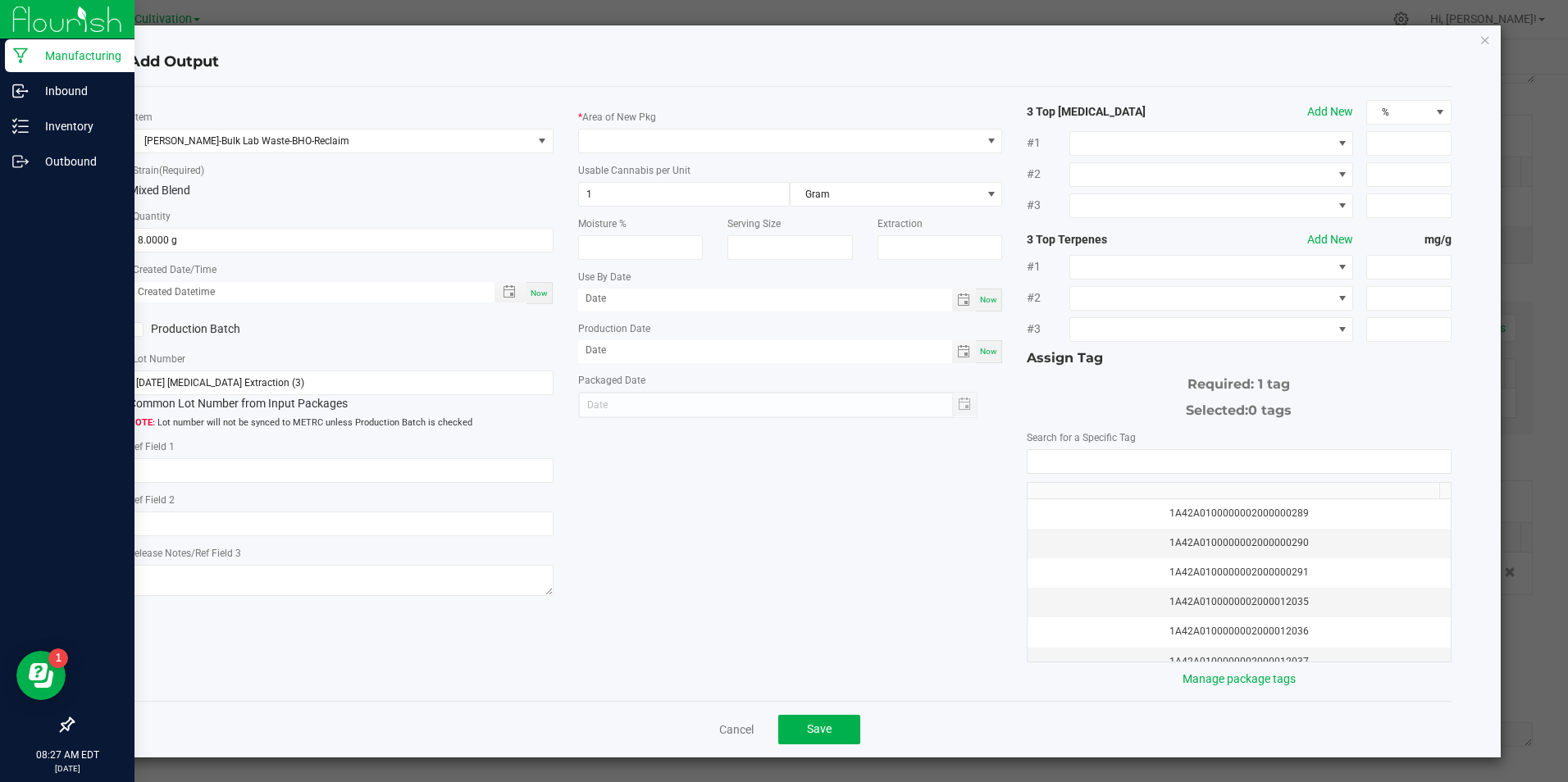
click at [537, 296] on span "Now" at bounding box center [539, 293] width 17 height 9
type input "[DATE] 8:27 AM"
type input "[DATE]"
click at [141, 327] on span at bounding box center [135, 329] width 14 height 14
click at [0, 0] on input "Production Batch" at bounding box center [0, 0] width 0 height 0
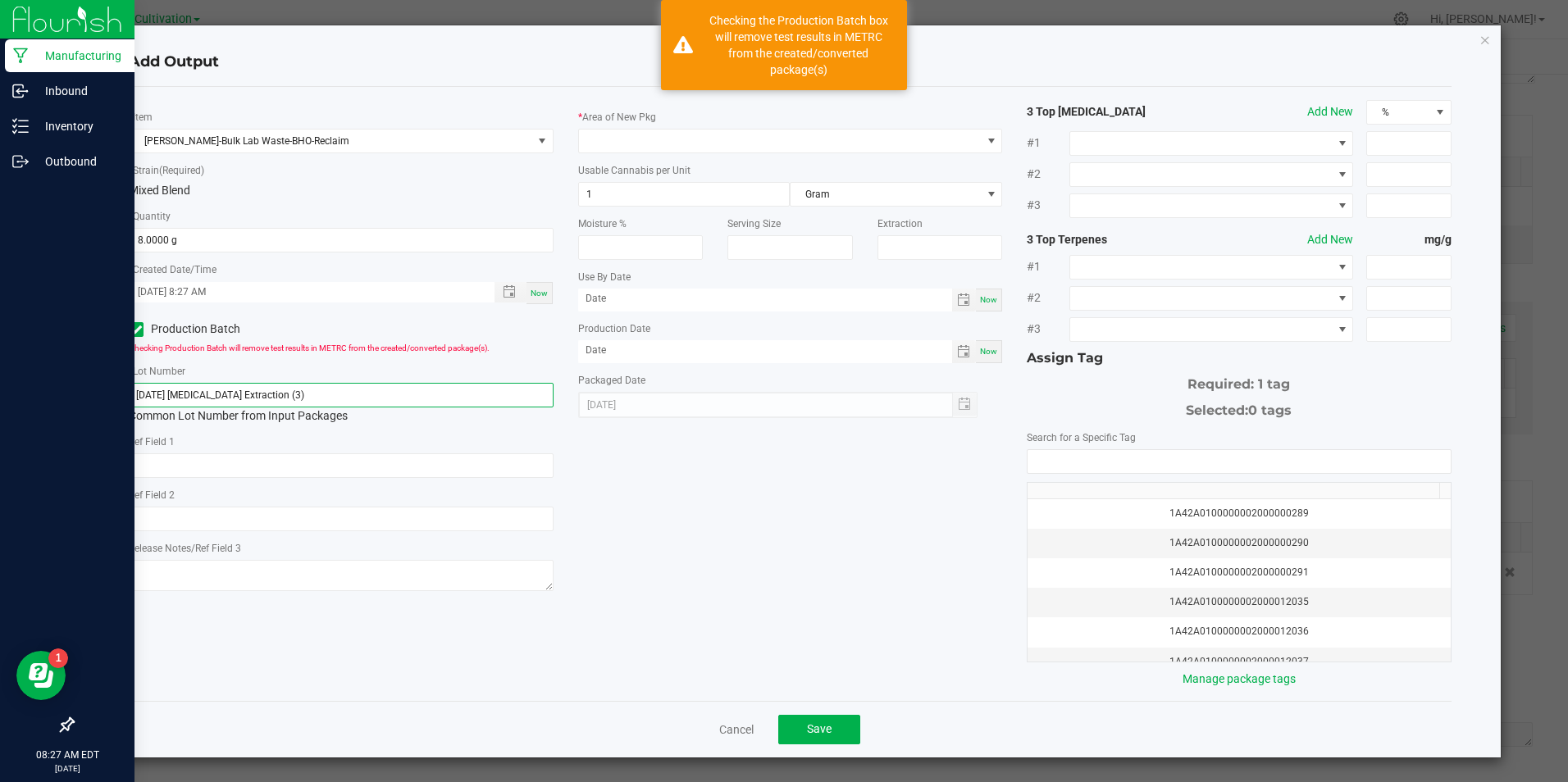
click at [297, 394] on input "[DATE] [MEDICAL_DATA] Extraction (3)" at bounding box center [340, 394] width 424 height 25
click at [296, 394] on input "[DATE] [MEDICAL_DATA] Extraction (3)" at bounding box center [340, 394] width 424 height 25
paste input "5/25 1G Pod Fill (NYCD"
type input "[DATE] 1G Pod Fill (NYCD)-2"
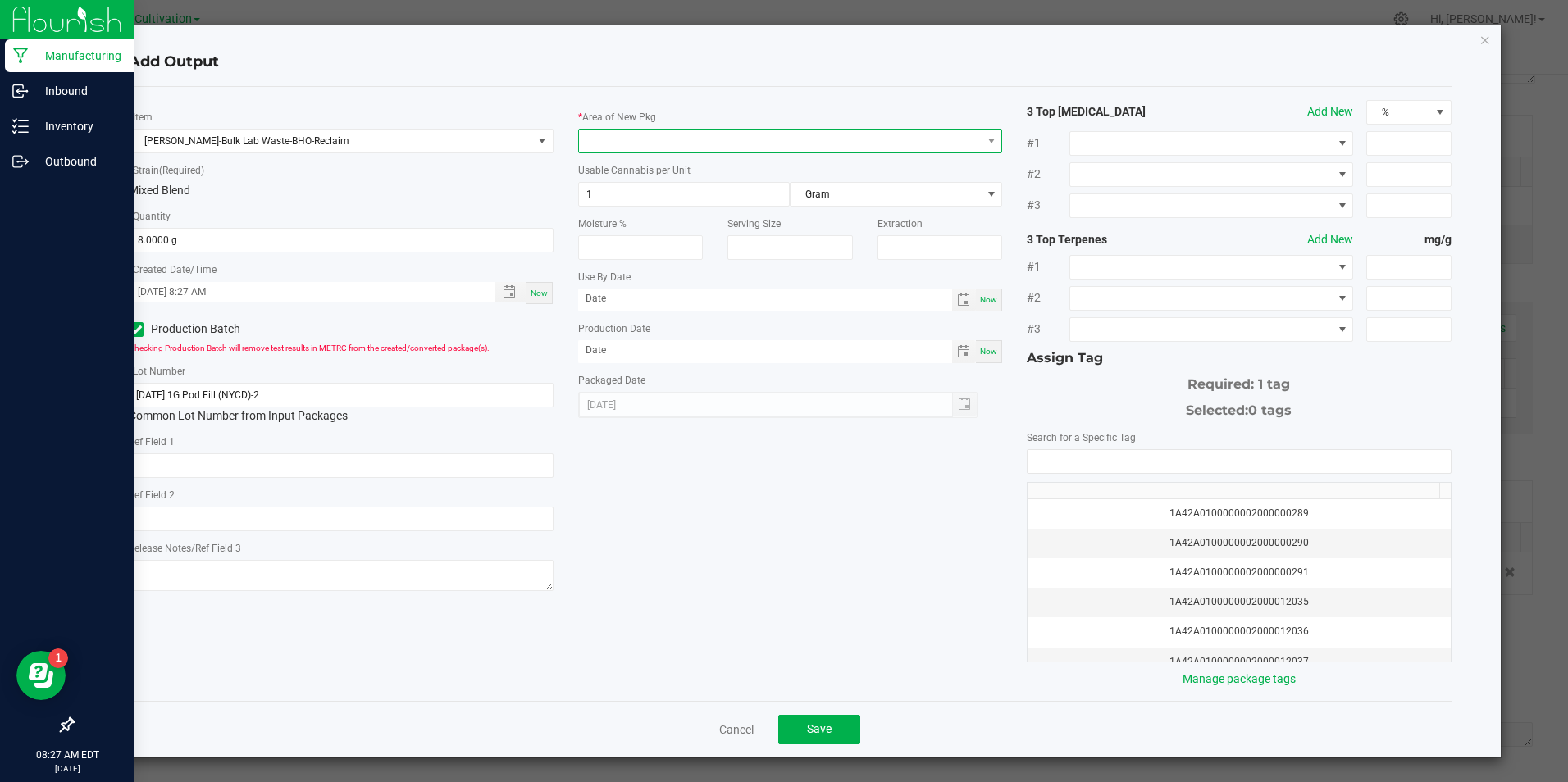
click at [701, 135] on span at bounding box center [779, 141] width 401 height 23
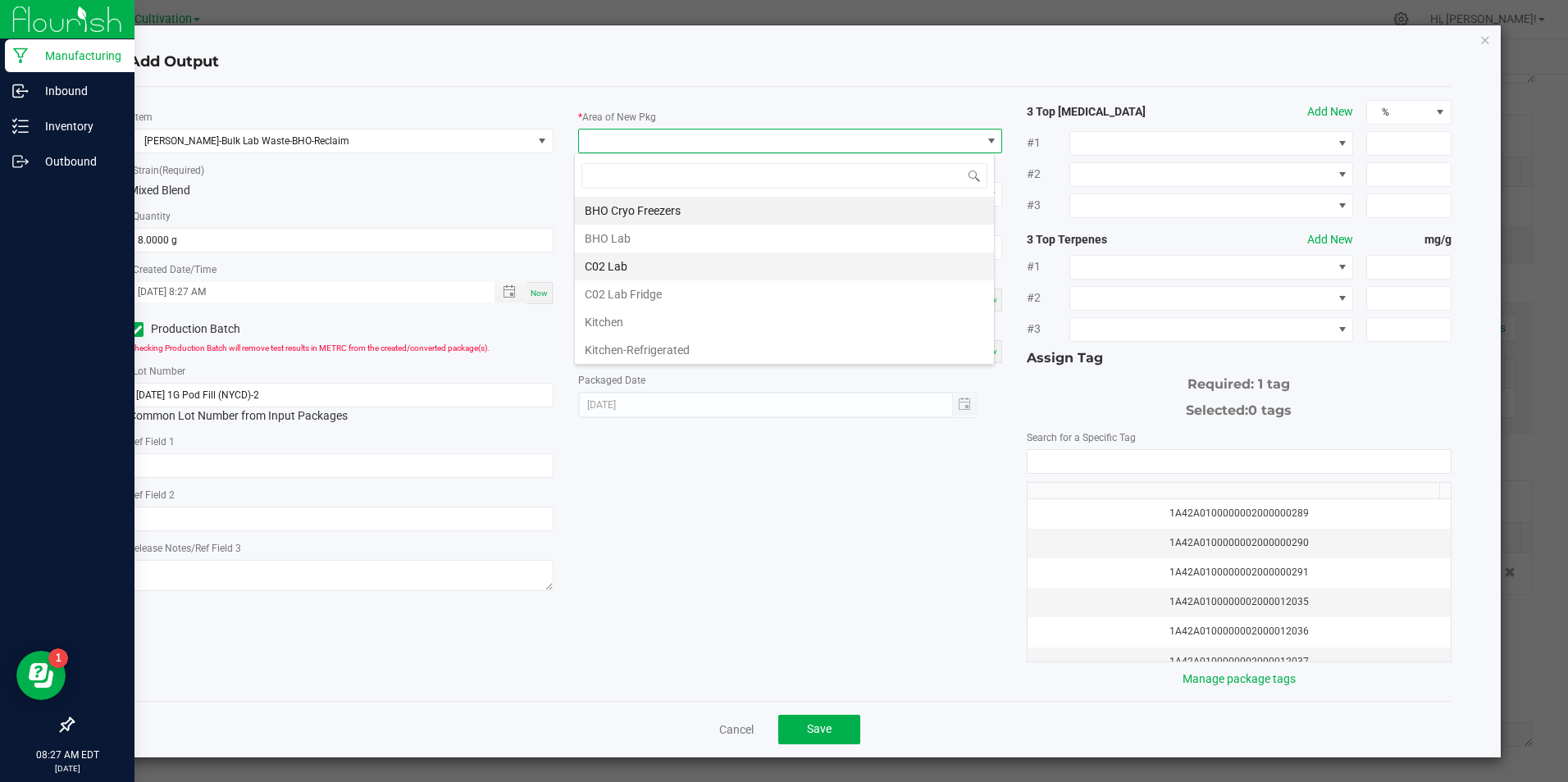
click at [626, 262] on li "C02 Lab" at bounding box center [784, 266] width 419 height 28
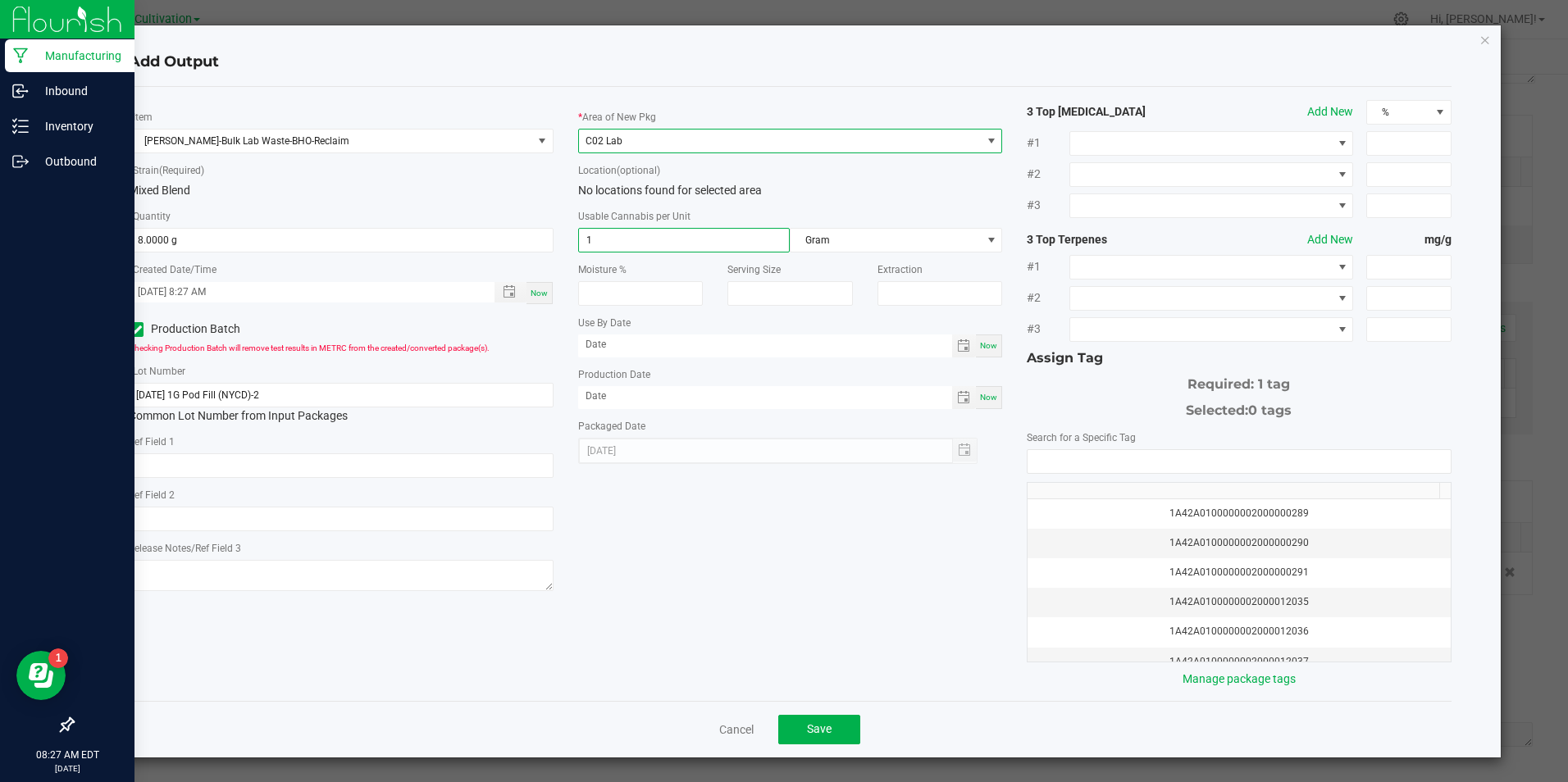
click at [623, 248] on input "1" at bounding box center [683, 239] width 210 height 23
type input "3.3"
click at [988, 396] on span "Now" at bounding box center [989, 397] width 17 height 9
type input "[DATE]"
click at [1029, 457] on input "NO DATA FOUND" at bounding box center [1239, 461] width 423 height 23
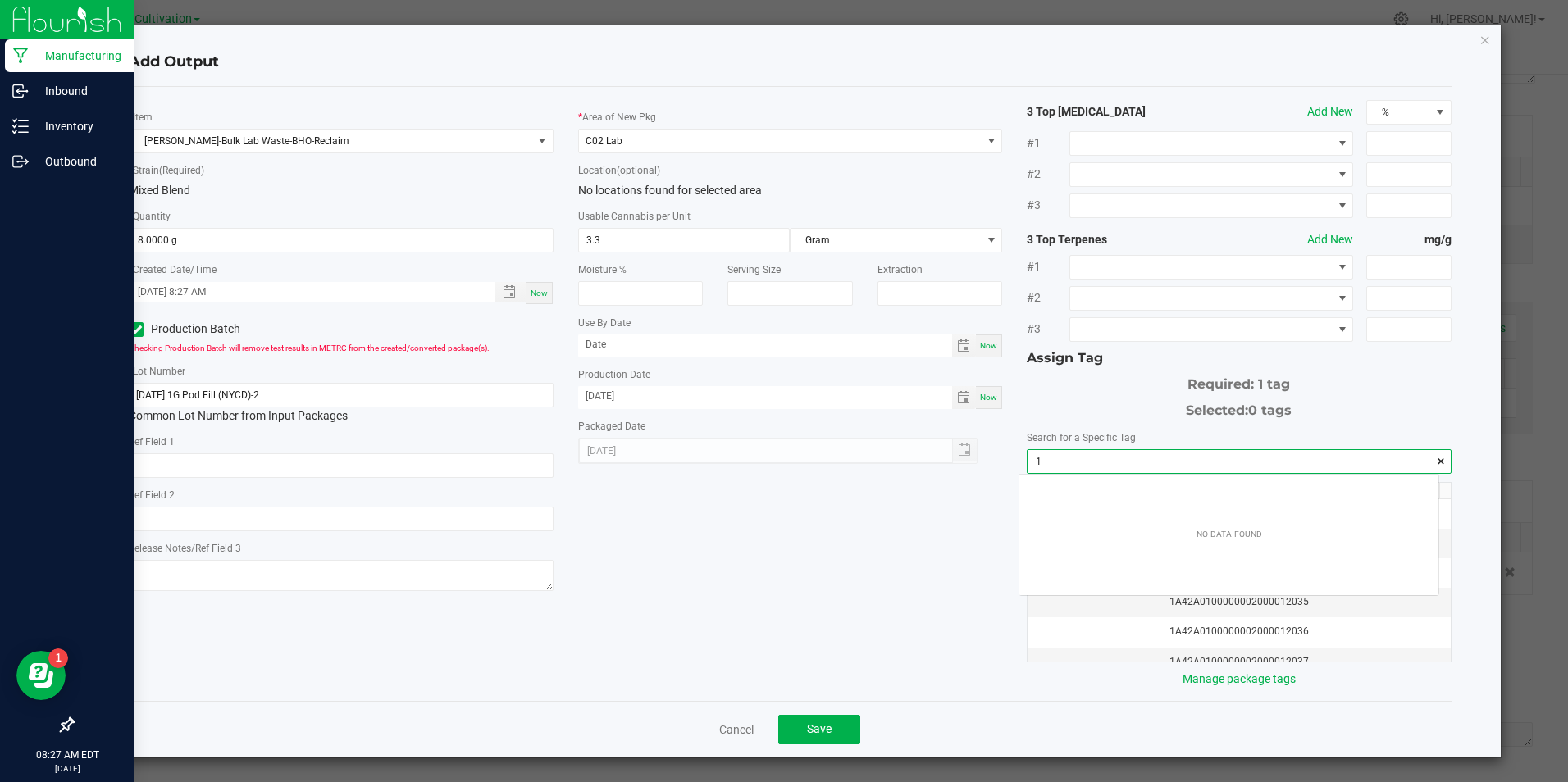
scroll to position [23, 419]
type input "1a42a0"
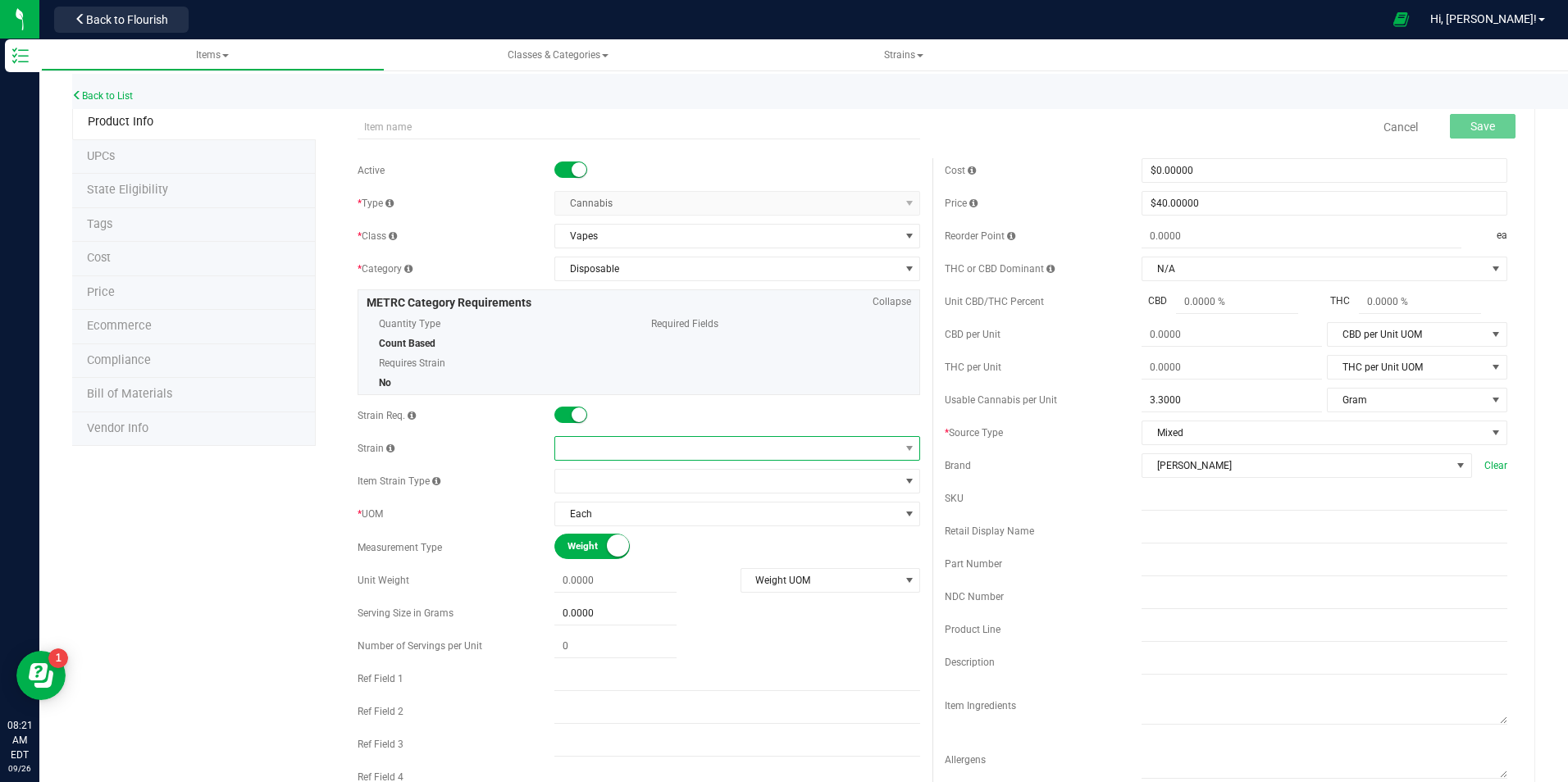
click at [660, 443] on span at bounding box center [726, 448] width 343 height 23
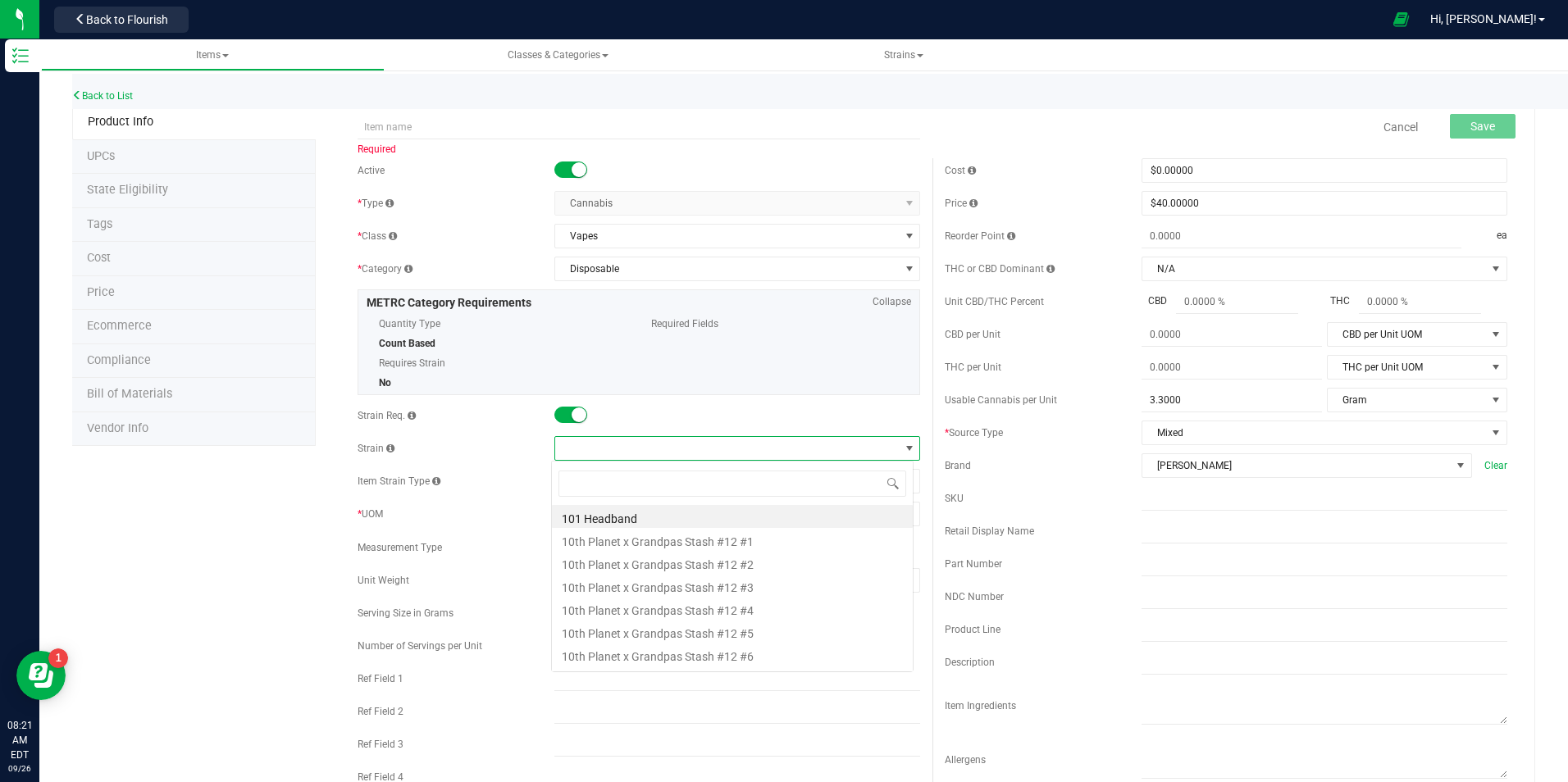
scroll to position [25, 361]
type input "z-"
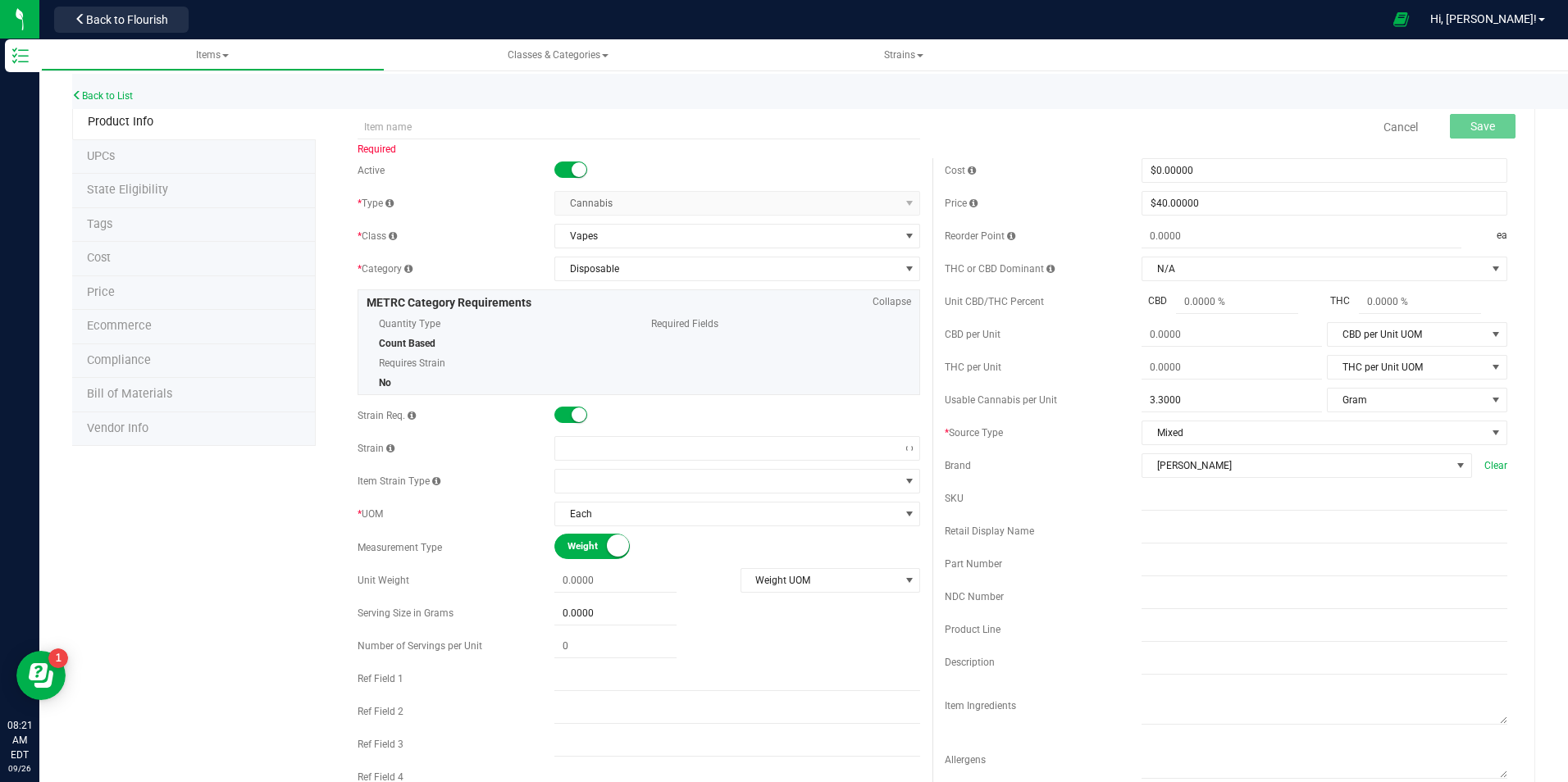
drag, startPoint x: 80, startPoint y: 86, endPoint x: 84, endPoint y: 109, distance: 23.3
click at [84, 106] on div "Back to List" at bounding box center [856, 91] width 1568 height 35
click at [81, 96] on icon at bounding box center [78, 95] width 10 height 10
